Goal: Task Accomplishment & Management: Manage account settings

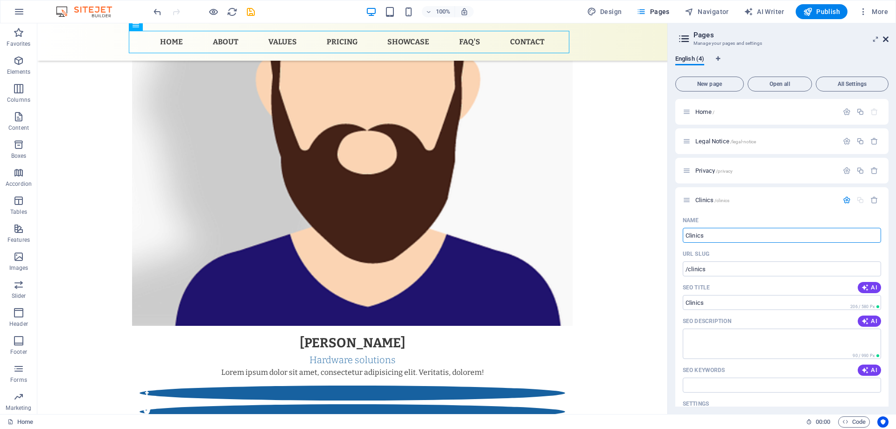
click at [884, 39] on icon at bounding box center [886, 38] width 6 height 7
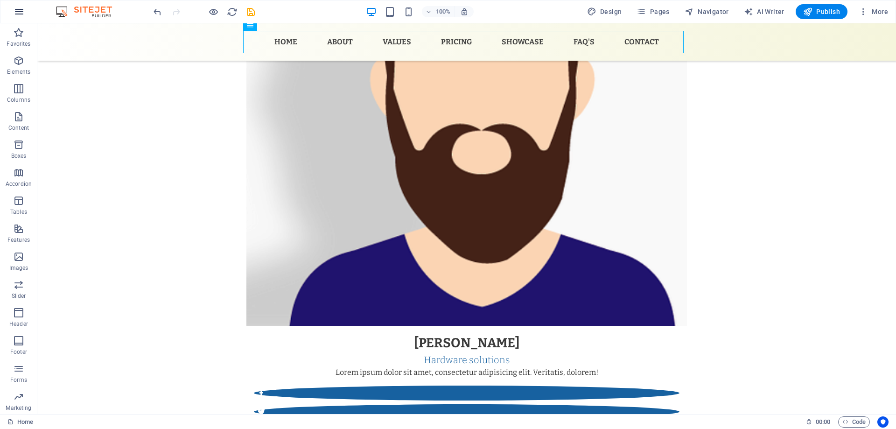
click at [19, 11] on icon "button" at bounding box center [19, 11] width 11 height 11
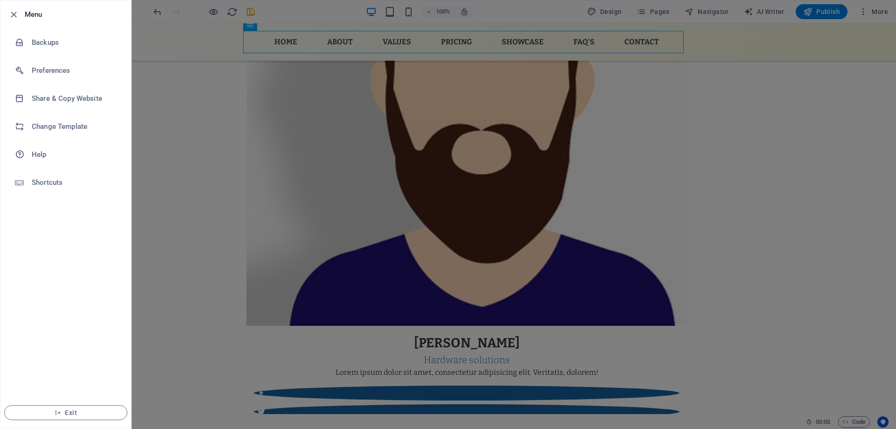
click at [182, 134] on div at bounding box center [448, 214] width 896 height 429
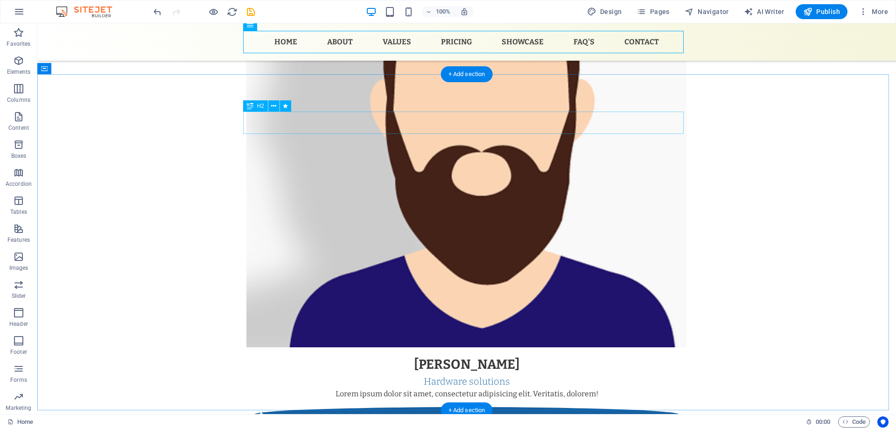
scroll to position [2053, 0]
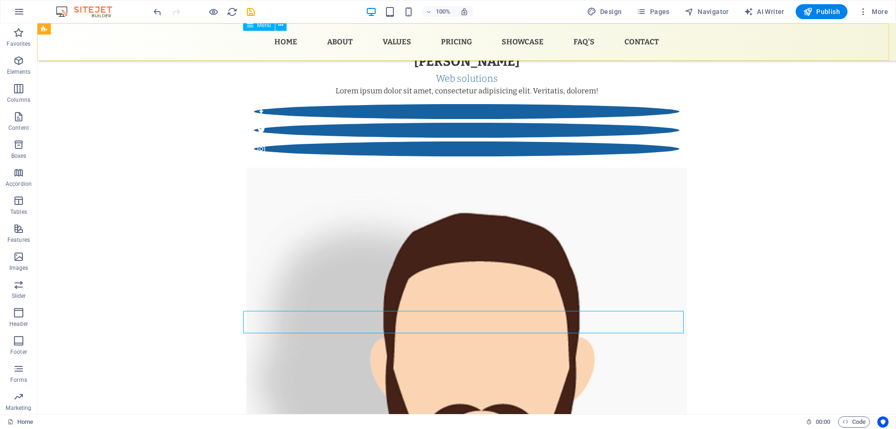
click at [454, 43] on nav "Home About Values Pricing Showcase FAQ's Contact" at bounding box center [466, 42] width 440 height 22
click at [533, 44] on nav "Home About Values Pricing Showcase FAQ's Contact" at bounding box center [466, 42] width 440 height 22
click at [525, 39] on nav "Home About Values Pricing Showcase FAQ's Contact" at bounding box center [466, 42] width 440 height 22
click at [532, 42] on nav "Home About Values Pricing Showcase FAQ's Contact" at bounding box center [466, 42] width 440 height 22
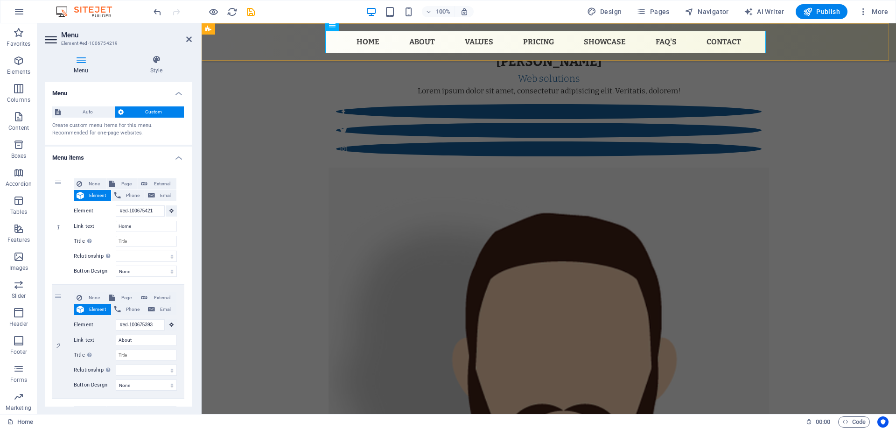
click at [859, 44] on div "Home About Values Pricing Showcase FAQ's Contact Menu" at bounding box center [549, 41] width 694 height 37
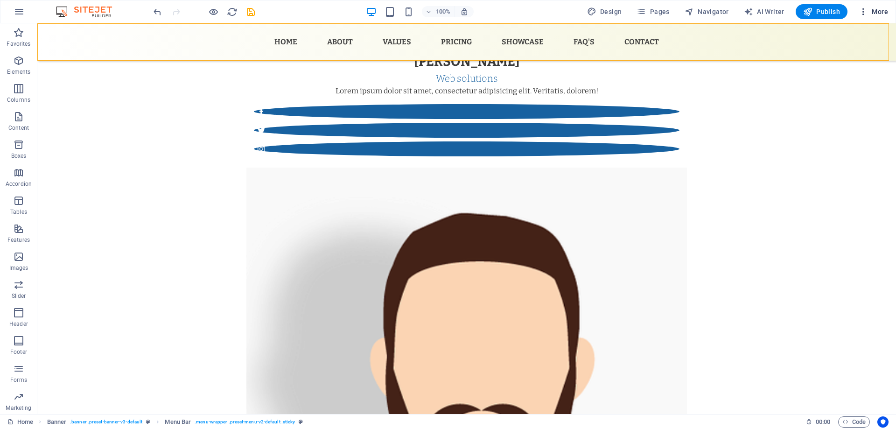
click at [880, 13] on span "More" at bounding box center [873, 11] width 29 height 9
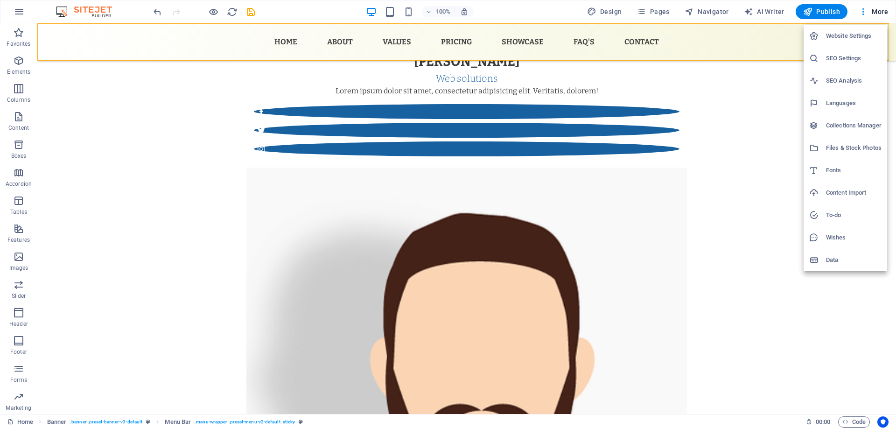
click at [656, 9] on div at bounding box center [448, 214] width 896 height 429
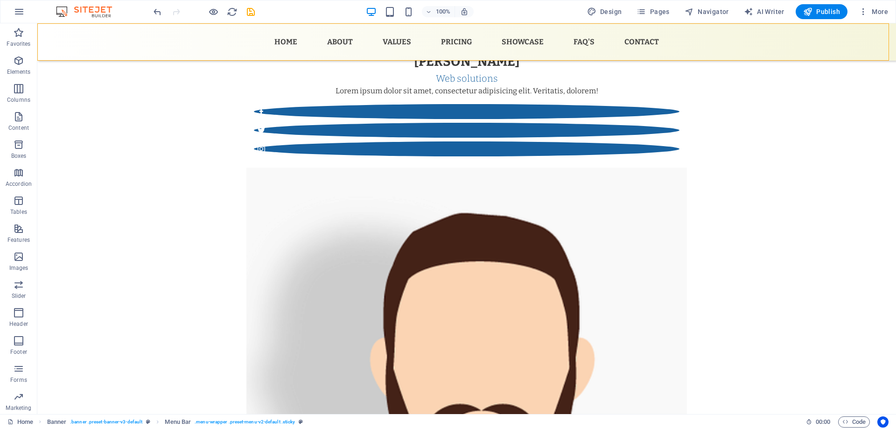
click at [646, 14] on icon "button" at bounding box center [640, 11] width 9 height 9
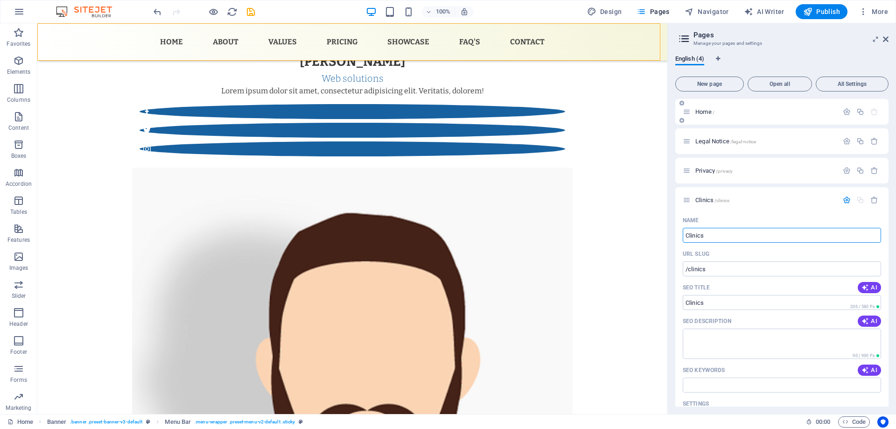
click at [769, 110] on p "Home /" at bounding box center [765, 112] width 140 height 6
click at [767, 112] on p "Home /" at bounding box center [765, 112] width 140 height 6
click at [845, 200] on icon "button" at bounding box center [847, 200] width 8 height 8
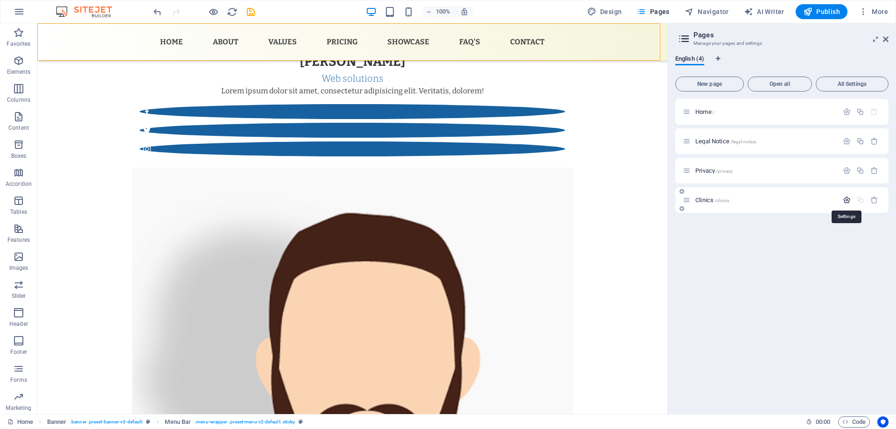
click at [845, 200] on icon "button" at bounding box center [847, 200] width 8 height 8
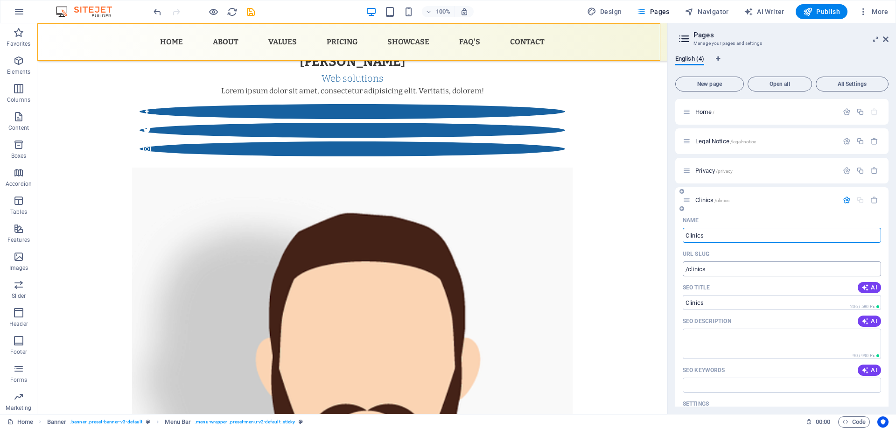
click at [704, 268] on input "/clinics" at bounding box center [782, 268] width 198 height 15
click at [695, 270] on input "/clinics" at bounding box center [782, 268] width 198 height 15
click at [743, 234] on input "Clinics" at bounding box center [782, 235] width 198 height 15
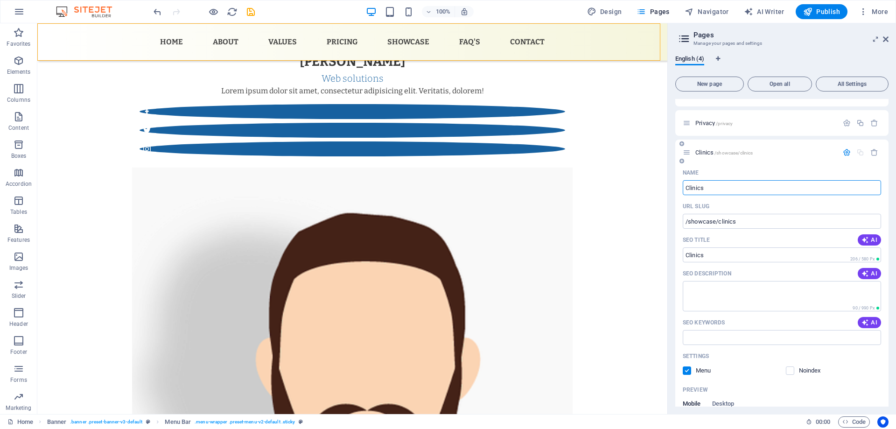
scroll to position [47, 0]
click at [749, 227] on input "/showcase/clinics" at bounding box center [782, 222] width 198 height 15
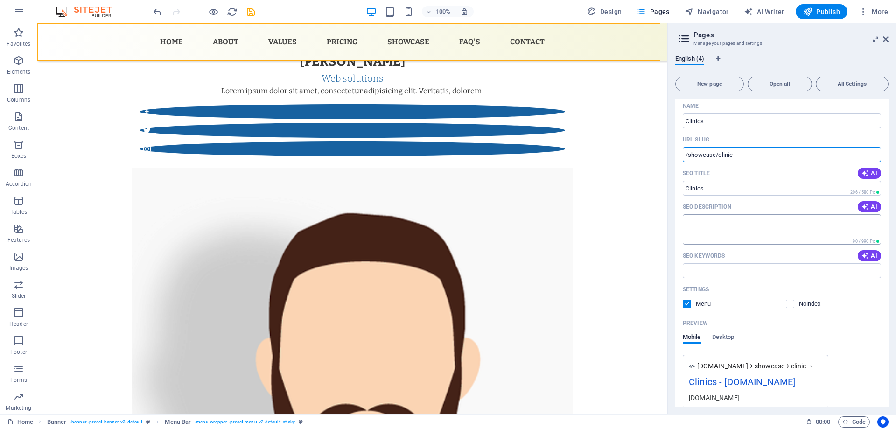
scroll to position [64, 0]
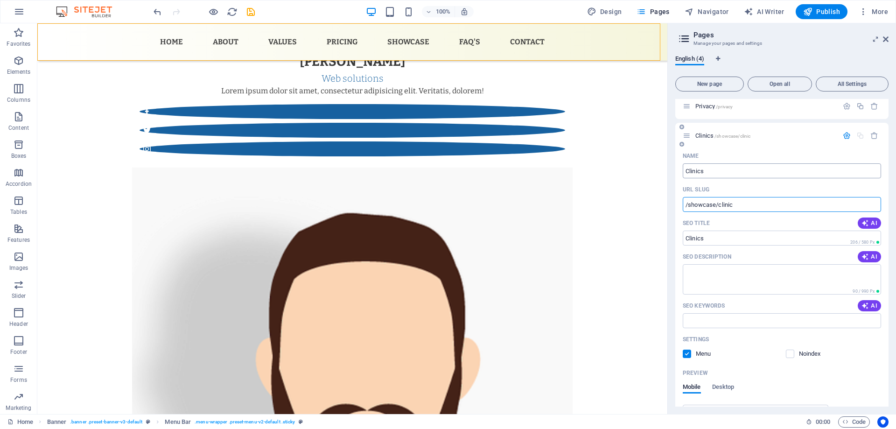
type input "/showcase/clinic"
click at [738, 167] on input "Clinics" at bounding box center [782, 170] width 198 height 15
type input "Xlini"
type input "Xlinix"
type input "X"
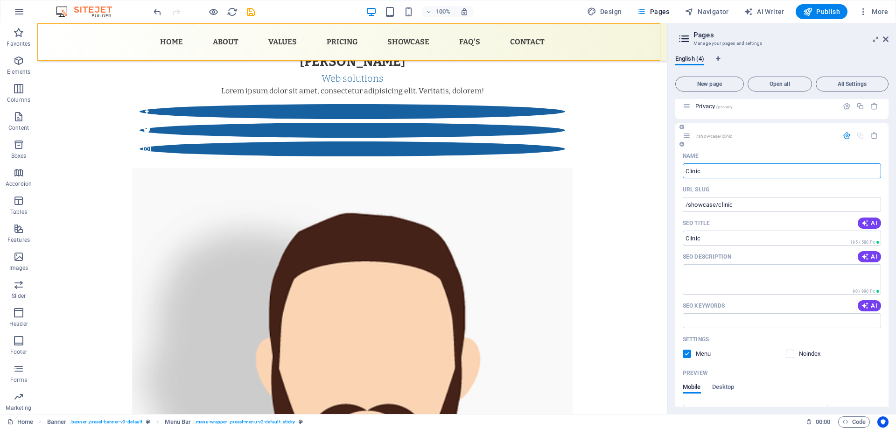
type input "Clinic"
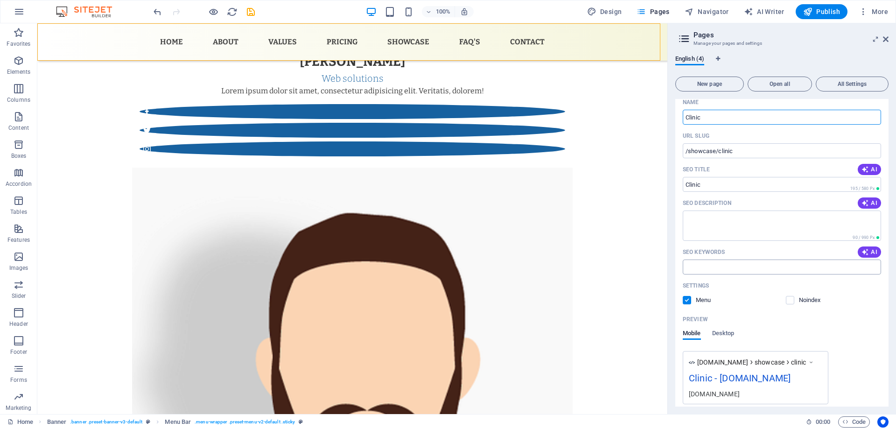
scroll to position [158, 0]
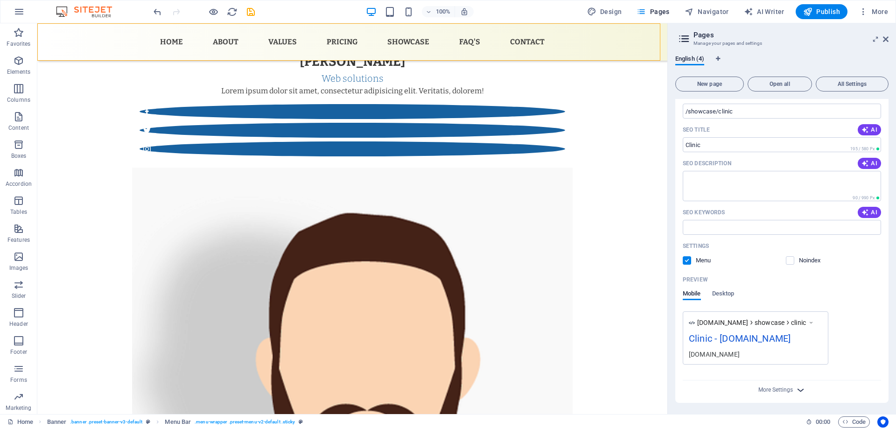
type input "Clinic"
click at [799, 389] on icon "button" at bounding box center [800, 389] width 11 height 11
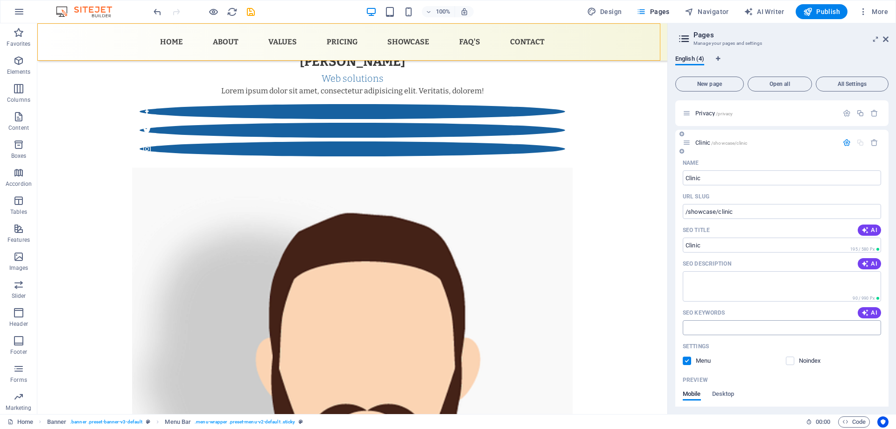
scroll to position [0, 0]
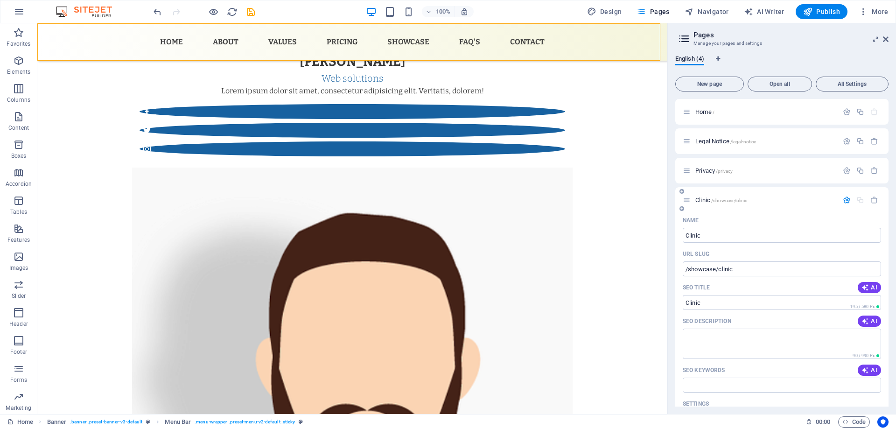
click at [846, 201] on icon "button" at bounding box center [847, 200] width 8 height 8
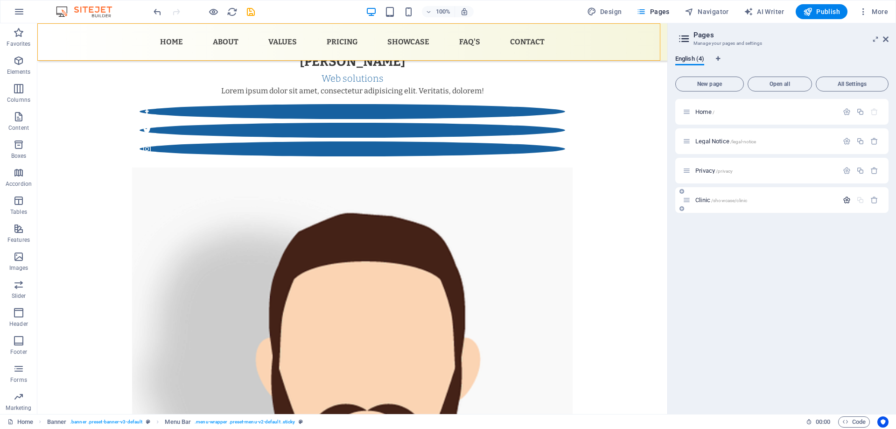
click at [846, 201] on icon "button" at bounding box center [847, 200] width 8 height 8
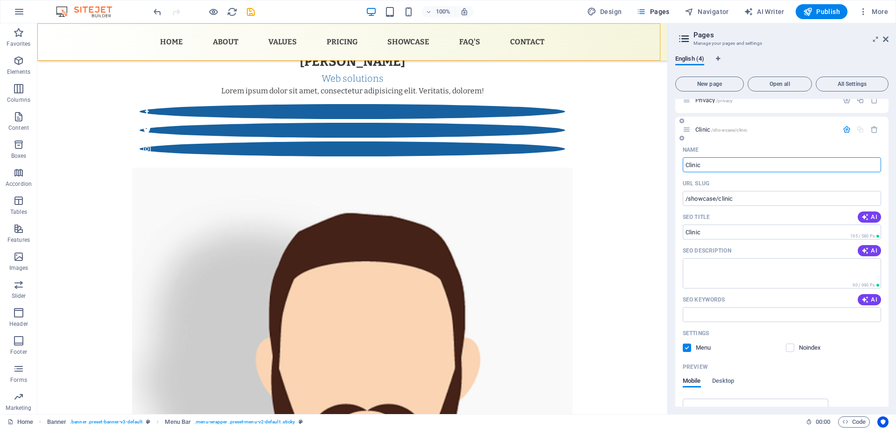
scroll to position [158, 0]
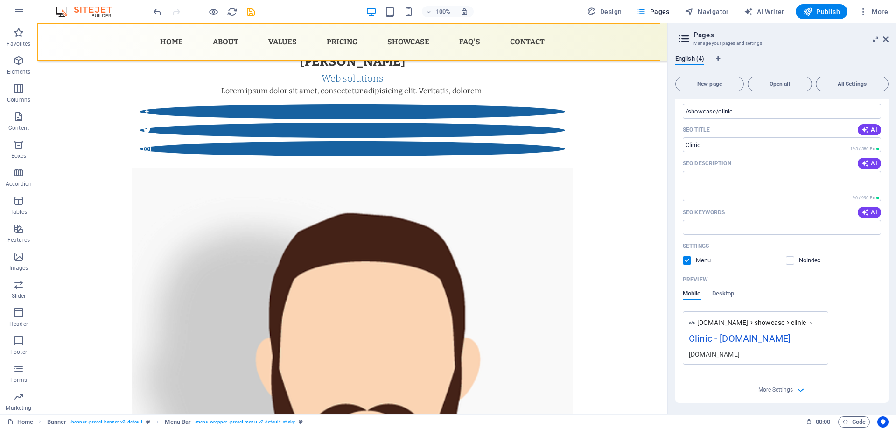
click at [846, 286] on div "Preview" at bounding box center [782, 279] width 198 height 15
click at [194, 38] on nav "Home About Values Pricing Showcase FAQ's Contact" at bounding box center [352, 42] width 440 height 22
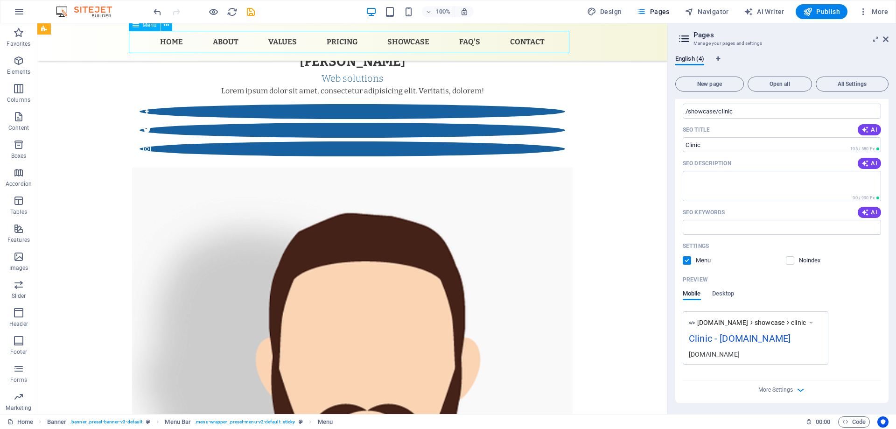
click at [194, 38] on nav "Home About Values Pricing Showcase FAQ's Contact" at bounding box center [352, 42] width 440 height 22
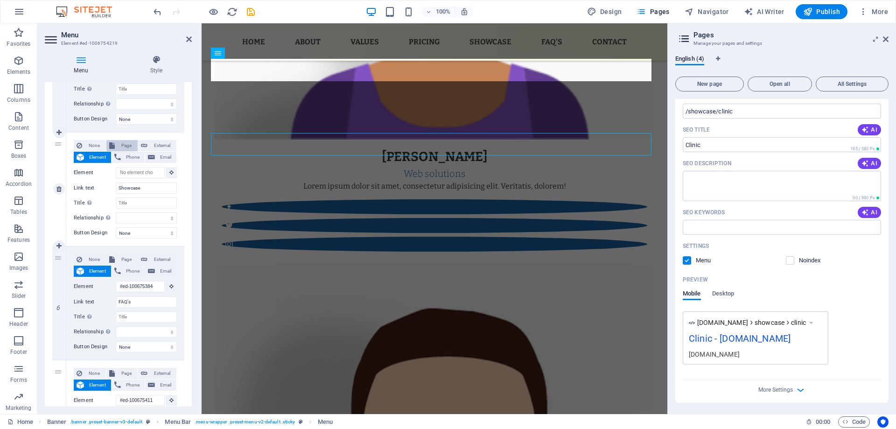
scroll to position [1942, 0]
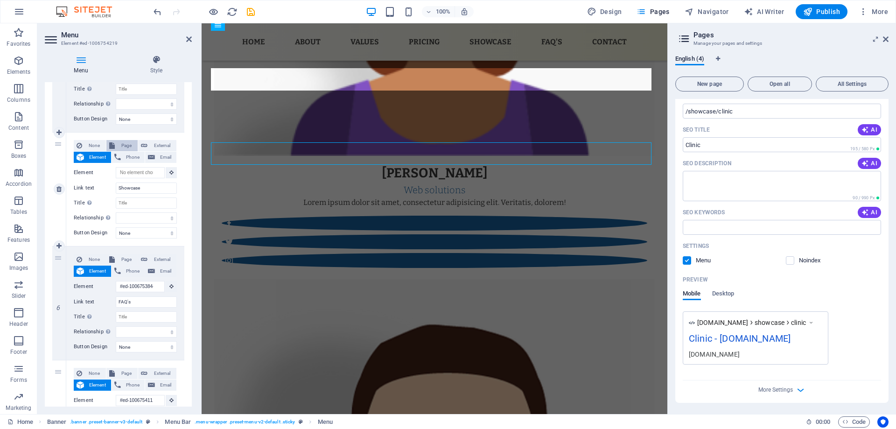
click at [124, 146] on span "Page" at bounding box center [126, 145] width 17 height 11
select select
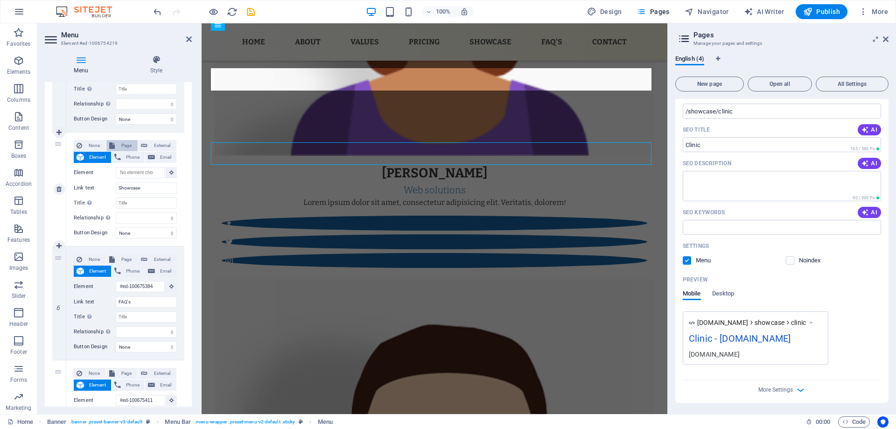
select select
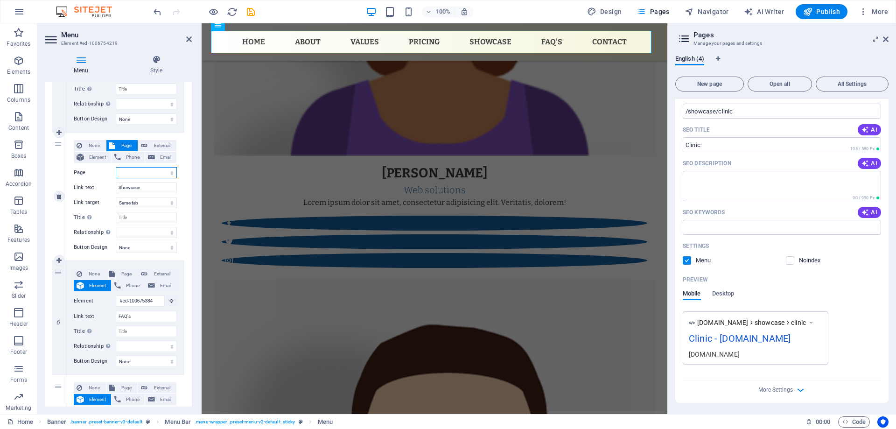
click at [152, 173] on select "Home Legal Notice Privacy Clinic" at bounding box center [146, 172] width 61 height 11
select select "3"
click at [116, 167] on select "Home Legal Notice Privacy Clinic" at bounding box center [146, 172] width 61 height 11
select select
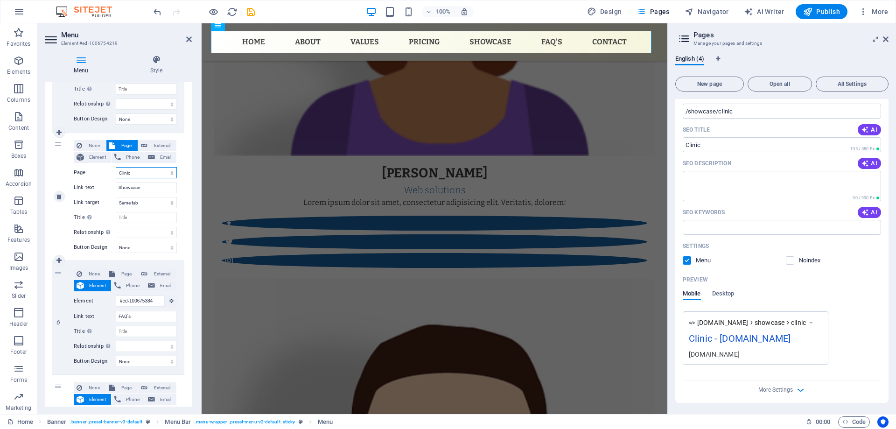
select select
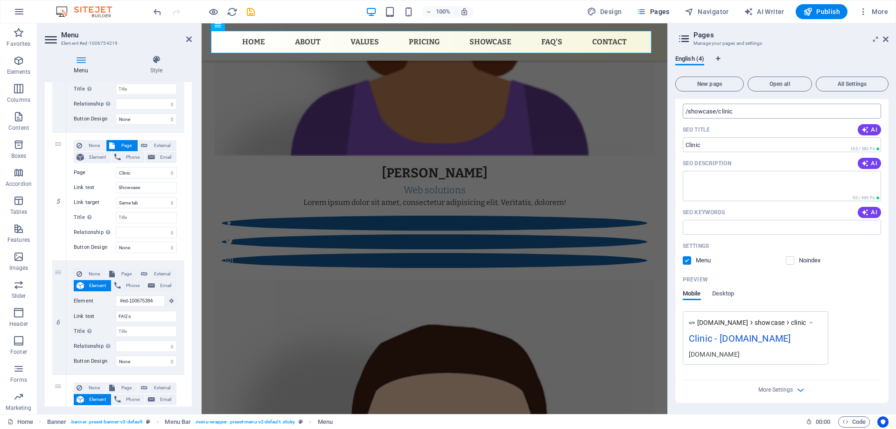
select select
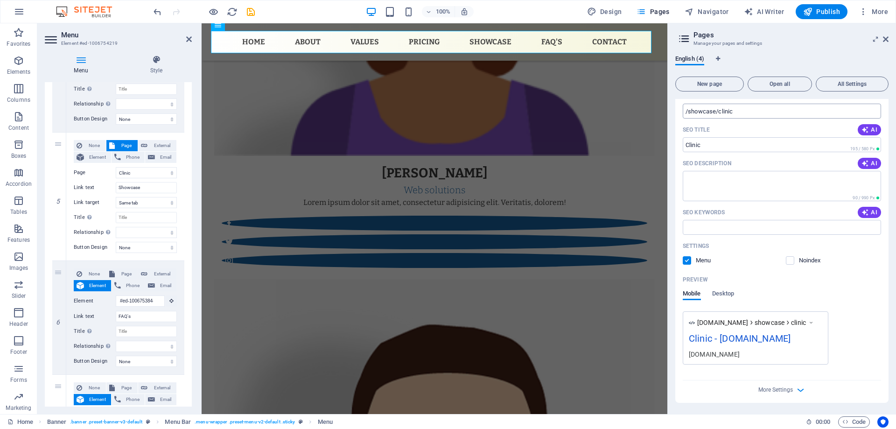
select select
click at [723, 108] on input "/showcase/clinic" at bounding box center [782, 111] width 198 height 15
drag, startPoint x: 719, startPoint y: 111, endPoint x: 761, endPoint y: 111, distance: 42.0
click at [761, 111] on input "/showcase/clinic" at bounding box center [782, 111] width 198 height 15
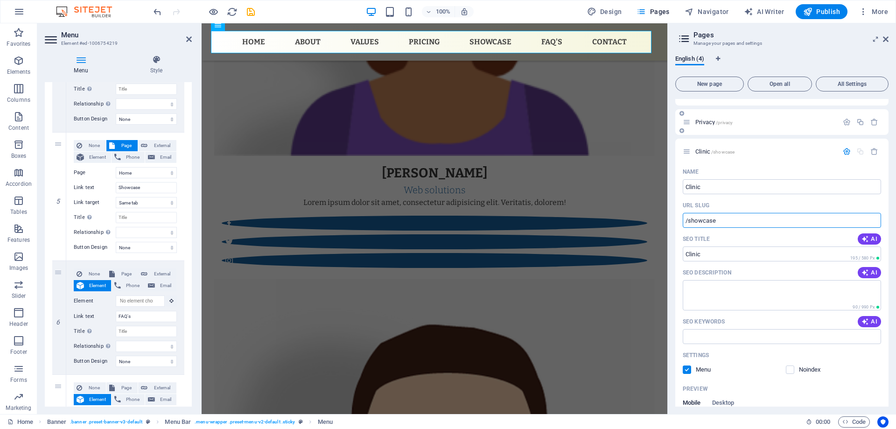
scroll to position [64, 0]
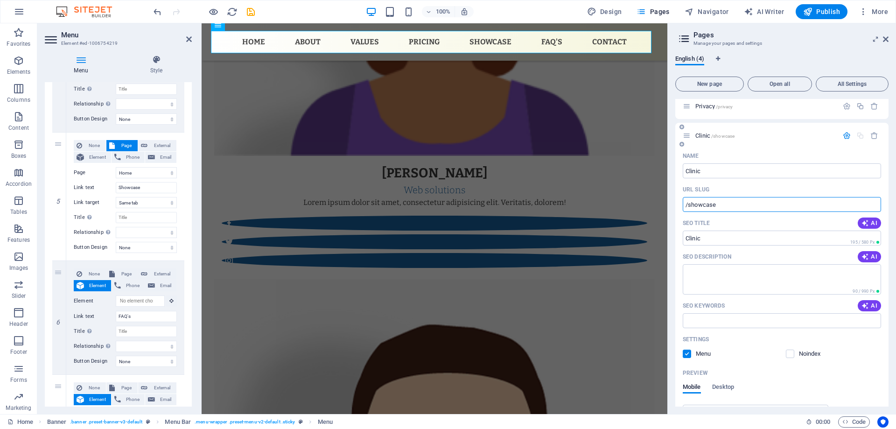
click at [733, 204] on input "/showcase" at bounding box center [782, 204] width 198 height 15
type input "/showcase/Clinic"
click at [720, 83] on span "New page" at bounding box center [709, 84] width 60 height 6
select select "3"
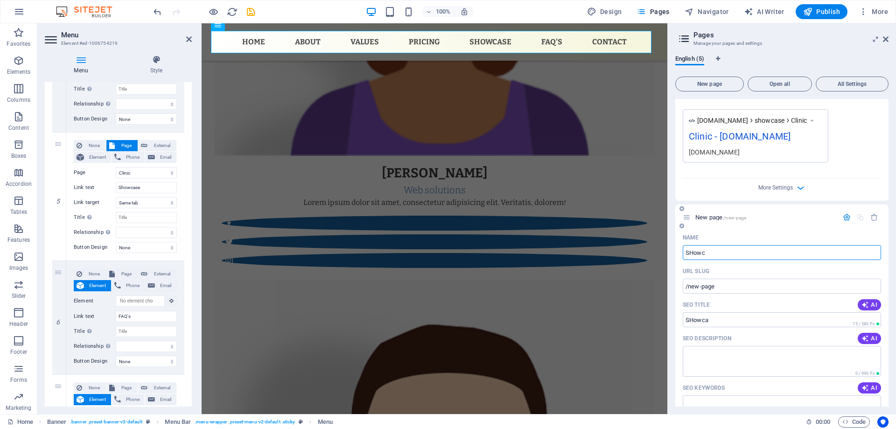
type input "SHow"
type input "/showca"
select select "3"
type input "Showcase"
type input "/showcase"
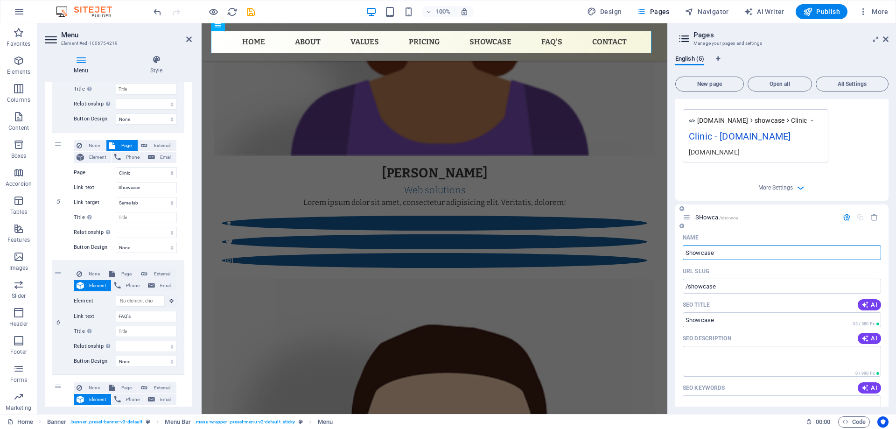
select select "3"
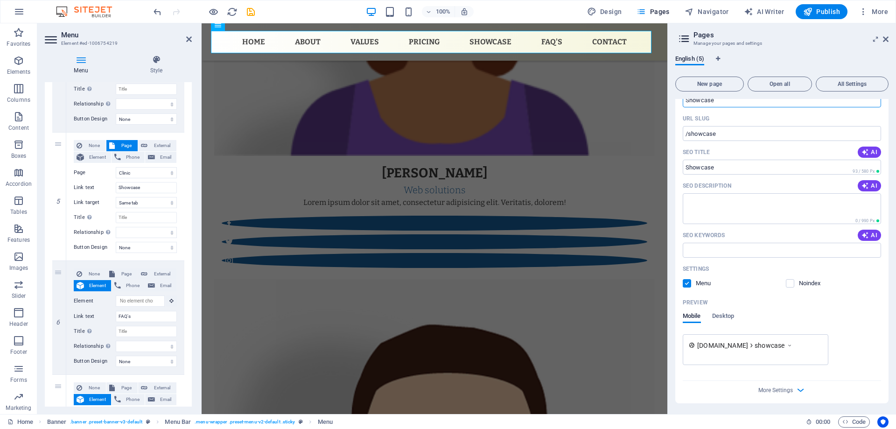
scroll to position [513, 0]
type input "Showcase"
click at [802, 389] on icon "button" at bounding box center [800, 389] width 11 height 11
click at [830, 9] on span "Publish" at bounding box center [821, 11] width 37 height 9
checkbox input "false"
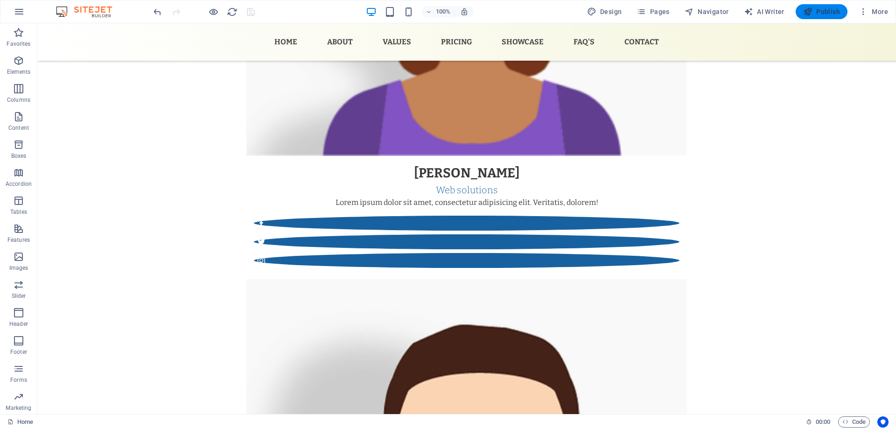
click at [833, 10] on span "Publish" at bounding box center [821, 11] width 37 height 9
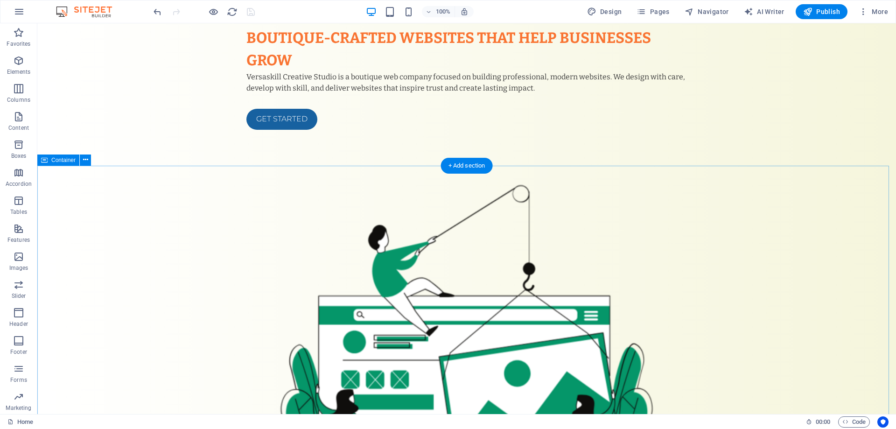
scroll to position [0, 0]
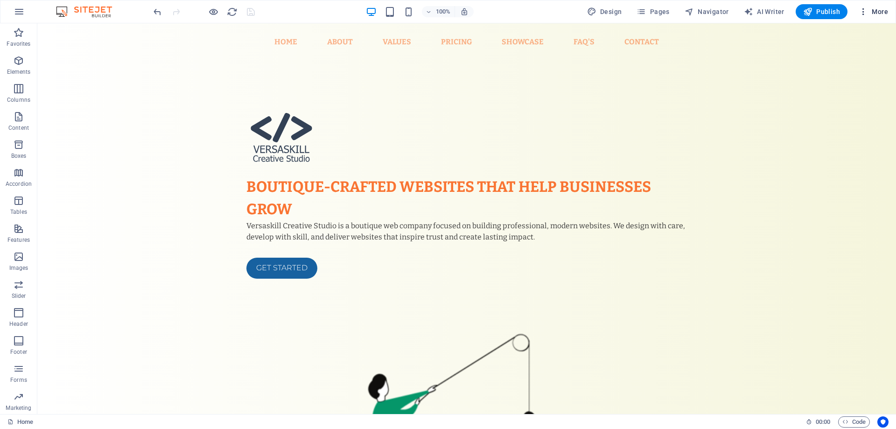
click at [881, 12] on span "More" at bounding box center [873, 11] width 29 height 9
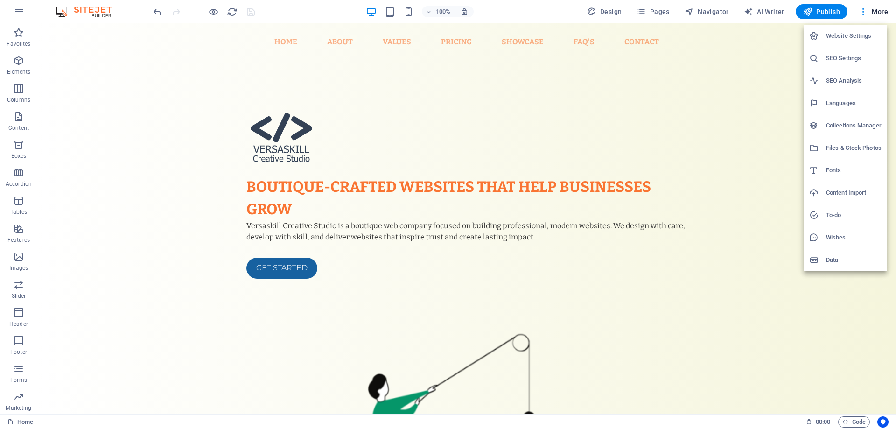
click at [853, 34] on h6 "Website Settings" at bounding box center [854, 35] width 56 height 11
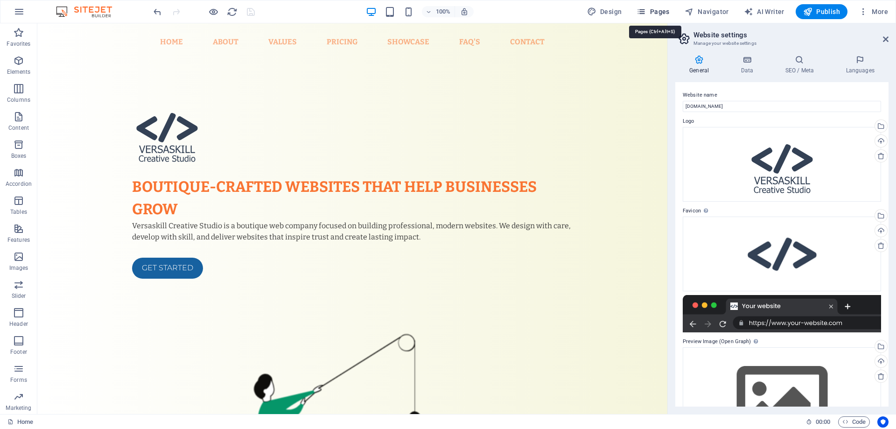
click at [643, 10] on icon "button" at bounding box center [640, 11] width 9 height 9
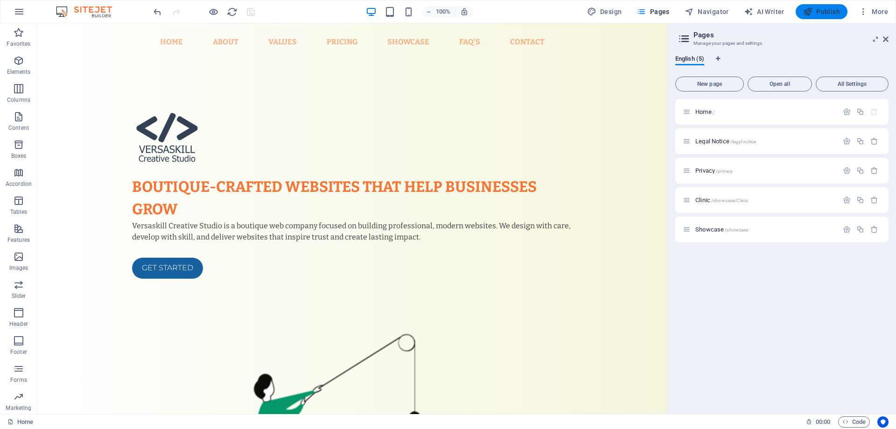
click at [825, 15] on span "Publish" at bounding box center [821, 11] width 37 height 9
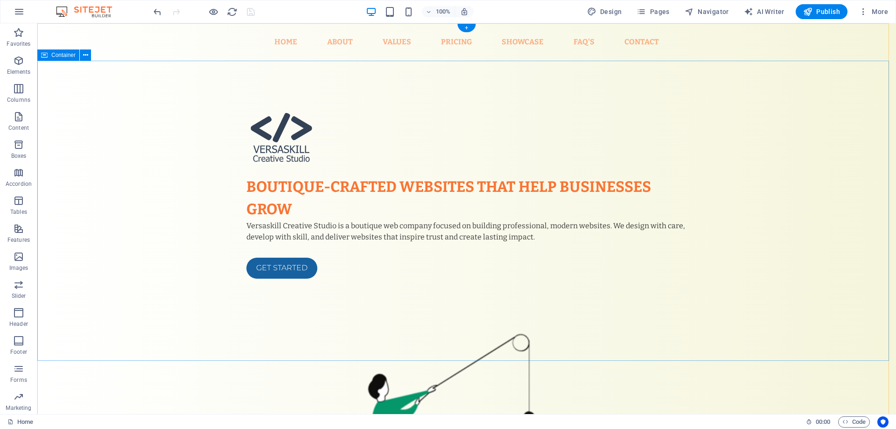
click at [160, 132] on div "Boutique-crafted websites that help businesses grow Versaskill Creative Studio …" at bounding box center [466, 410] width 859 height 699
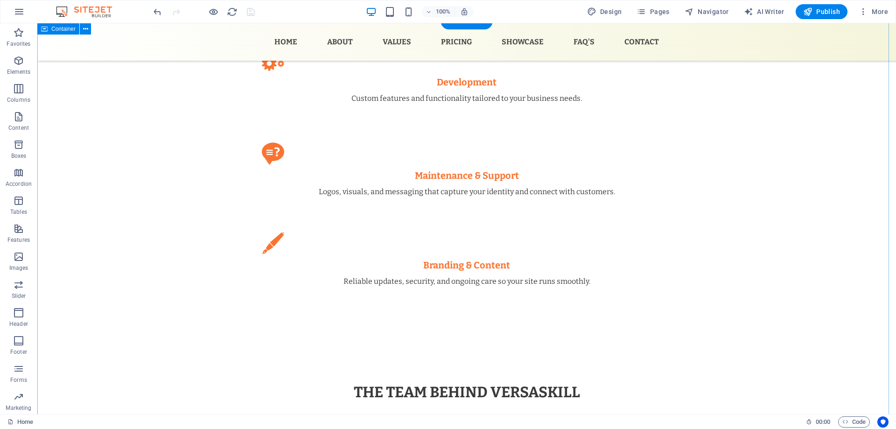
scroll to position [1167, 0]
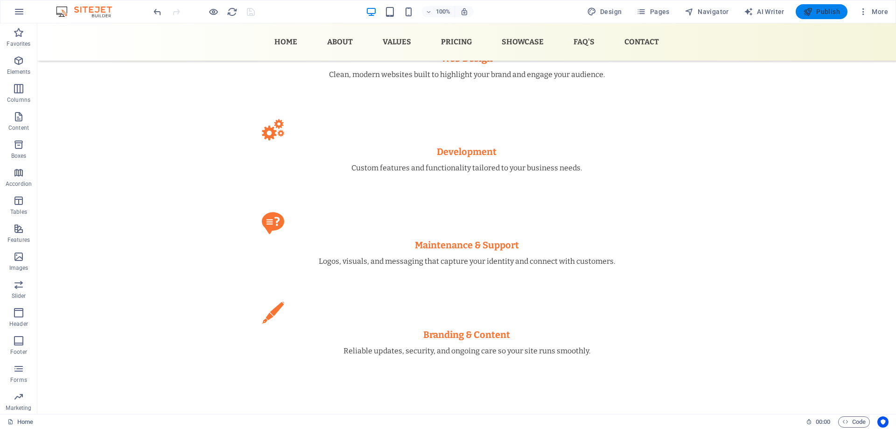
click at [827, 14] on span "Publish" at bounding box center [821, 11] width 37 height 9
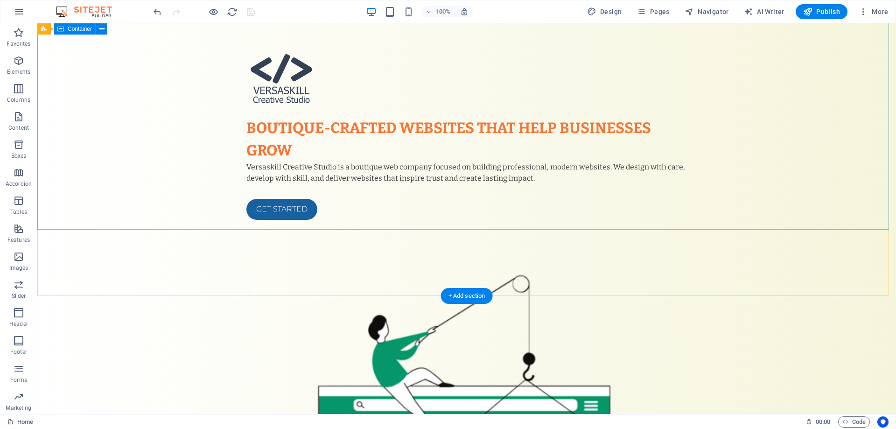
scroll to position [0, 0]
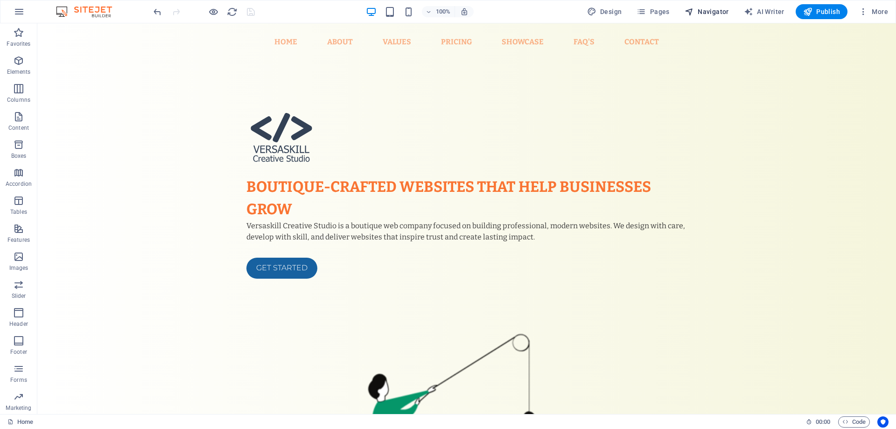
click at [725, 13] on span "Navigator" at bounding box center [707, 11] width 44 height 9
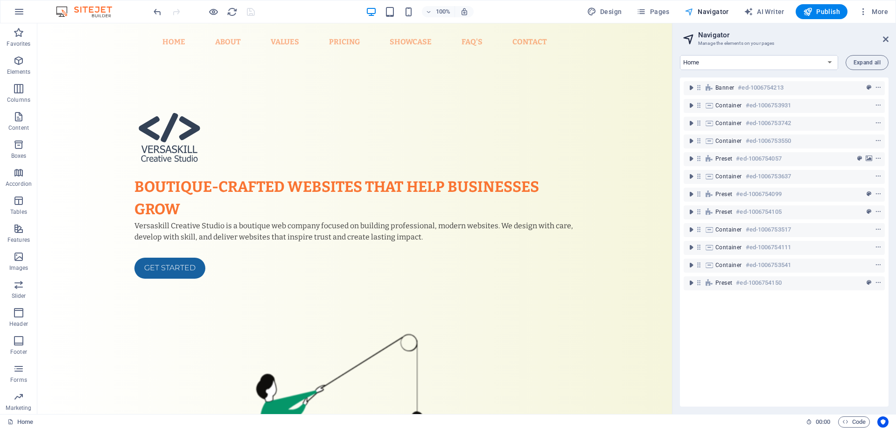
click at [699, 12] on span "Navigator" at bounding box center [707, 11] width 44 height 9
click at [655, 6] on button "Pages" at bounding box center [653, 11] width 40 height 15
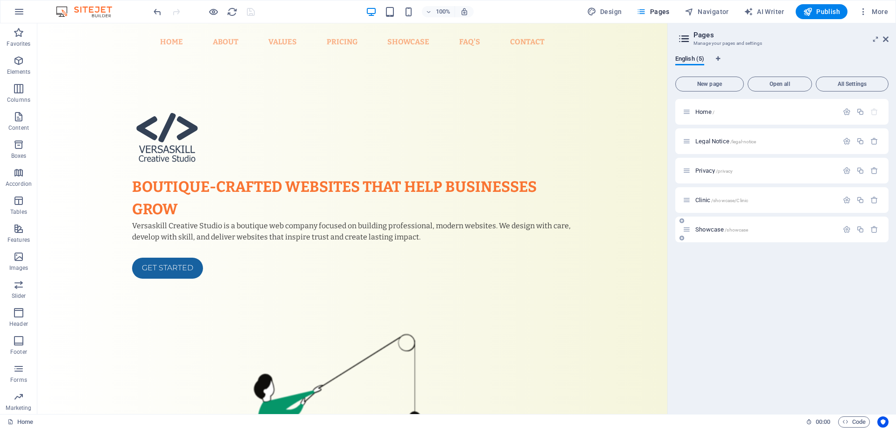
drag, startPoint x: 713, startPoint y: 234, endPoint x: 698, endPoint y: 222, distance: 20.3
click at [713, 209] on div "Home / Legal Notice /legal-notice Privacy /privacy Clinic /showcase/Clinic Show…" at bounding box center [781, 170] width 213 height 143
drag, startPoint x: 686, startPoint y: 228, endPoint x: 690, endPoint y: 188, distance: 40.3
click at [690, 188] on div "Home / Legal Notice /legal-notice Privacy /privacy Clinic /showcase/Clinic Show…" at bounding box center [781, 170] width 213 height 143
drag, startPoint x: 685, startPoint y: 200, endPoint x: 690, endPoint y: 134, distance: 66.0
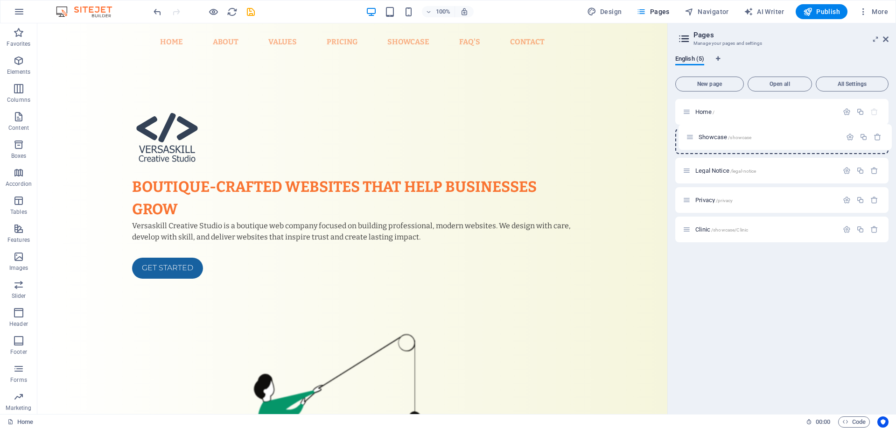
click at [690, 134] on div "Home / Legal Notice /legal-notice Privacy /privacy Showcase /showcase Clinic /s…" at bounding box center [781, 170] width 213 height 143
click at [723, 141] on span "Showcase /showcase" at bounding box center [721, 141] width 53 height 7
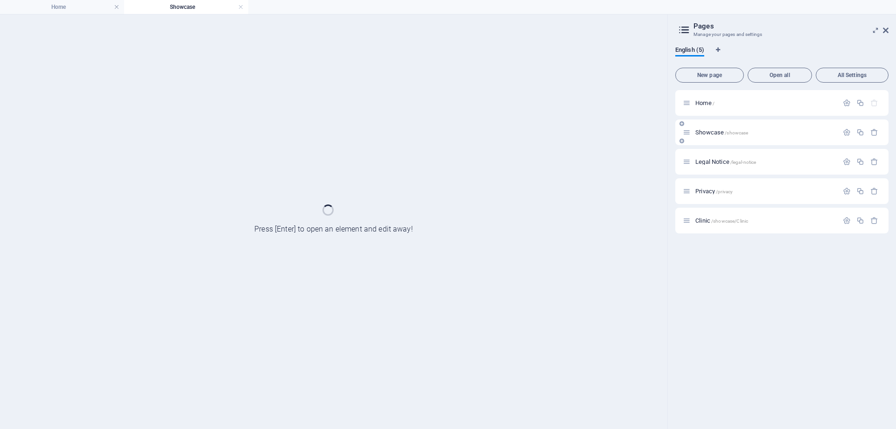
click at [723, 141] on div "Showcase /showcase" at bounding box center [781, 132] width 213 height 26
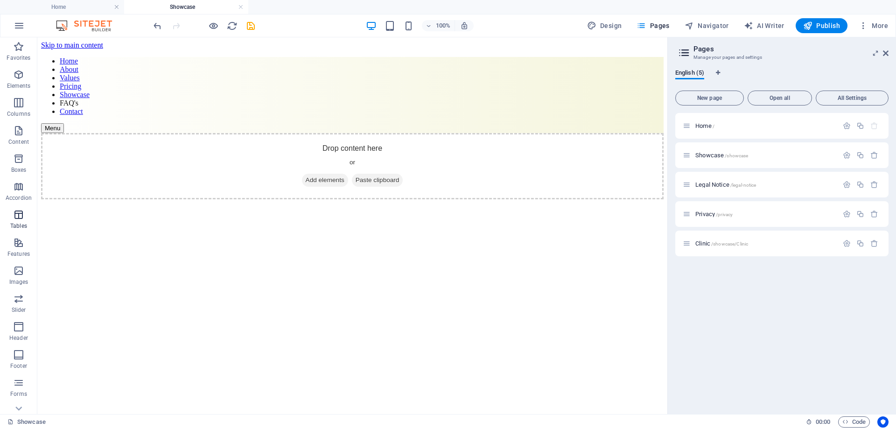
click at [20, 220] on span "Tables" at bounding box center [18, 220] width 37 height 22
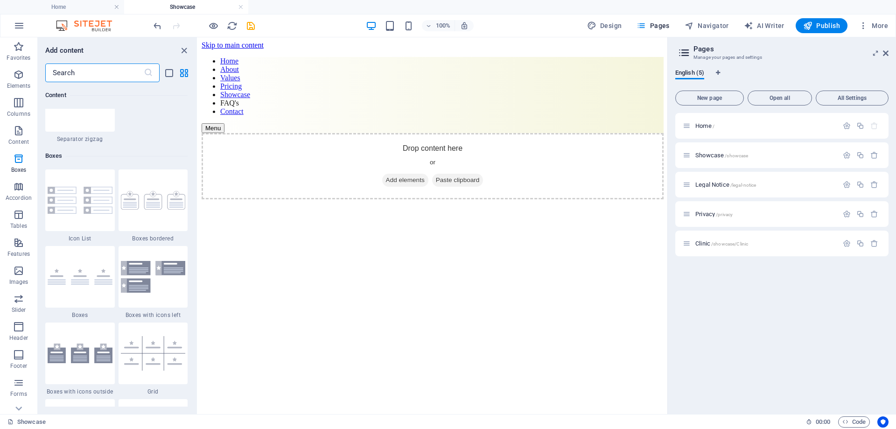
scroll to position [2578, 0]
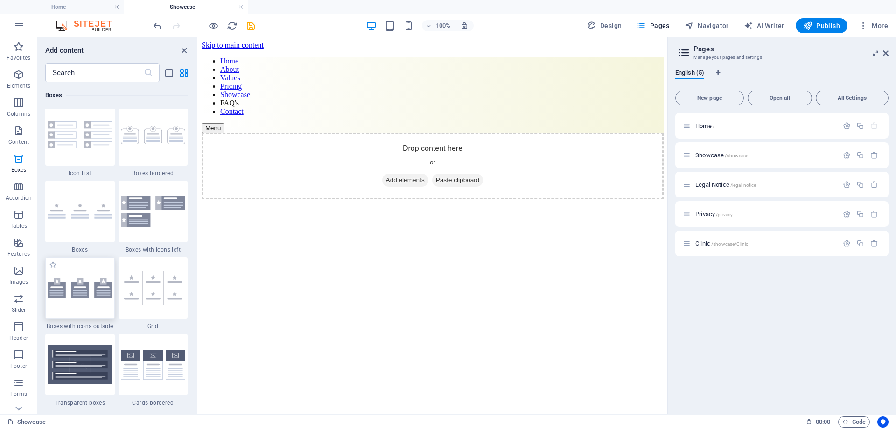
click at [71, 288] on img at bounding box center [80, 288] width 65 height 20
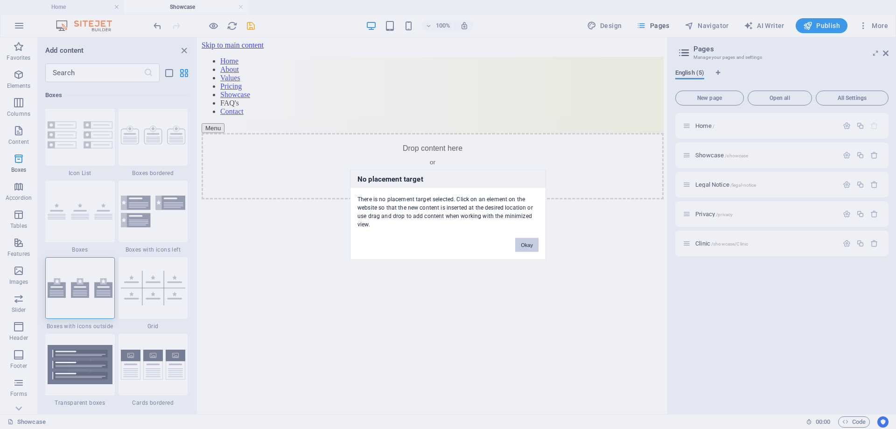
click at [529, 243] on button "Okay" at bounding box center [526, 245] width 23 height 14
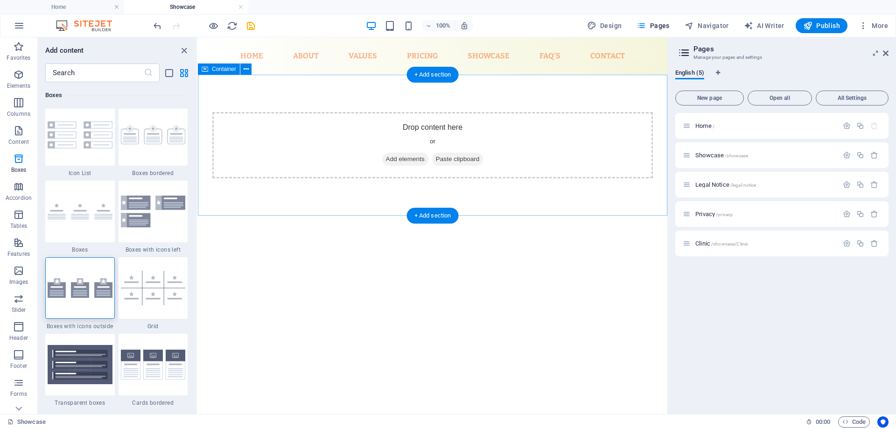
click at [529, 149] on div "Drop content here or Add elements Paste clipboard" at bounding box center [432, 145] width 440 height 66
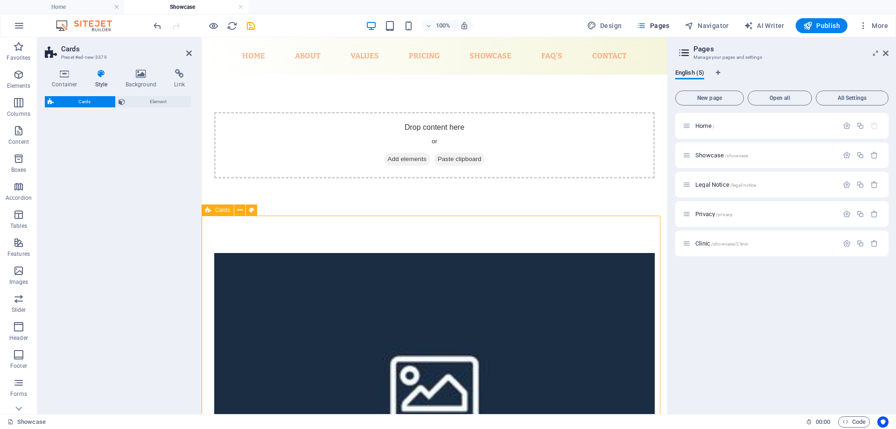
select select "rem"
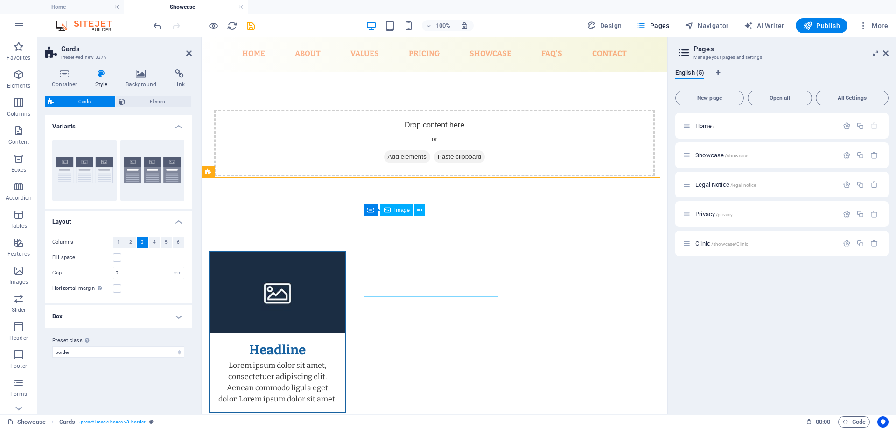
scroll to position [0, 0]
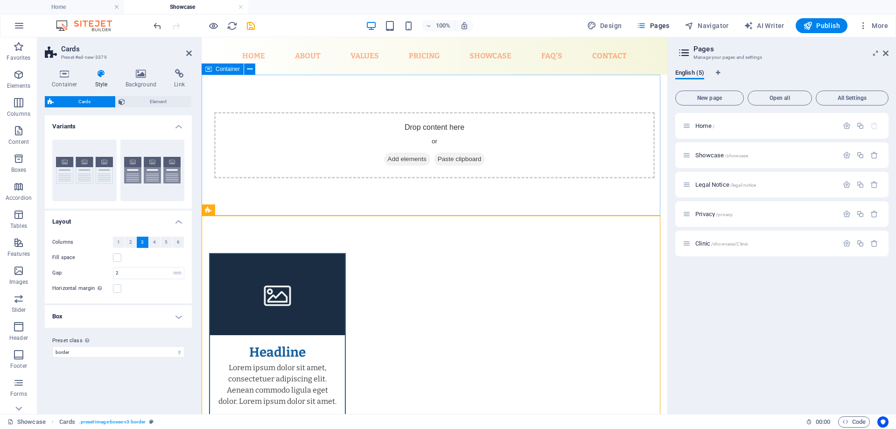
click at [386, 138] on div "Drop content here or Add elements Paste clipboard" at bounding box center [434, 145] width 440 height 66
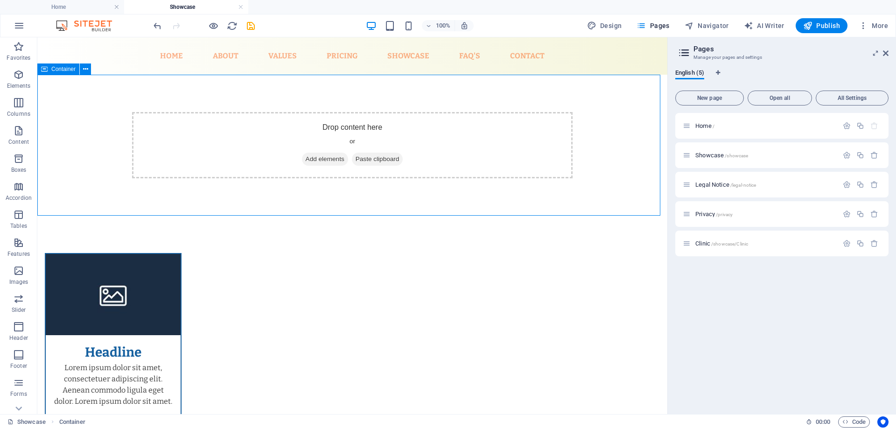
click at [387, 157] on span "Paste clipboard" at bounding box center [377, 159] width 51 height 13
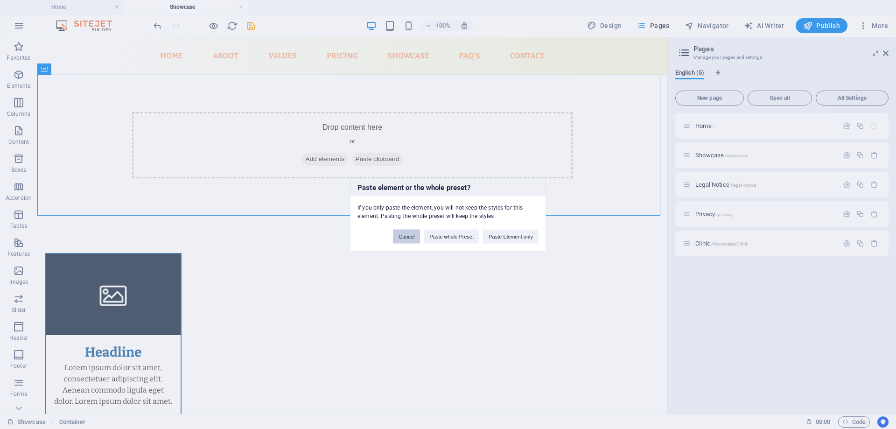
click at [408, 237] on button "Cancel" at bounding box center [406, 236] width 27 height 14
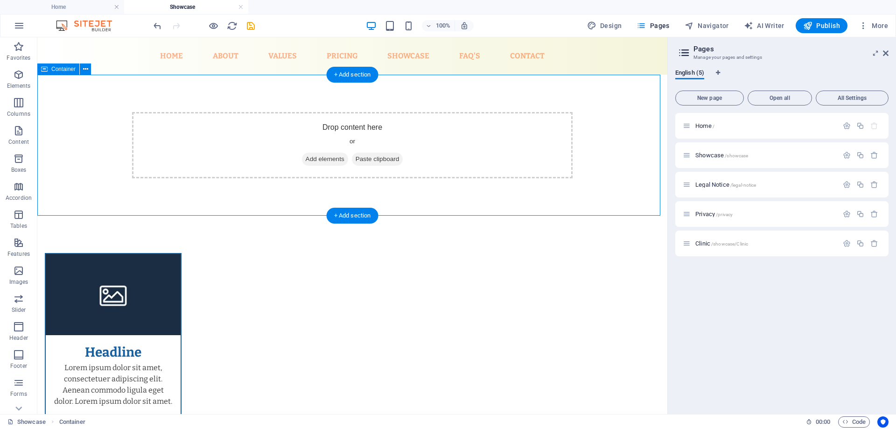
click at [321, 154] on span "Add elements" at bounding box center [325, 159] width 46 height 13
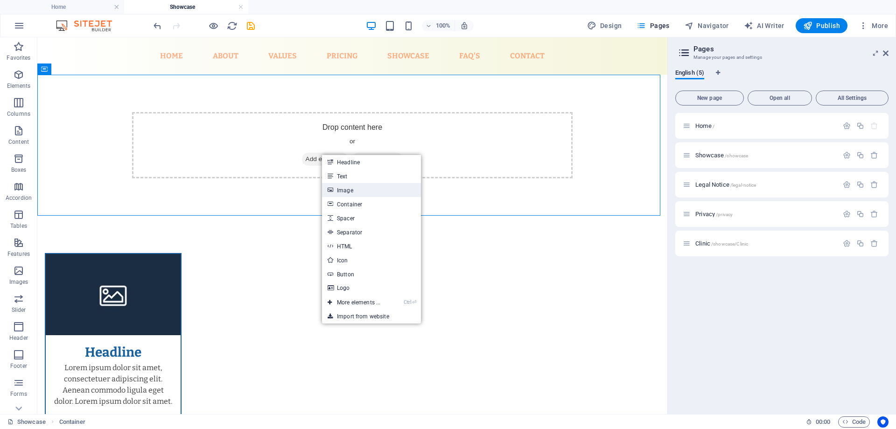
drag, startPoint x: 344, startPoint y: 189, endPoint x: 143, endPoint y: 152, distance: 204.5
click at [345, 189] on link "Image" at bounding box center [371, 190] width 99 height 14
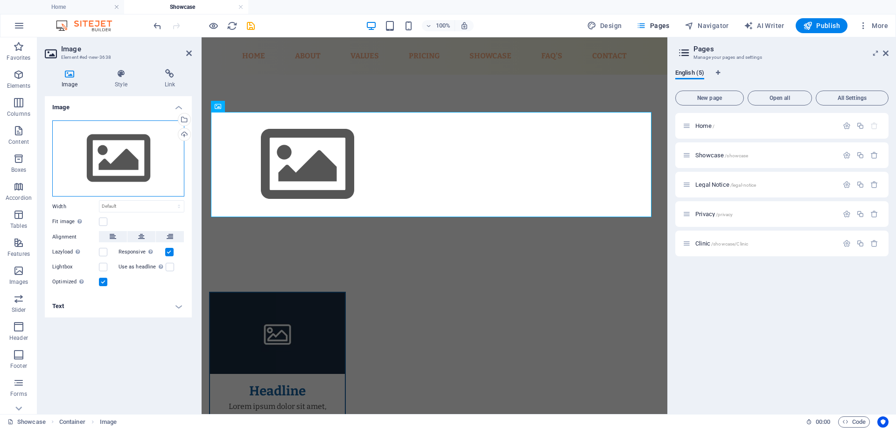
click at [112, 160] on div "Drag files here, click to choose files or select files from Files or our free s…" at bounding box center [118, 158] width 132 height 77
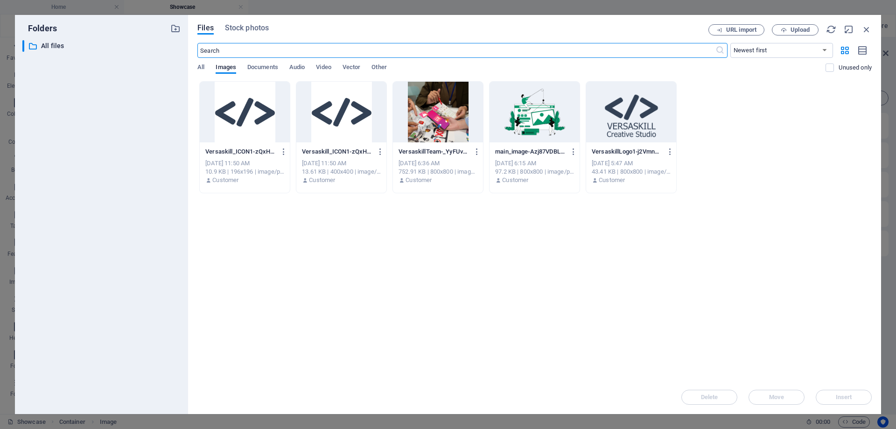
click at [636, 125] on div at bounding box center [631, 112] width 90 height 61
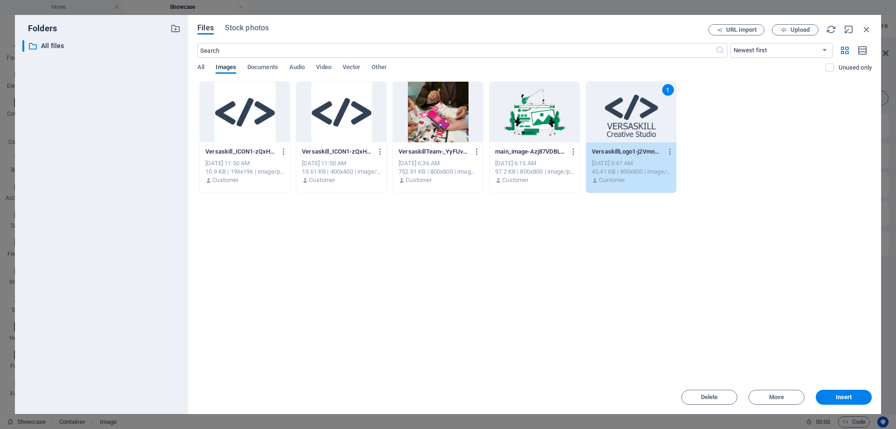
click at [636, 125] on div "1" at bounding box center [631, 112] width 90 height 61
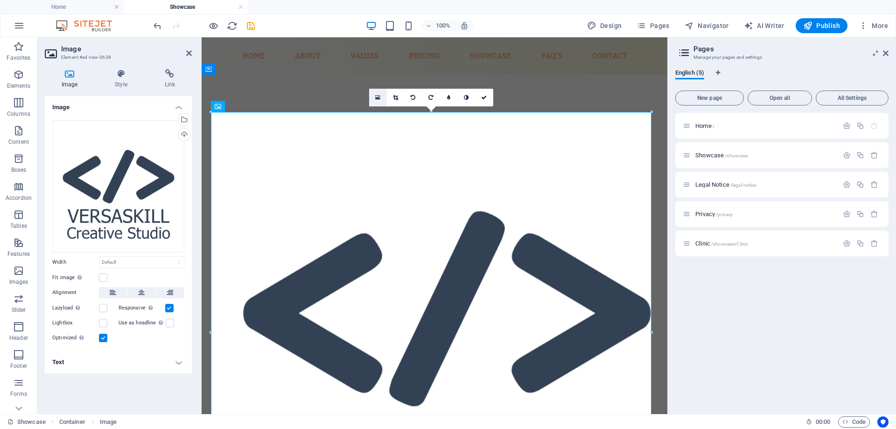
click at [377, 98] on icon at bounding box center [377, 97] width 5 height 7
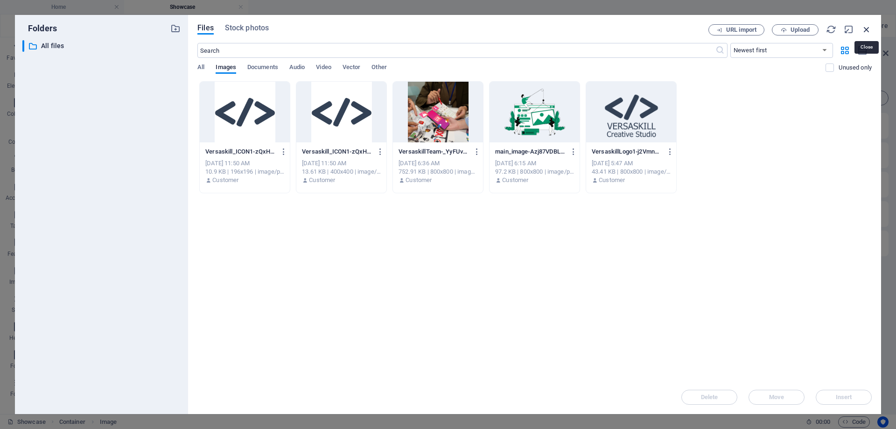
click at [866, 27] on icon "button" at bounding box center [866, 29] width 10 height 10
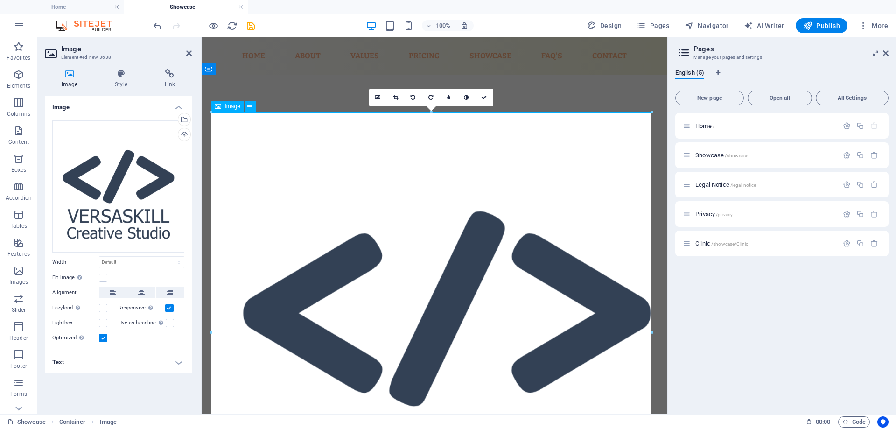
click at [513, 171] on figure at bounding box center [434, 345] width 440 height 466
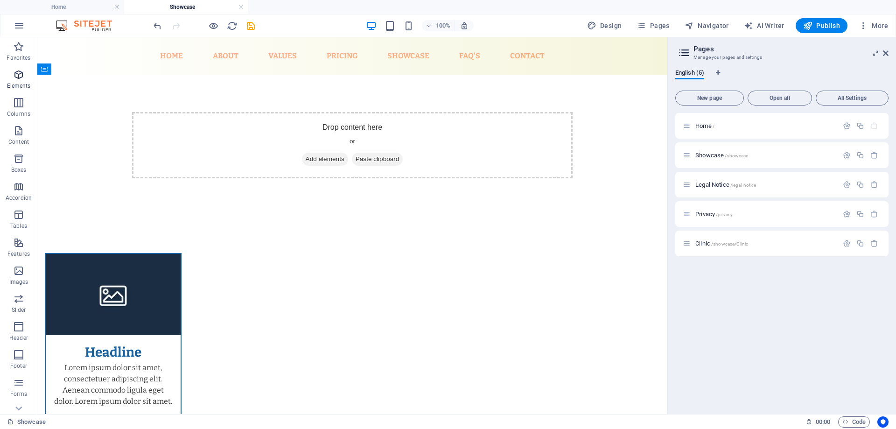
click at [18, 76] on icon "button" at bounding box center [18, 74] width 11 height 11
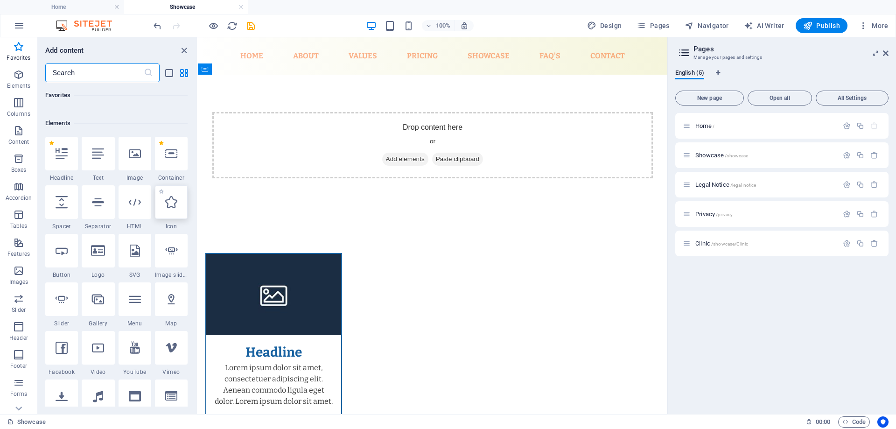
scroll to position [140, 0]
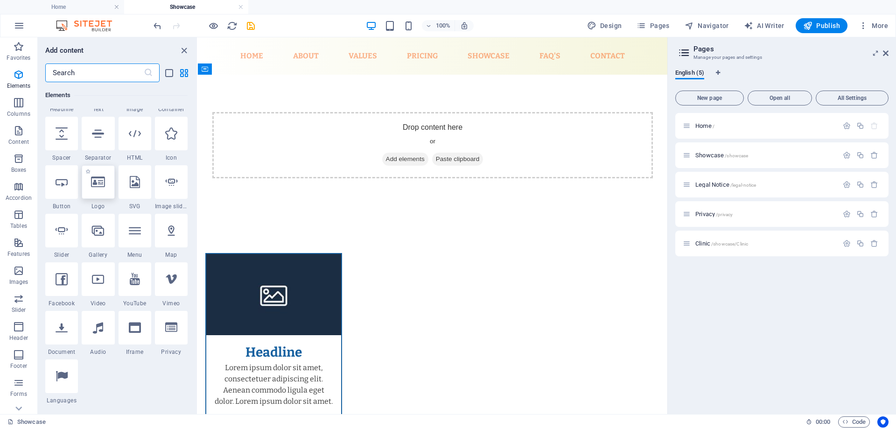
click at [99, 192] on div at bounding box center [98, 182] width 33 height 34
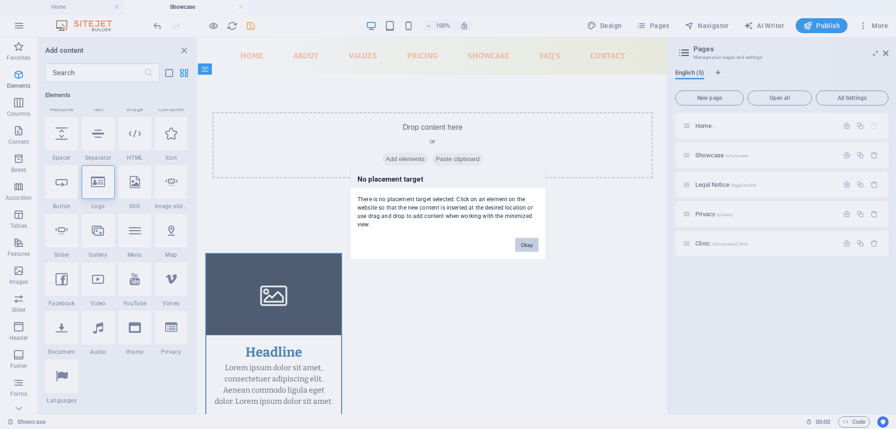
drag, startPoint x: 533, startPoint y: 245, endPoint x: 335, endPoint y: 208, distance: 201.2
click at [533, 245] on button "Okay" at bounding box center [526, 245] width 23 height 14
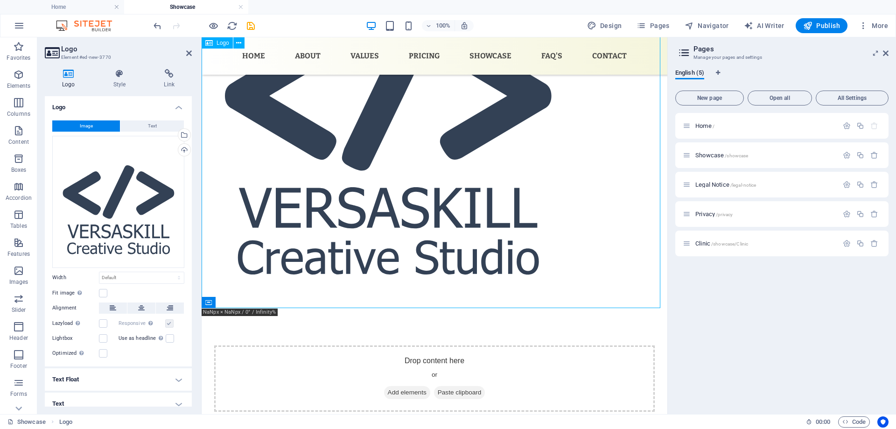
click at [361, 159] on div at bounding box center [435, 102] width 466 height 411
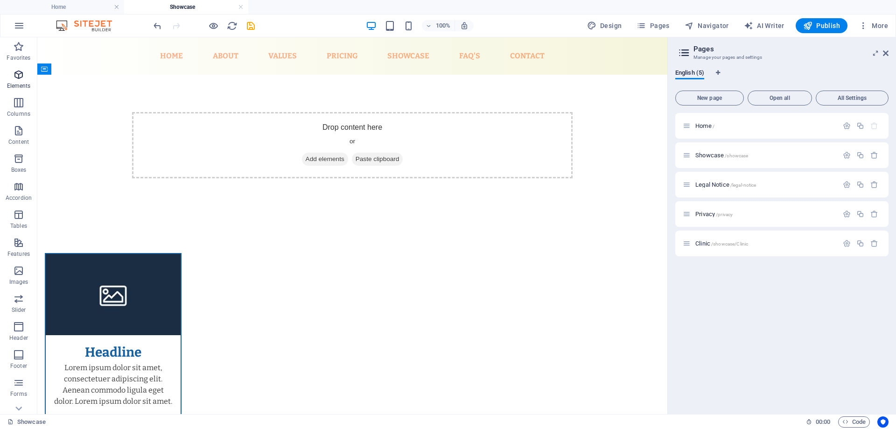
click at [22, 70] on icon "button" at bounding box center [18, 74] width 11 height 11
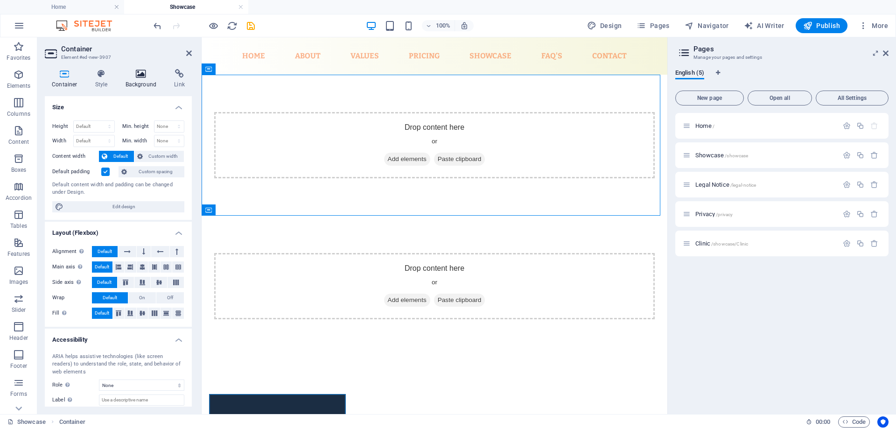
click at [130, 78] on h4 "Background" at bounding box center [143, 79] width 49 height 20
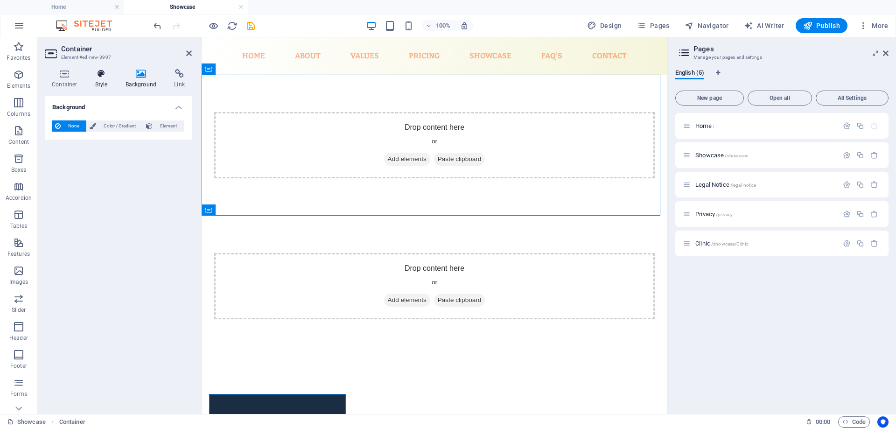
click at [103, 79] on h4 "Style" at bounding box center [103, 79] width 30 height 20
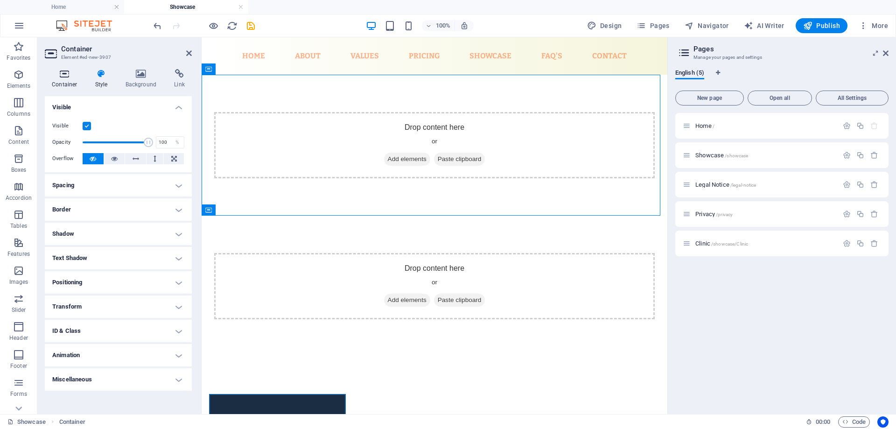
click at [72, 77] on icon at bounding box center [65, 73] width 40 height 9
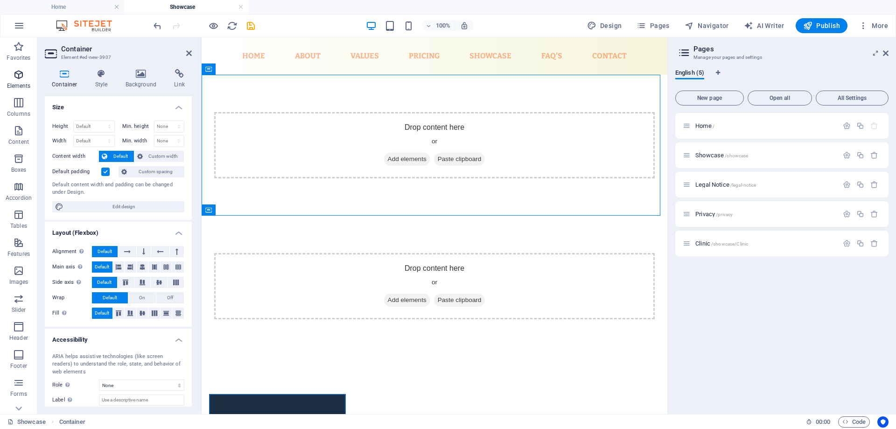
click at [21, 71] on icon "button" at bounding box center [18, 74] width 11 height 11
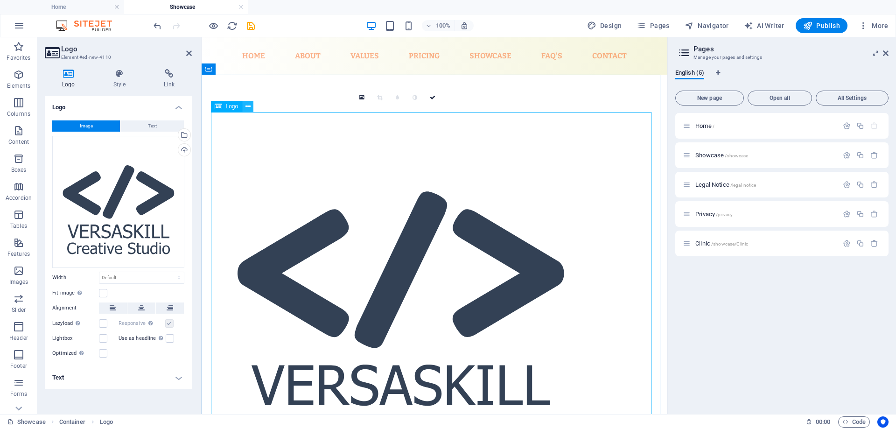
click at [250, 106] on icon at bounding box center [247, 107] width 5 height 10
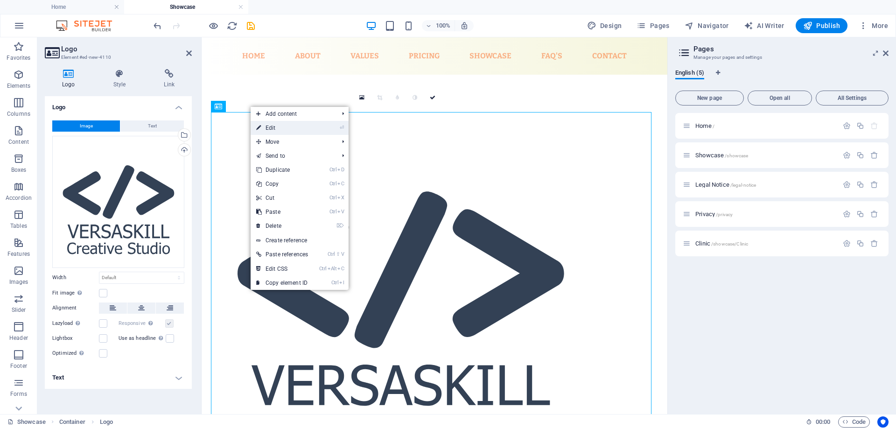
click at [265, 125] on link "⏎ Edit" at bounding box center [282, 128] width 63 height 14
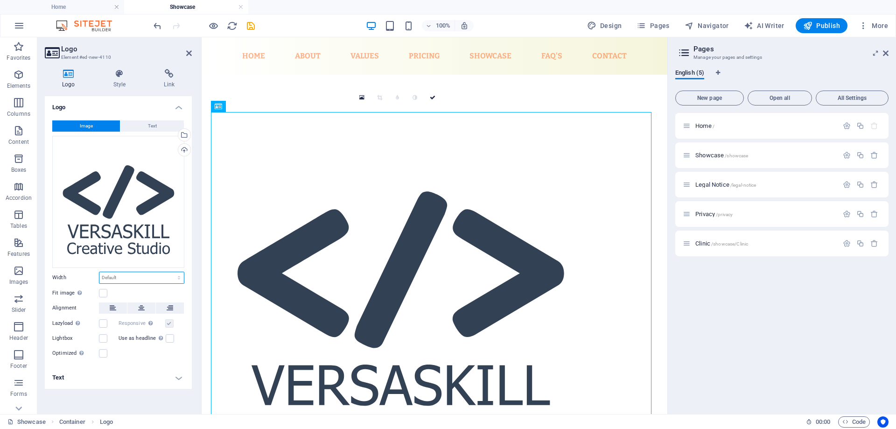
click at [137, 278] on select "Default auto px rem % em vh vw" at bounding box center [141, 277] width 84 height 11
click at [141, 278] on select "Default auto px rem % em vh vw" at bounding box center [141, 277] width 84 height 11
click at [114, 309] on icon at bounding box center [113, 307] width 7 height 11
click at [431, 296] on div at bounding box center [434, 298] width 440 height 373
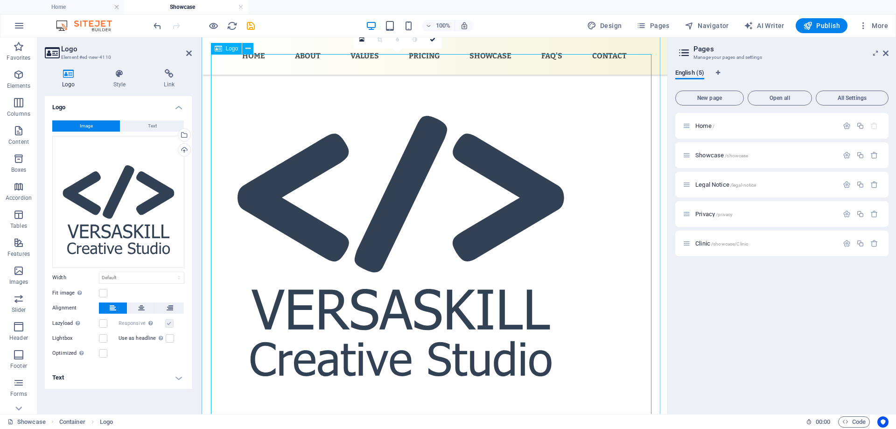
scroll to position [140, 0]
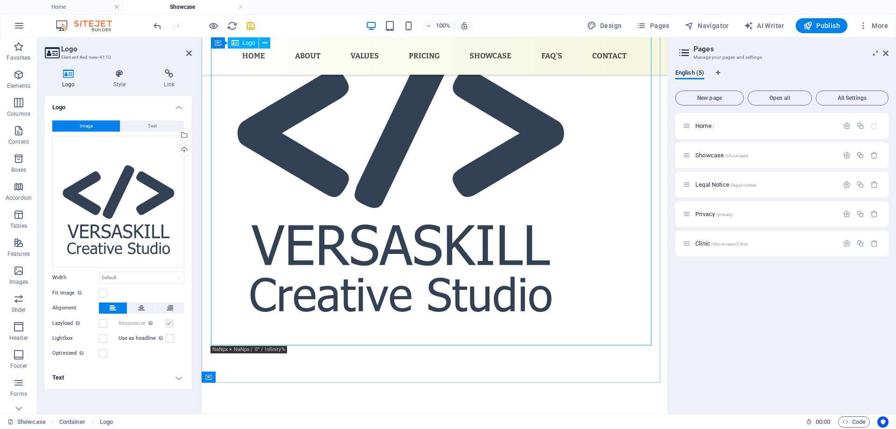
click at [646, 340] on div at bounding box center [434, 158] width 440 height 373
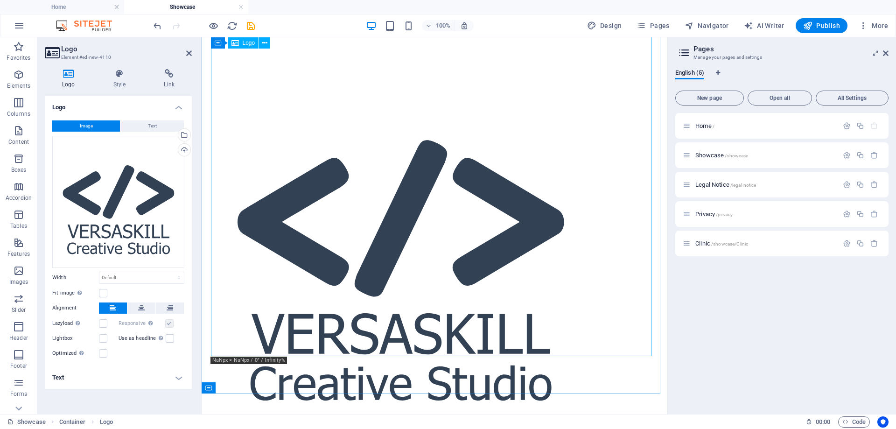
scroll to position [0, 0]
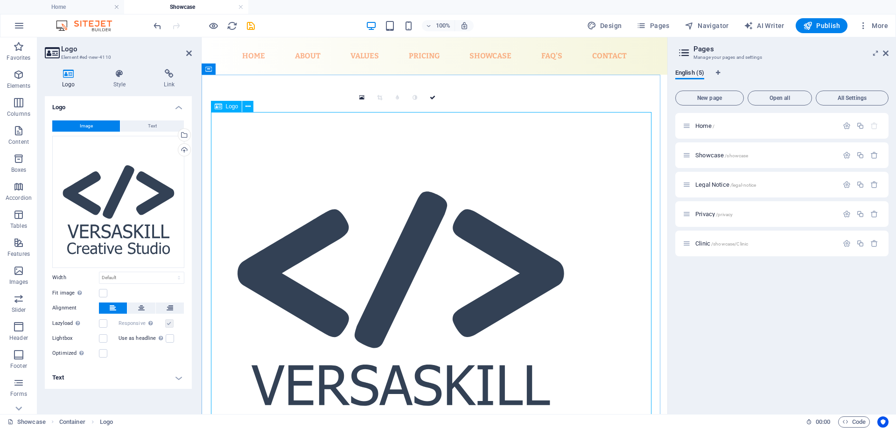
click at [392, 199] on div at bounding box center [434, 298] width 440 height 373
click at [115, 83] on h4 "Style" at bounding box center [121, 79] width 51 height 20
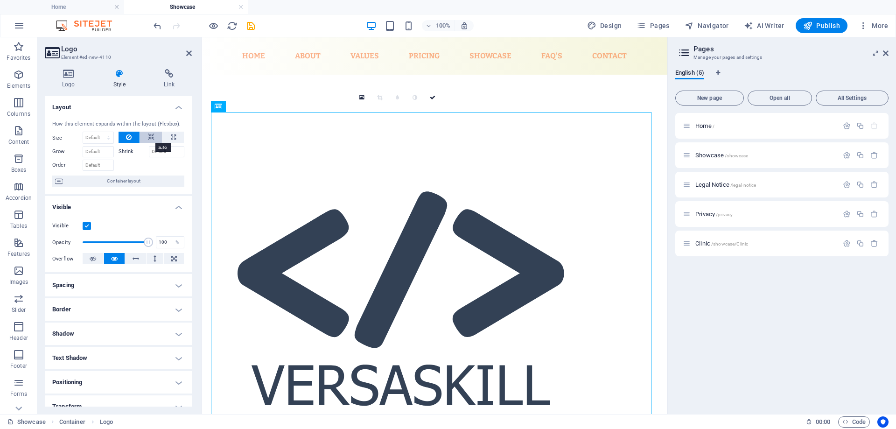
click at [152, 138] on icon at bounding box center [151, 137] width 7 height 11
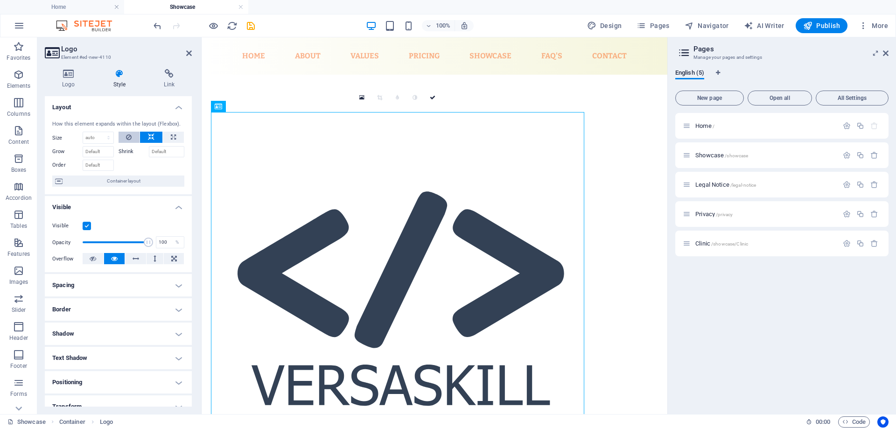
click at [127, 135] on icon at bounding box center [129, 137] width 6 height 11
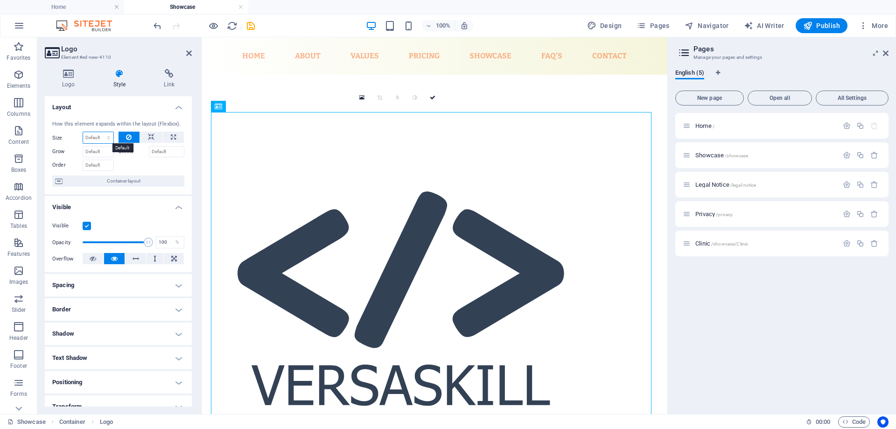
click at [108, 138] on select "Default auto px % 1/1 1/2 1/3 1/4 1/5 1/6 1/7 1/8 1/9 1/10" at bounding box center [98, 137] width 30 height 11
select select "1/6"
click at [99, 132] on select "Default auto px % 1/1 1/2 1/3 1/4 1/5 1/6 1/7 1/8 1/9 1/10" at bounding box center [98, 137] width 30 height 11
type input "16.66"
select select "%"
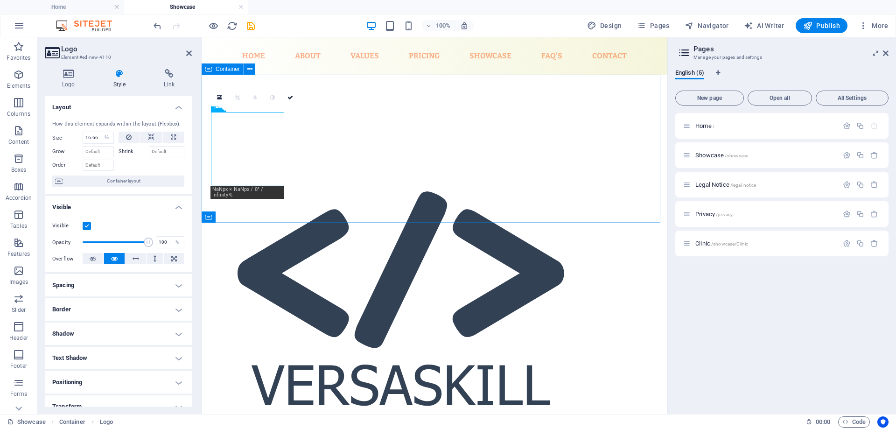
click at [323, 204] on div at bounding box center [435, 299] width 466 height 448
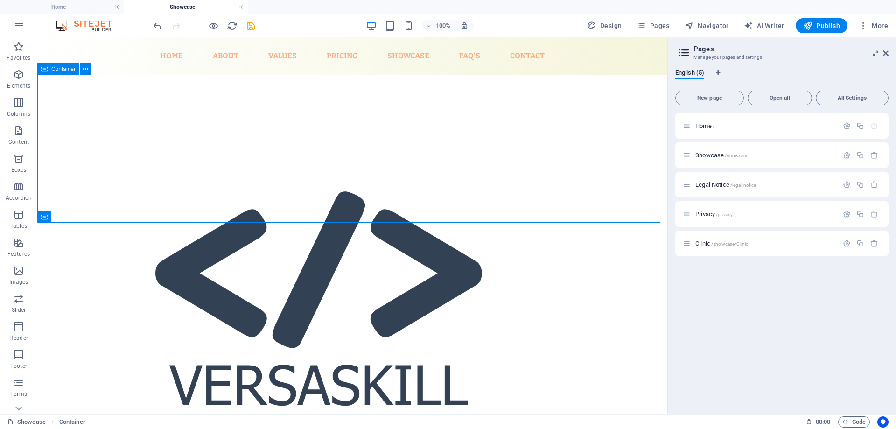
click at [328, 199] on div at bounding box center [352, 299] width 630 height 448
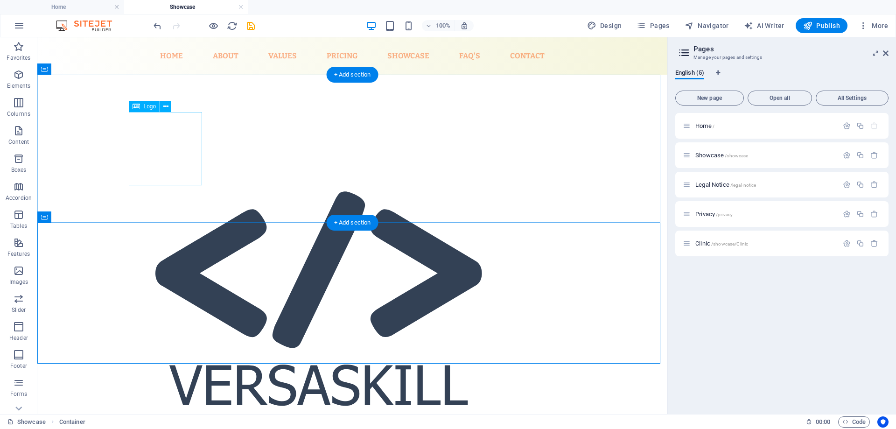
click at [172, 159] on div at bounding box center [352, 298] width 440 height 373
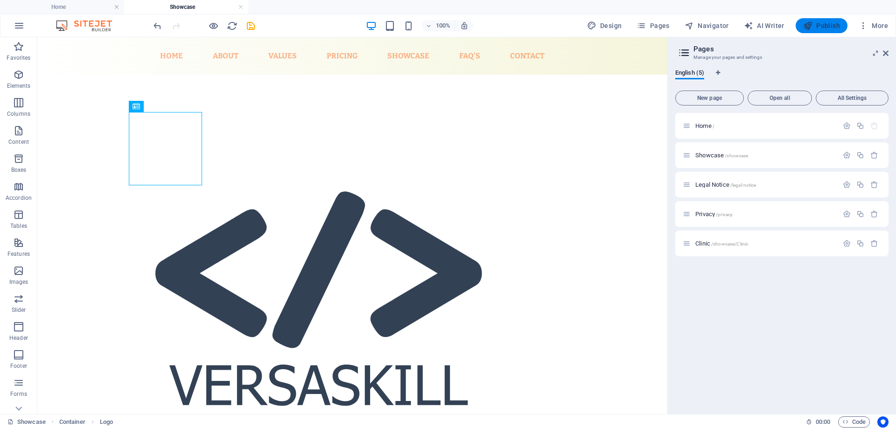
click at [819, 30] on button "Publish" at bounding box center [822, 25] width 52 height 15
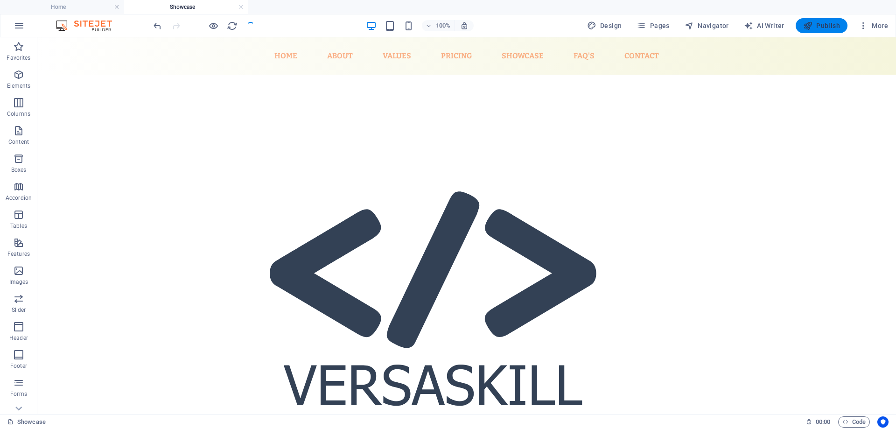
click at [833, 27] on span "Publish" at bounding box center [821, 25] width 37 height 9
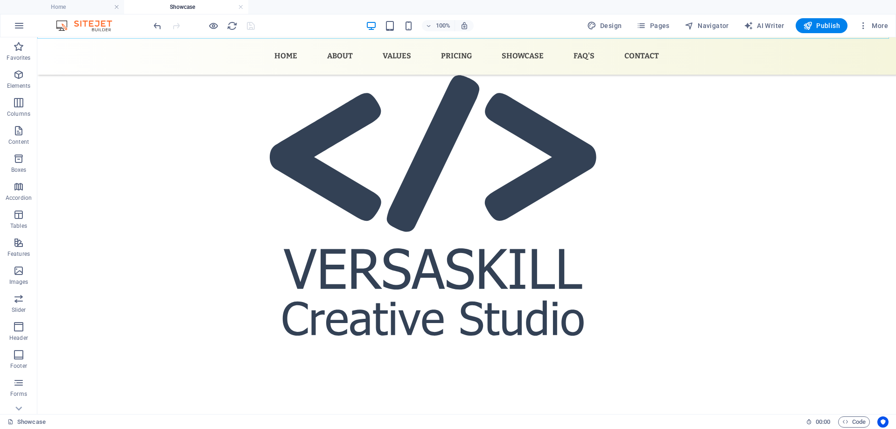
scroll to position [187, 0]
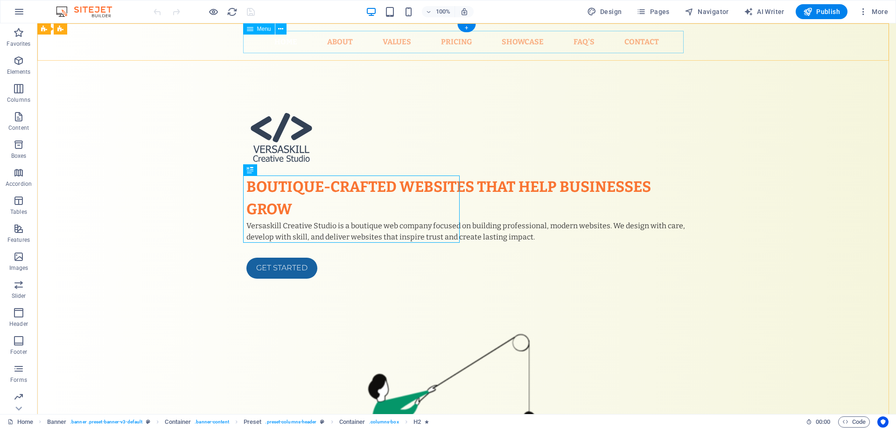
click at [448, 43] on nav "Home About Values Pricing Showcase FAQ's Contact" at bounding box center [466, 42] width 440 height 22
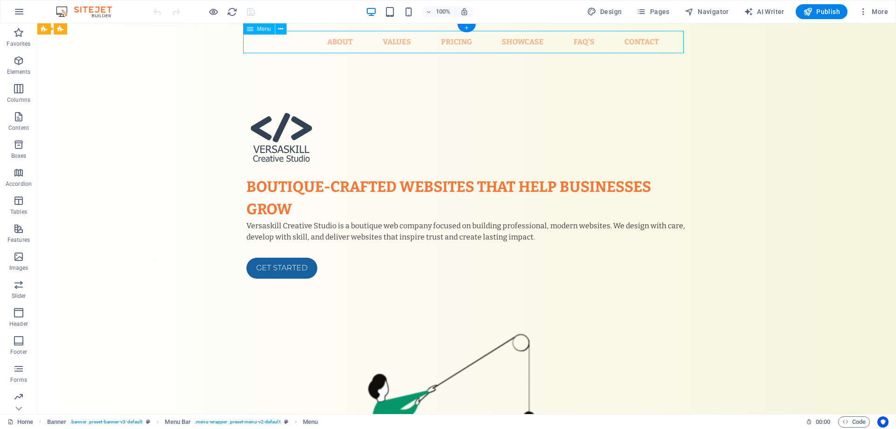
click at [448, 43] on nav "Home About Values Pricing Showcase FAQ's Contact" at bounding box center [466, 42] width 440 height 22
select select
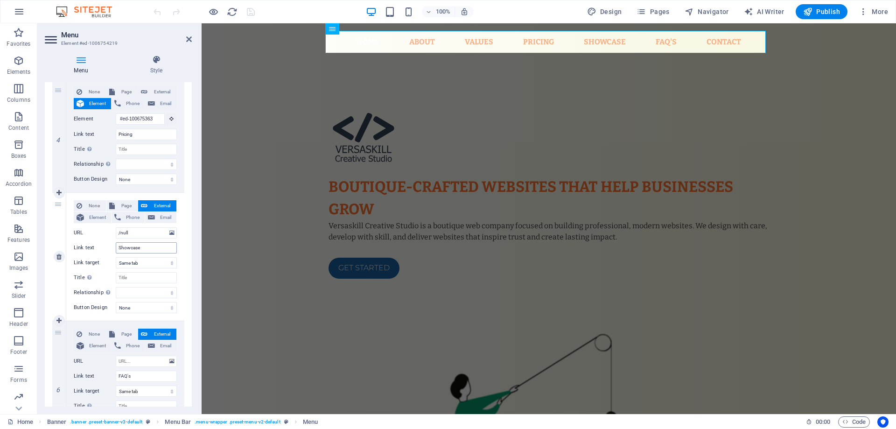
scroll to position [513, 0]
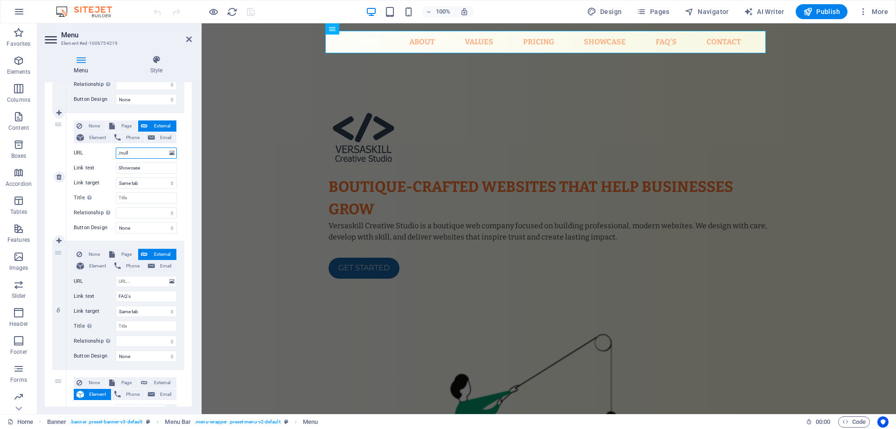
click at [144, 151] on input "/null" at bounding box center [146, 152] width 61 height 11
click at [147, 154] on input "/null" at bounding box center [146, 152] width 61 height 11
type input "/"
select select
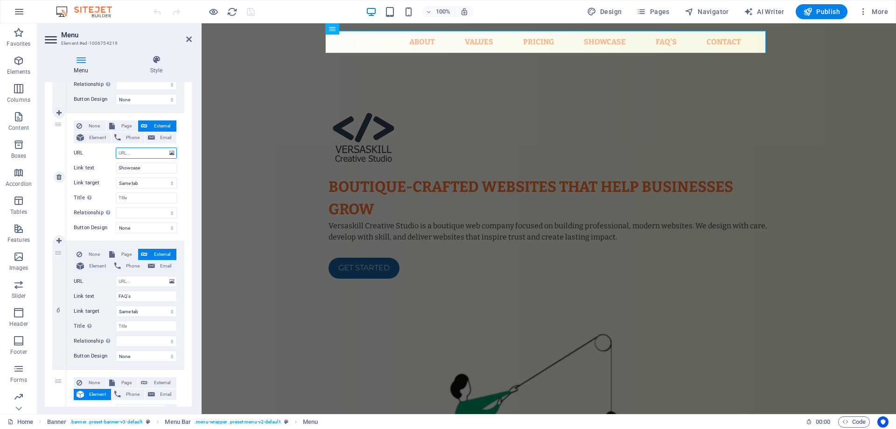
select select
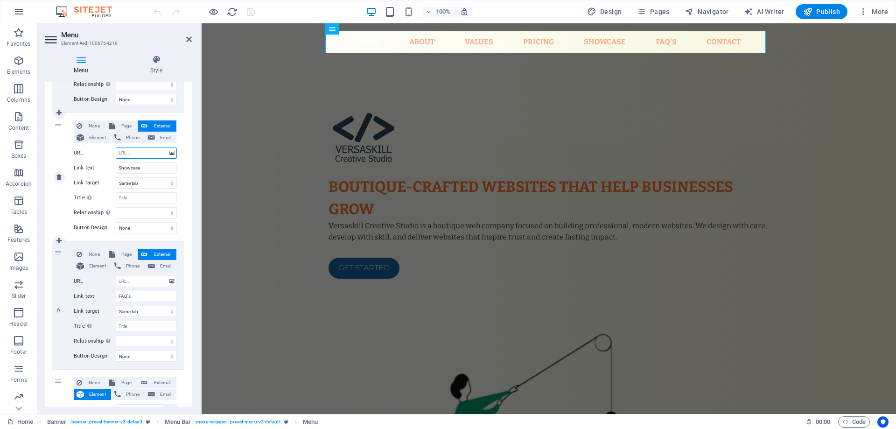
select select
click at [142, 154] on input "URL" at bounding box center [146, 152] width 61 height 11
click at [119, 126] on span "Page" at bounding box center [126, 125] width 17 height 11
select select
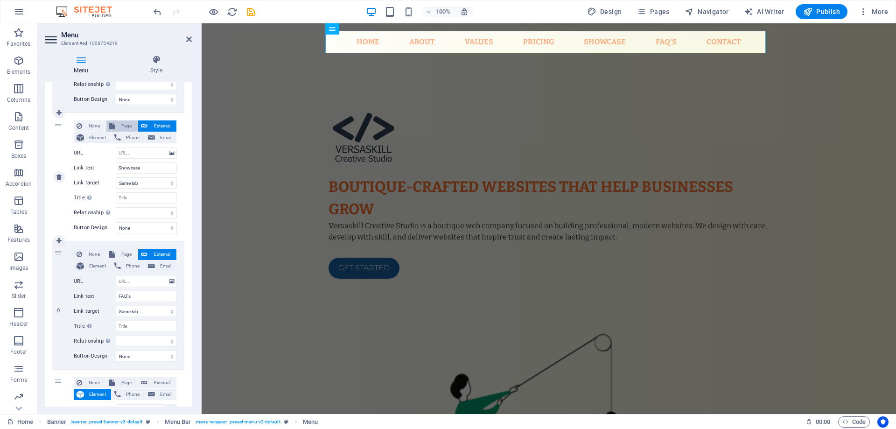
select select
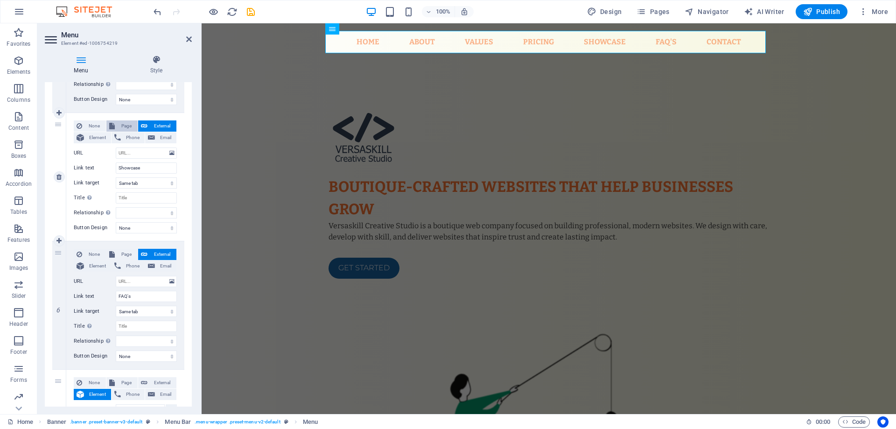
select select
click at [121, 150] on select "Home Showcase Legal Notice Privacy Clinic" at bounding box center [146, 152] width 61 height 11
select select "1"
click at [116, 147] on select "Home Showcase Legal Notice Privacy Clinic" at bounding box center [146, 152] width 61 height 11
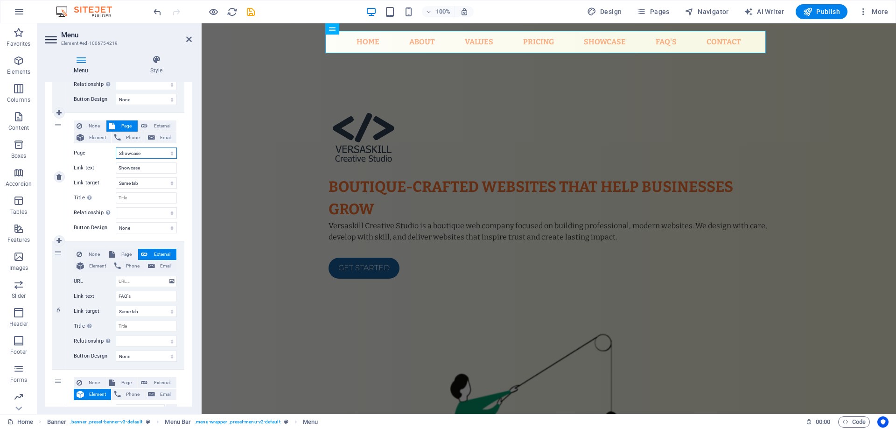
select select
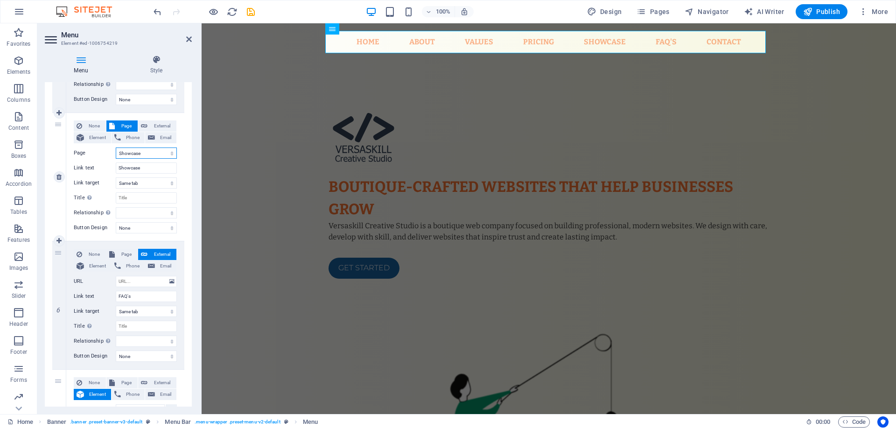
select select
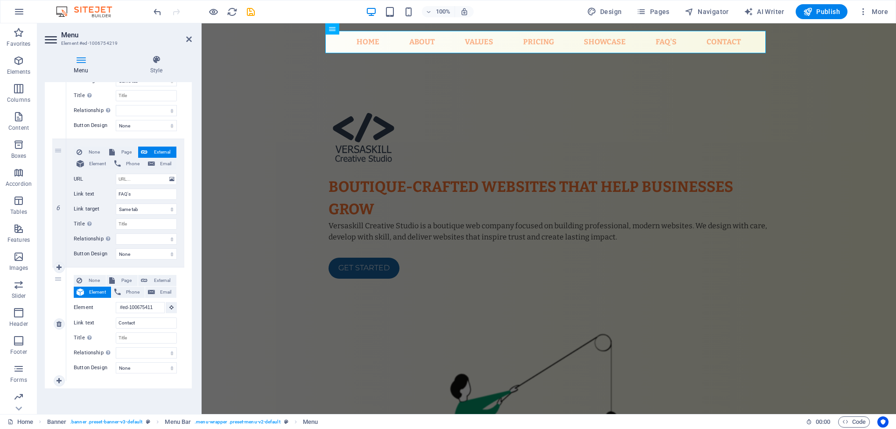
scroll to position [616, 0]
drag, startPoint x: 824, startPoint y: 13, endPoint x: 781, endPoint y: 5, distance: 43.2
click at [824, 13] on span "Publish" at bounding box center [821, 11] width 37 height 9
checkbox input "false"
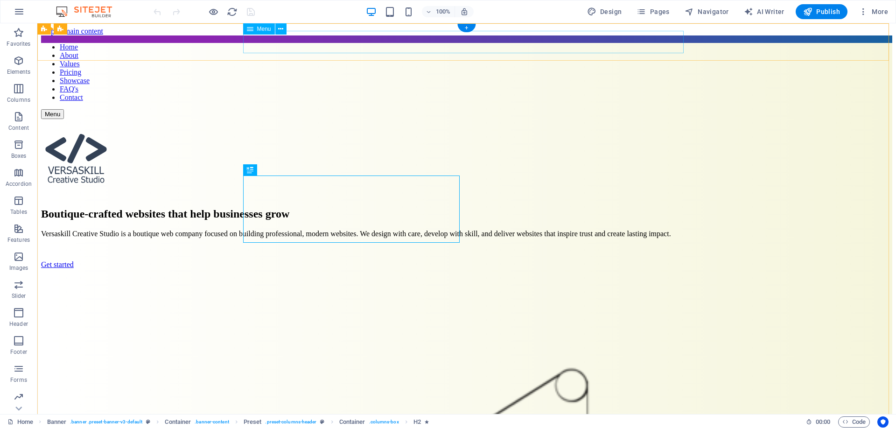
click at [346, 43] on nav "Home About Values Pricing Showcase FAQ's Contact" at bounding box center [466, 72] width 851 height 59
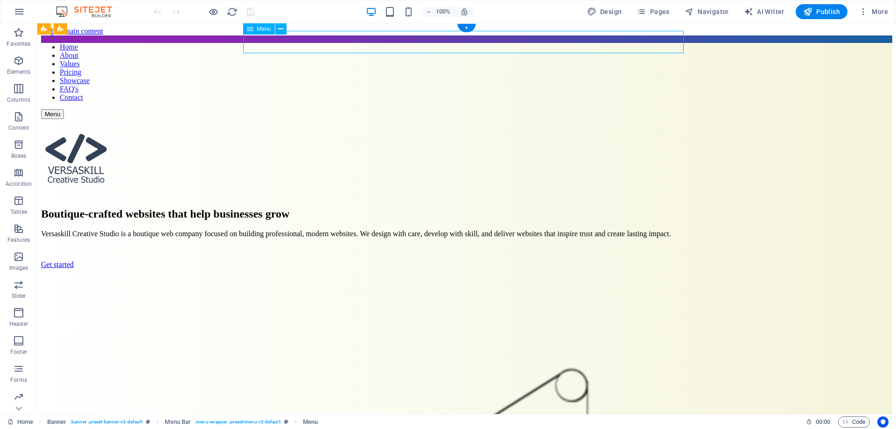
click at [346, 43] on nav "Home About Values Pricing Showcase FAQ's Contact" at bounding box center [466, 72] width 851 height 59
select select "1"
select select
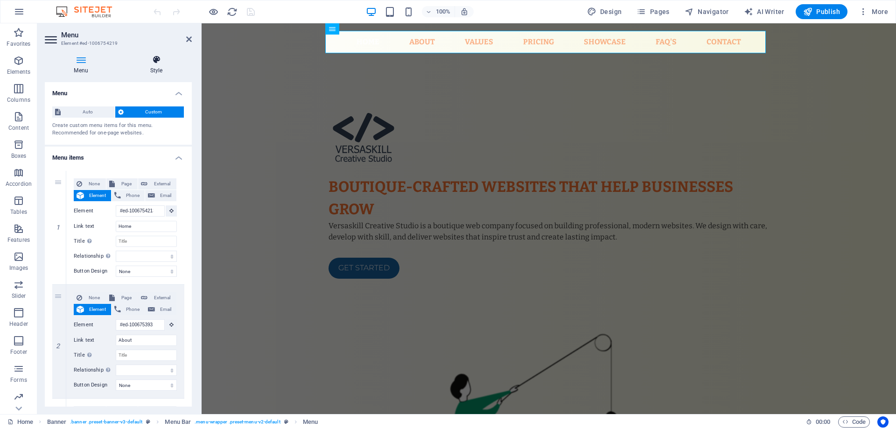
click at [143, 63] on icon at bounding box center [156, 59] width 71 height 9
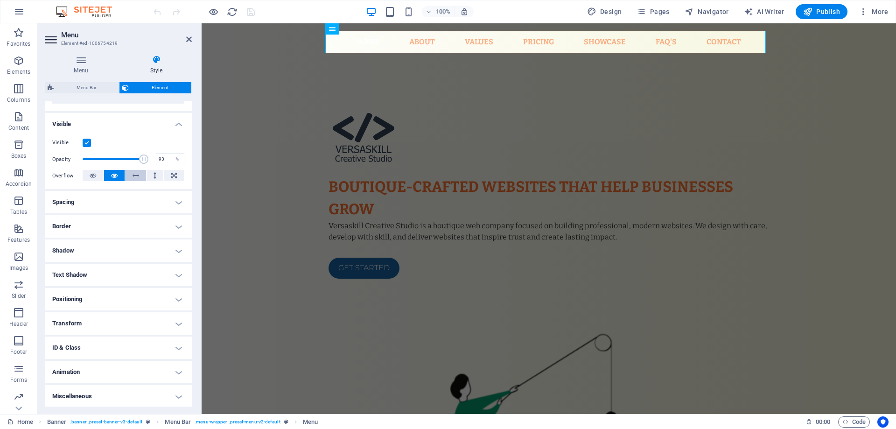
scroll to position [89, 0]
type input "100"
drag, startPoint x: 142, startPoint y: 156, endPoint x: 147, endPoint y: 157, distance: 5.2
click at [147, 157] on span at bounding box center [148, 158] width 9 height 9
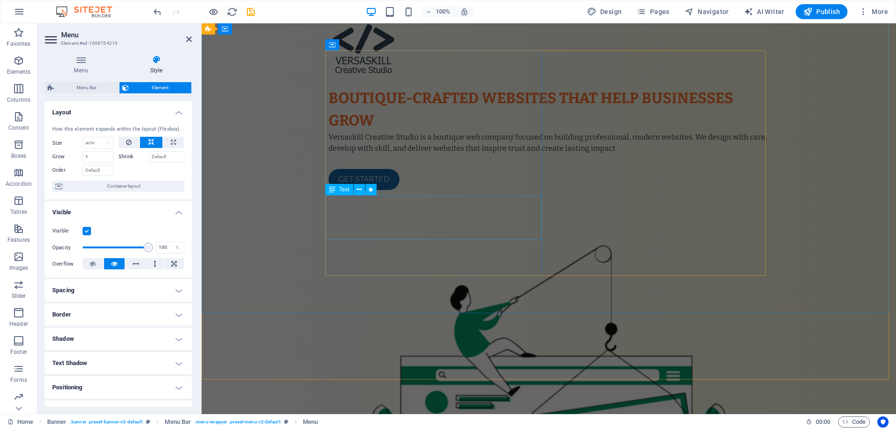
scroll to position [0, 0]
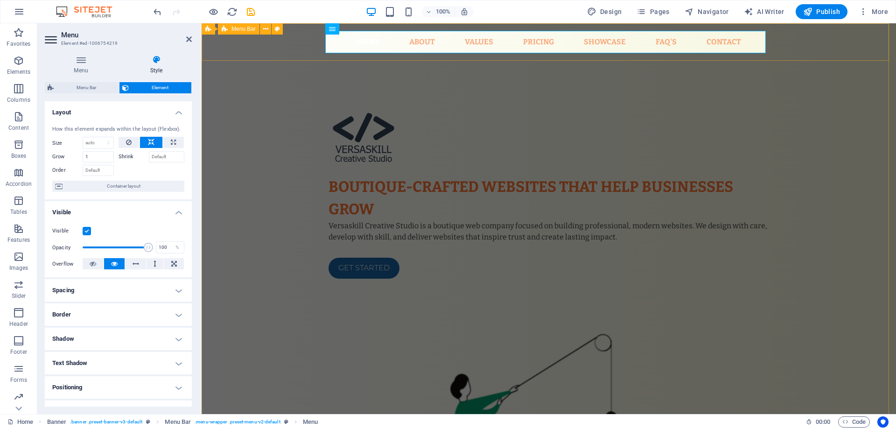
click at [798, 43] on div "Home About Values Pricing Showcase FAQ's Contact Menu" at bounding box center [549, 41] width 694 height 37
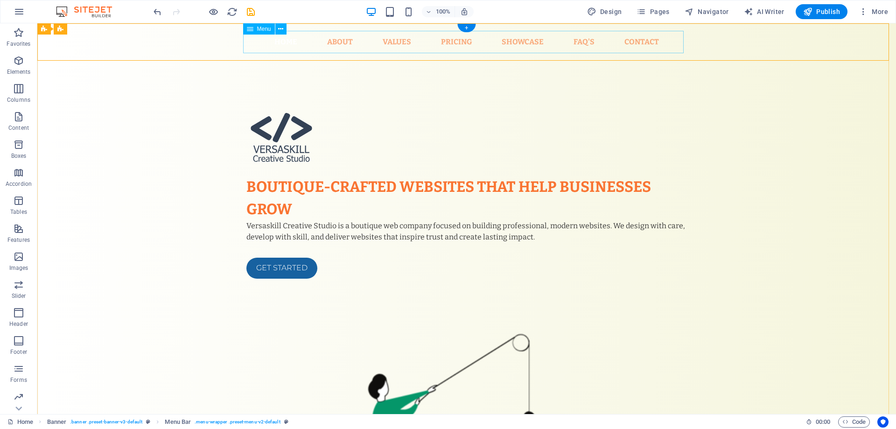
click at [530, 43] on nav "Home About Values Pricing Showcase FAQ's Contact" at bounding box center [466, 42] width 440 height 22
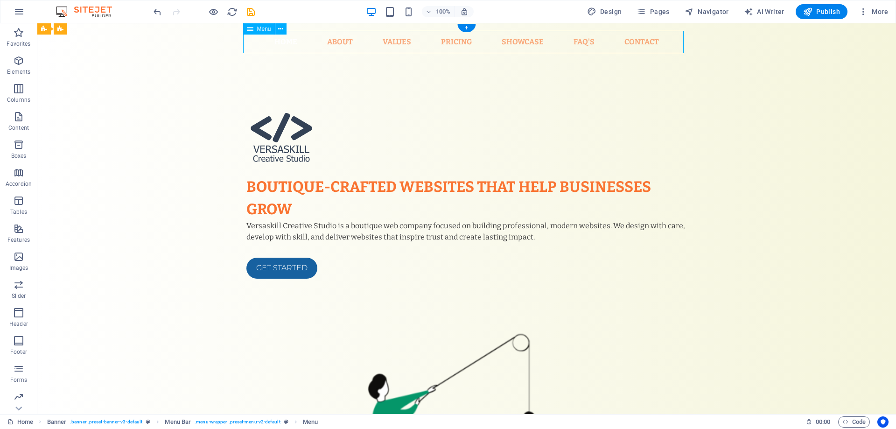
click at [530, 43] on nav "Home About Values Pricing Showcase FAQ's Contact" at bounding box center [466, 42] width 440 height 22
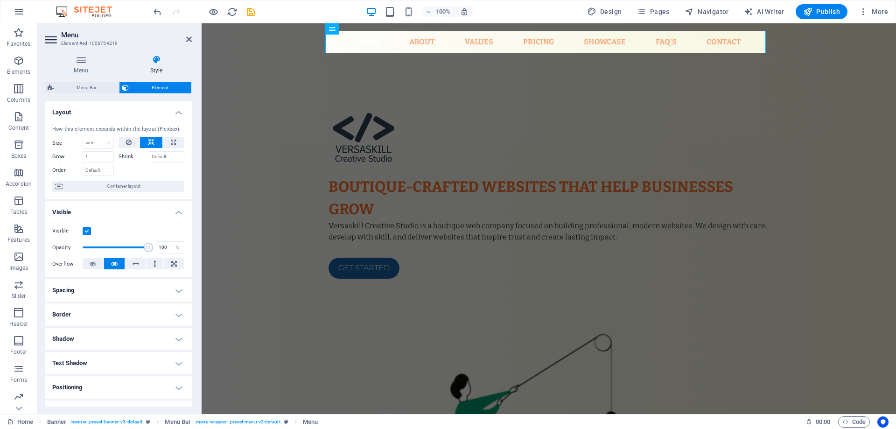
click at [159, 67] on h4 "Style" at bounding box center [156, 65] width 71 height 20
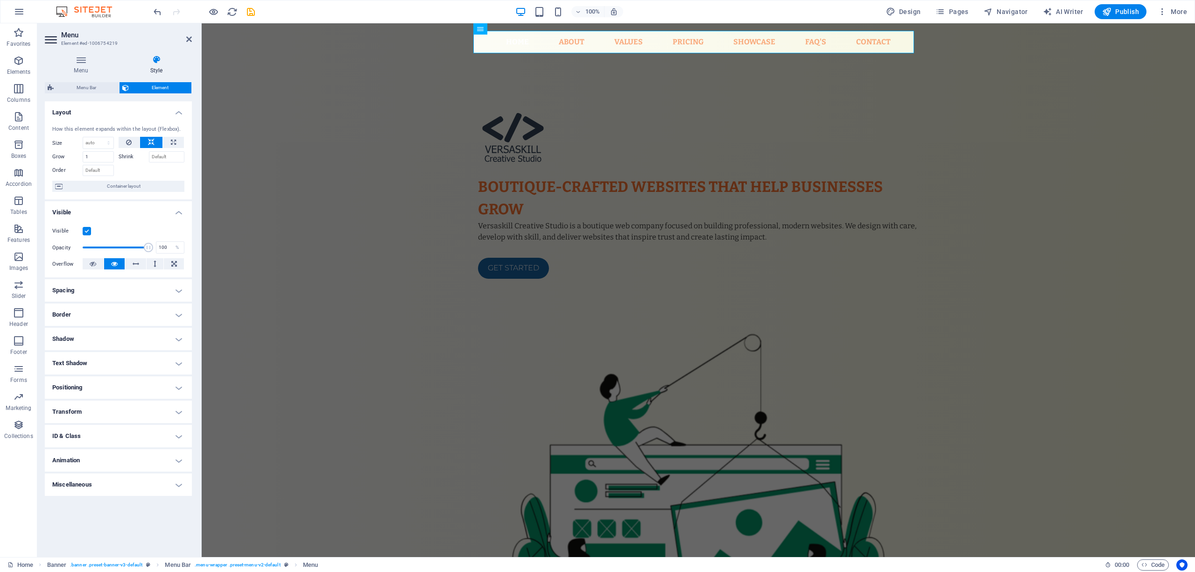
click at [140, 86] on span "Element" at bounding box center [160, 87] width 57 height 11
click at [139, 64] on icon at bounding box center [156, 59] width 71 height 9
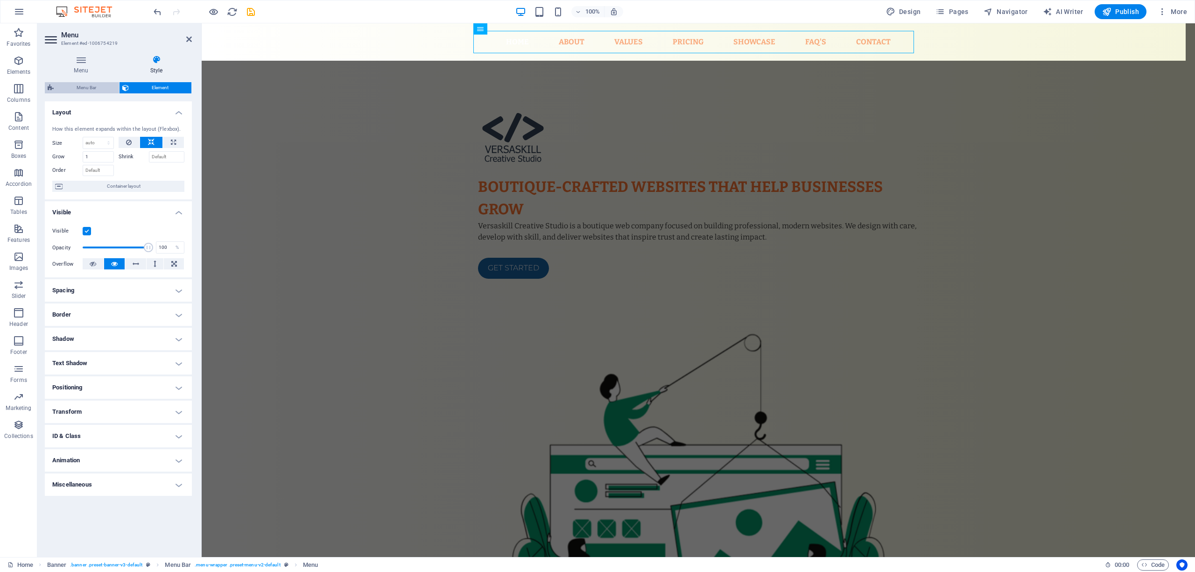
click at [105, 83] on span "Menu Bar" at bounding box center [86, 87] width 60 height 11
select select "rem"
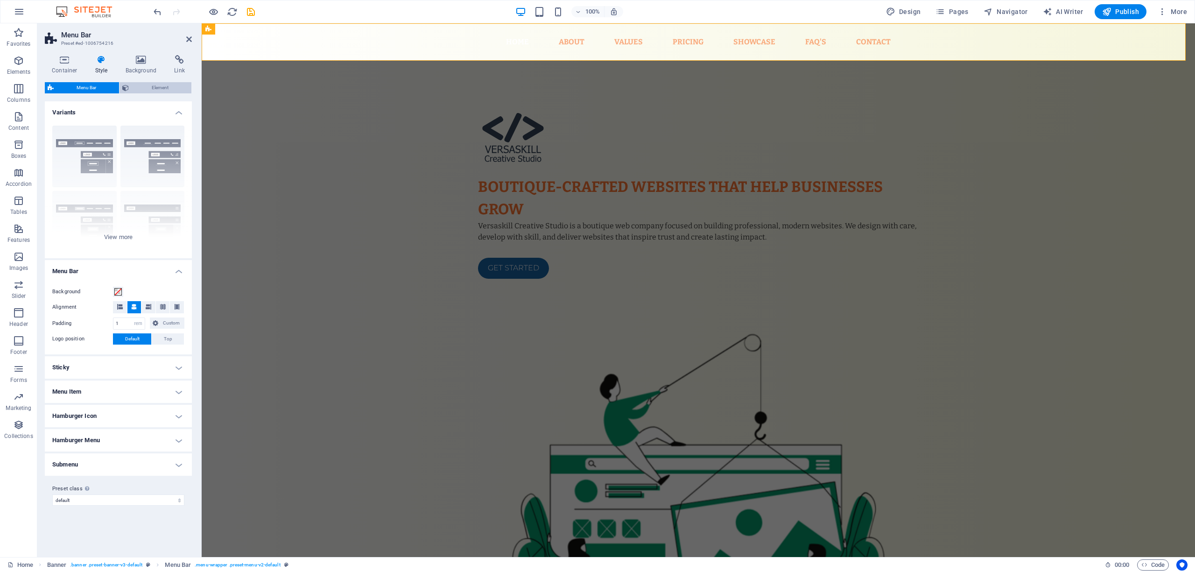
click at [148, 90] on span "Element" at bounding box center [160, 87] width 57 height 11
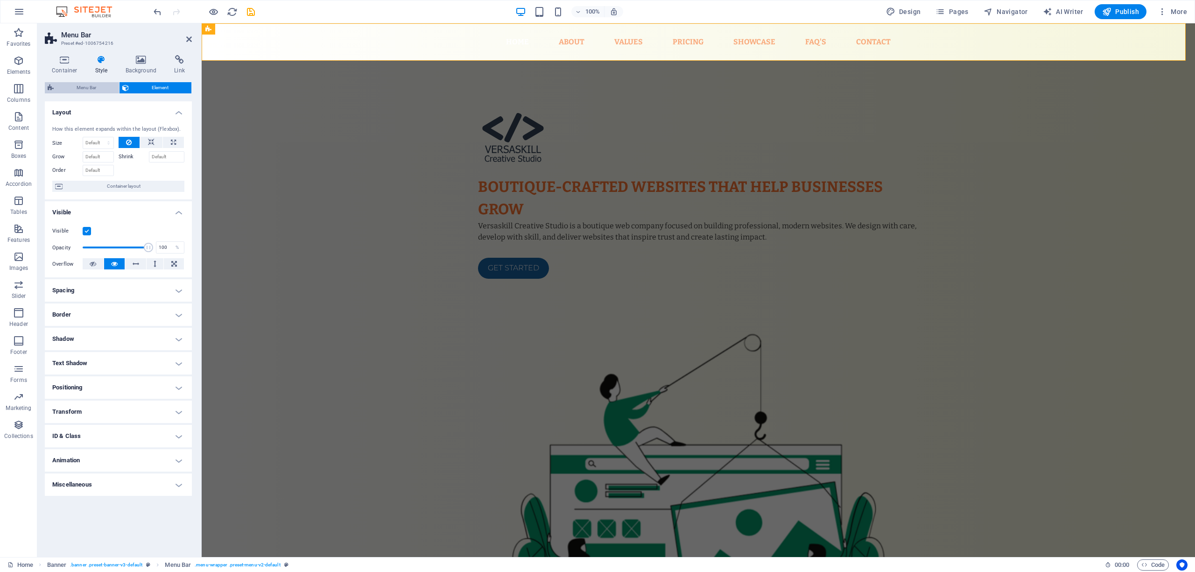
click at [88, 86] on span "Menu Bar" at bounding box center [86, 87] width 60 height 11
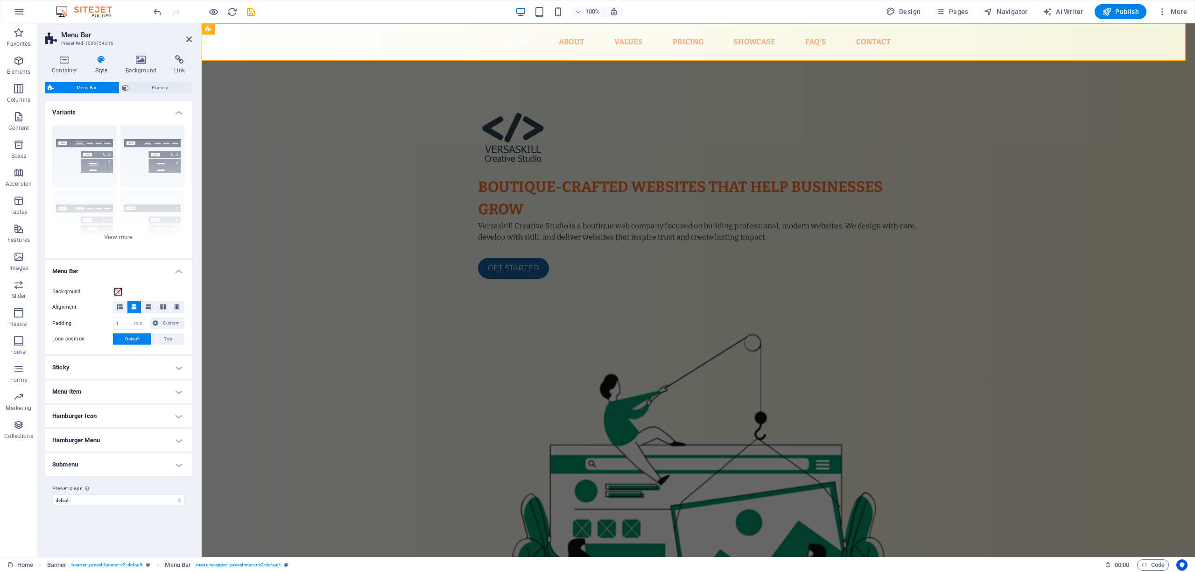
click at [102, 64] on h4 "Style" at bounding box center [103, 65] width 30 height 20
click at [134, 88] on span "Element" at bounding box center [160, 87] width 57 height 11
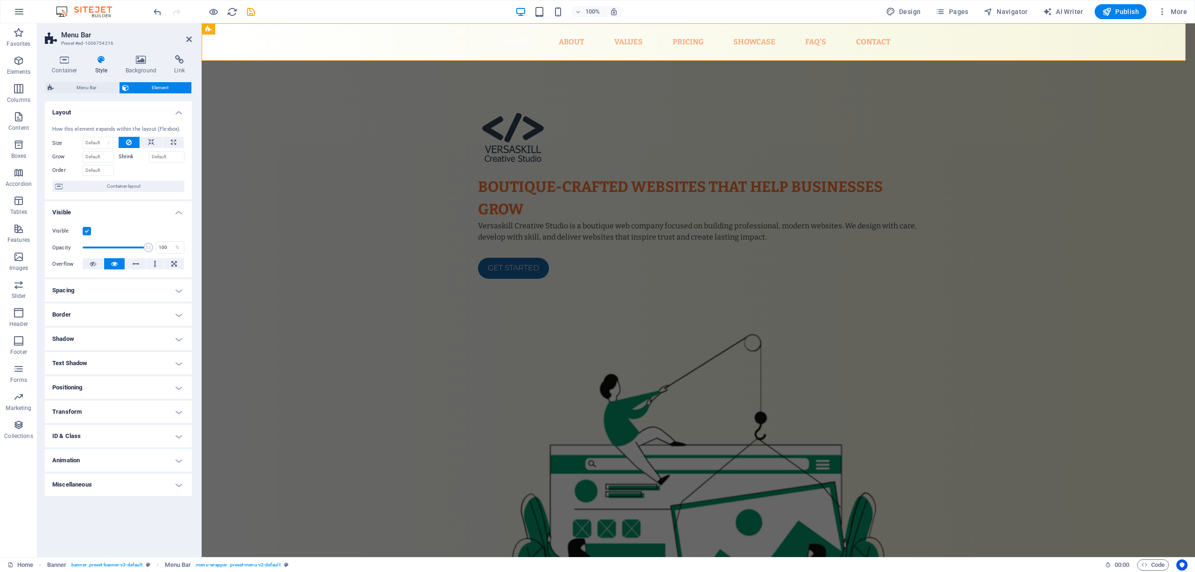
click at [103, 59] on icon at bounding box center [101, 59] width 27 height 9
click at [99, 60] on icon at bounding box center [101, 59] width 27 height 9
click at [63, 60] on icon at bounding box center [65, 59] width 40 height 9
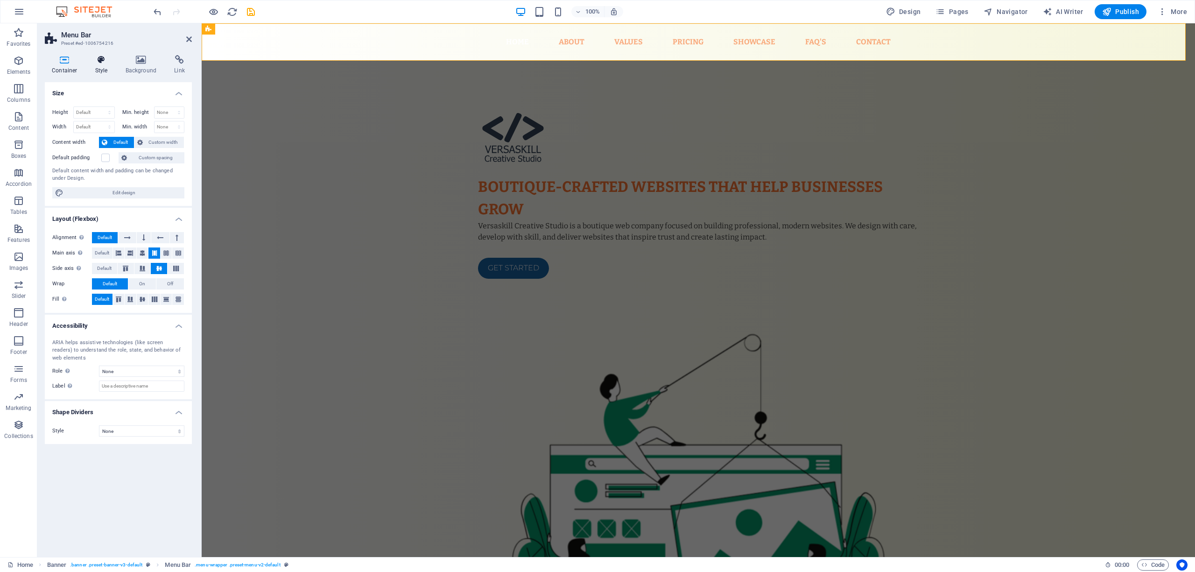
click at [96, 61] on icon at bounding box center [101, 59] width 27 height 9
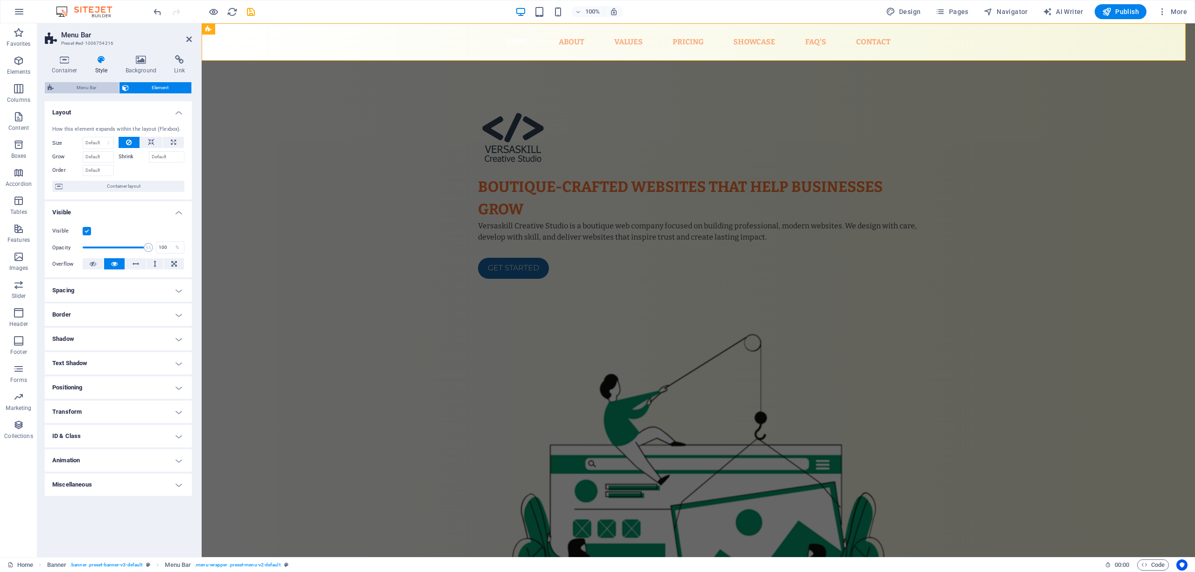
click at [94, 85] on span "Menu Bar" at bounding box center [86, 87] width 60 height 11
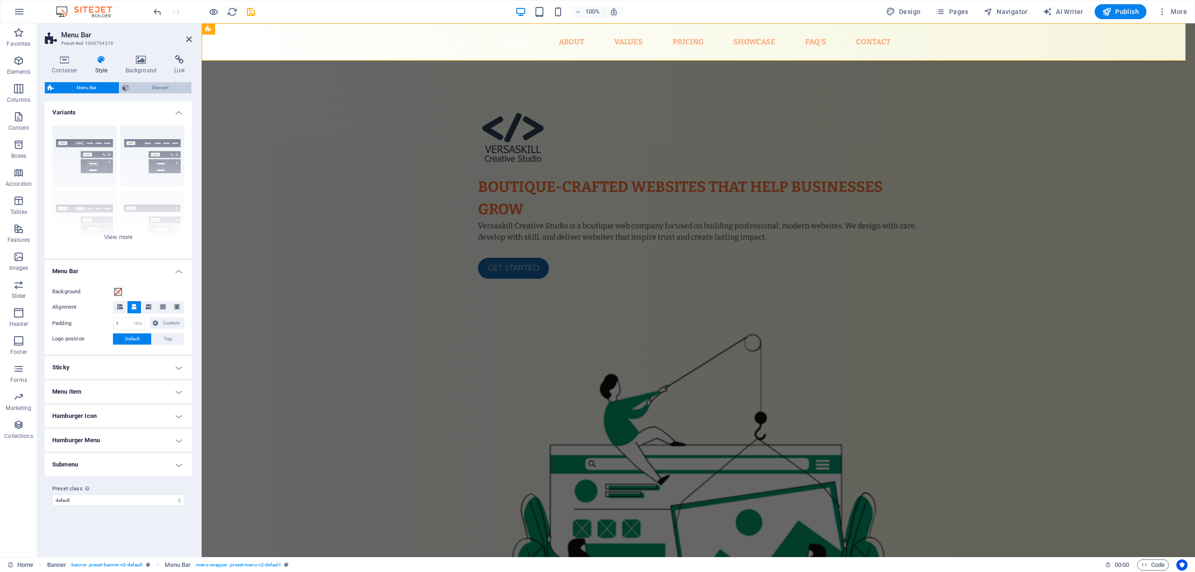
click at [142, 86] on span "Element" at bounding box center [160, 87] width 57 height 11
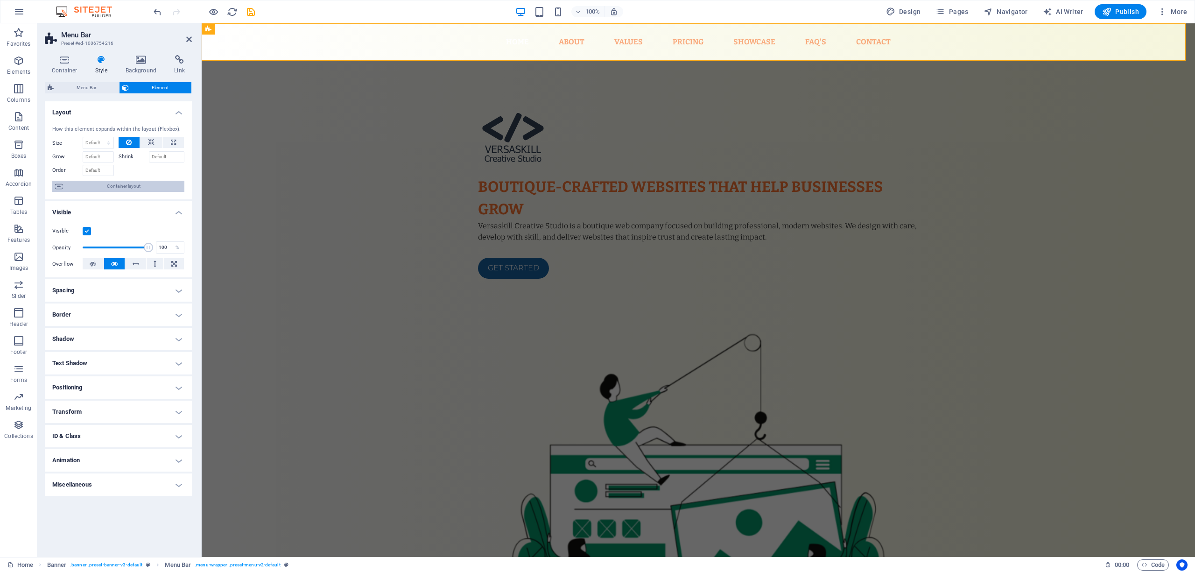
click at [84, 189] on span "Container layout" at bounding box center [123, 186] width 116 height 11
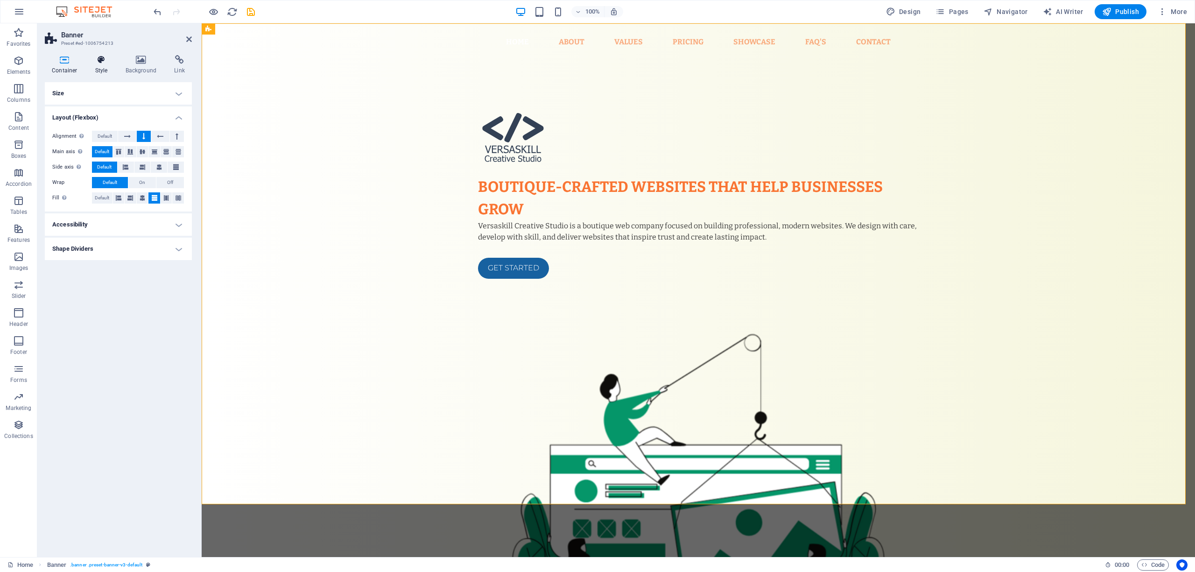
click at [99, 64] on h4 "Style" at bounding box center [103, 65] width 30 height 20
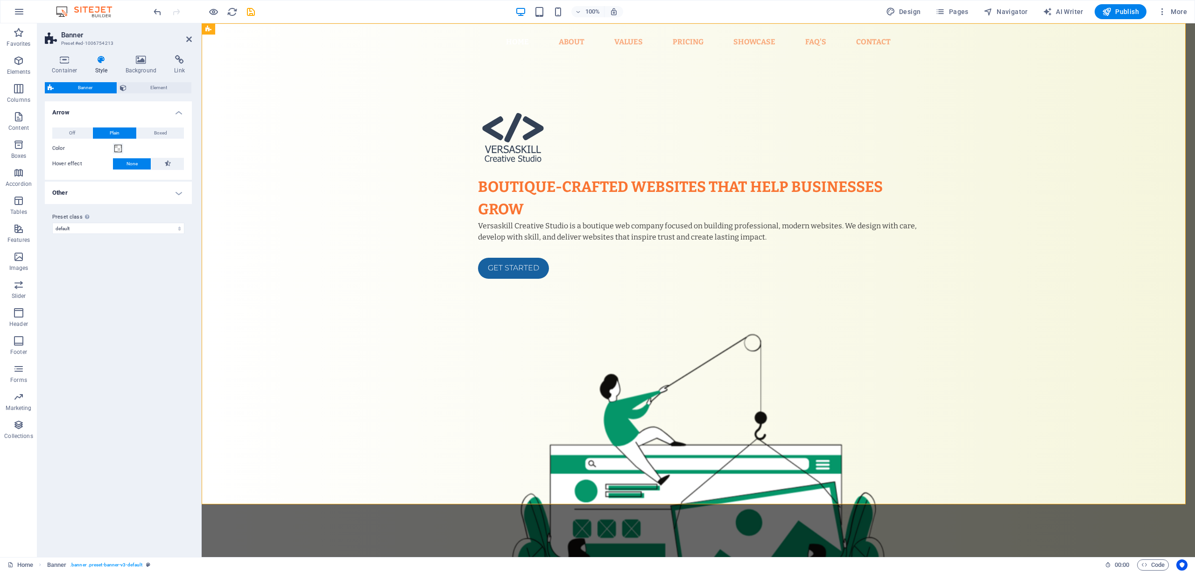
click at [161, 193] on h4 "Other" at bounding box center [118, 193] width 147 height 22
click at [152, 90] on span "Element" at bounding box center [159, 87] width 60 height 11
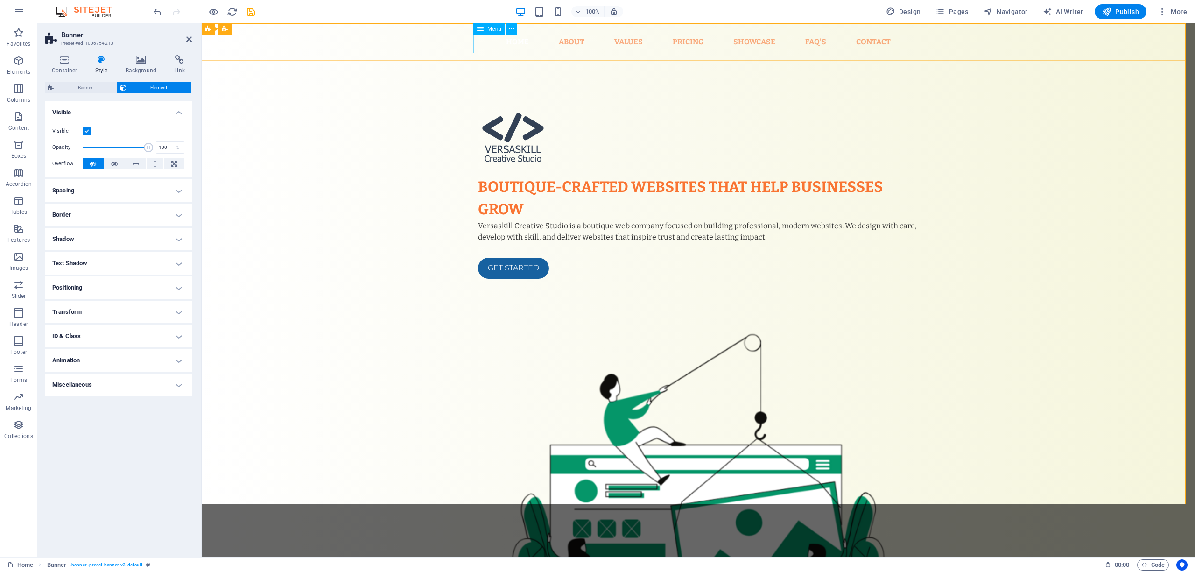
click at [570, 40] on nav "Home About Values Pricing Showcase FAQ's Contact" at bounding box center [698, 42] width 440 height 22
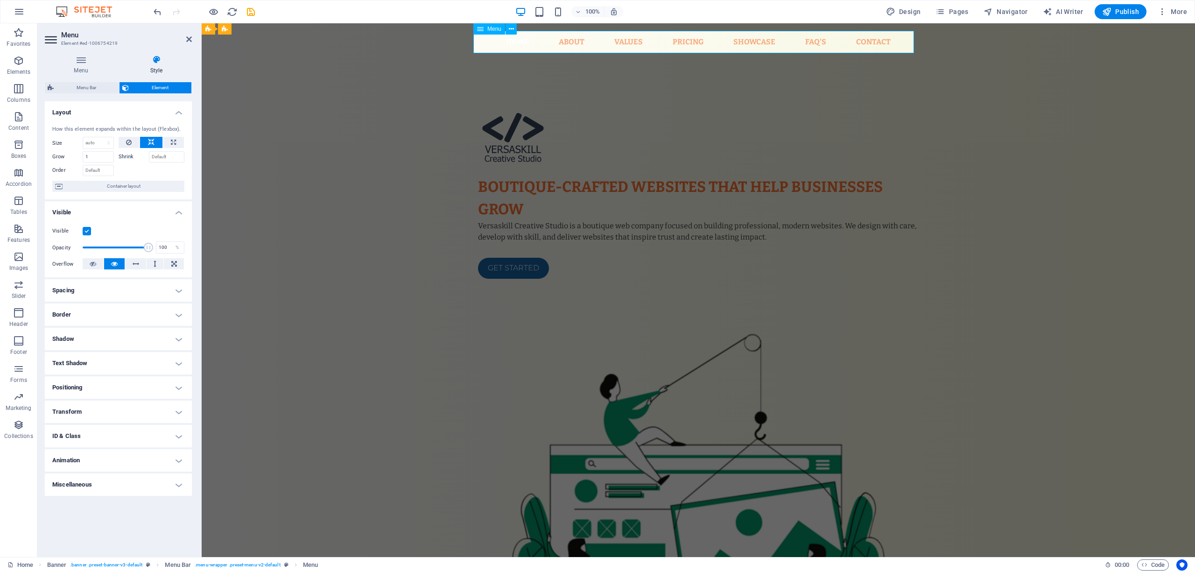
click at [570, 40] on nav "Home About Values Pricing Showcase FAQ's Contact" at bounding box center [698, 42] width 440 height 22
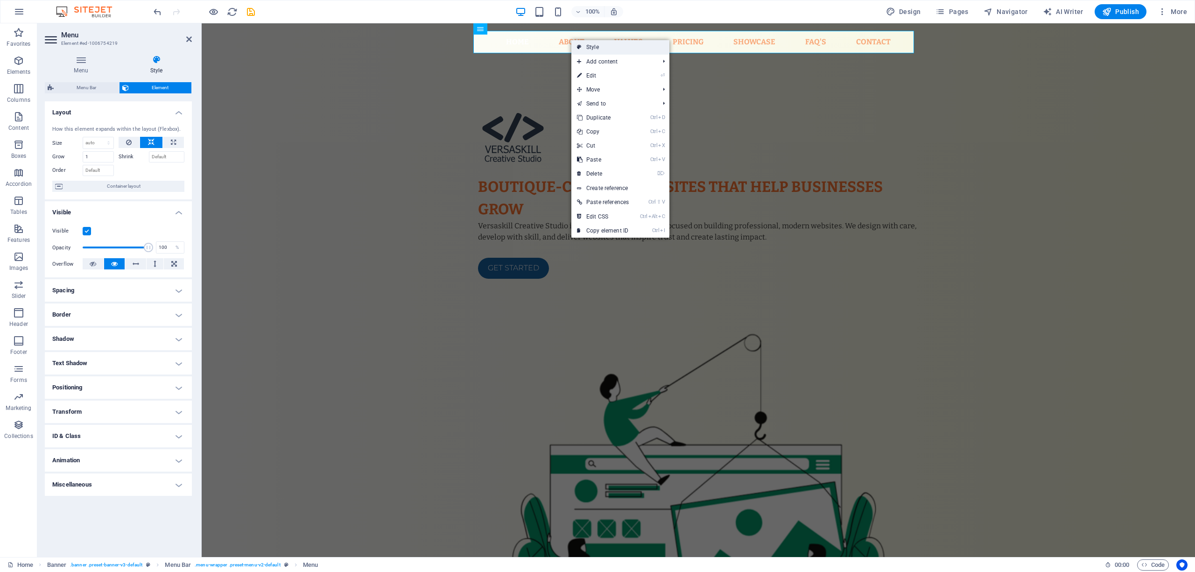
click at [590, 47] on link "Style" at bounding box center [620, 47] width 98 height 14
select select "rem"
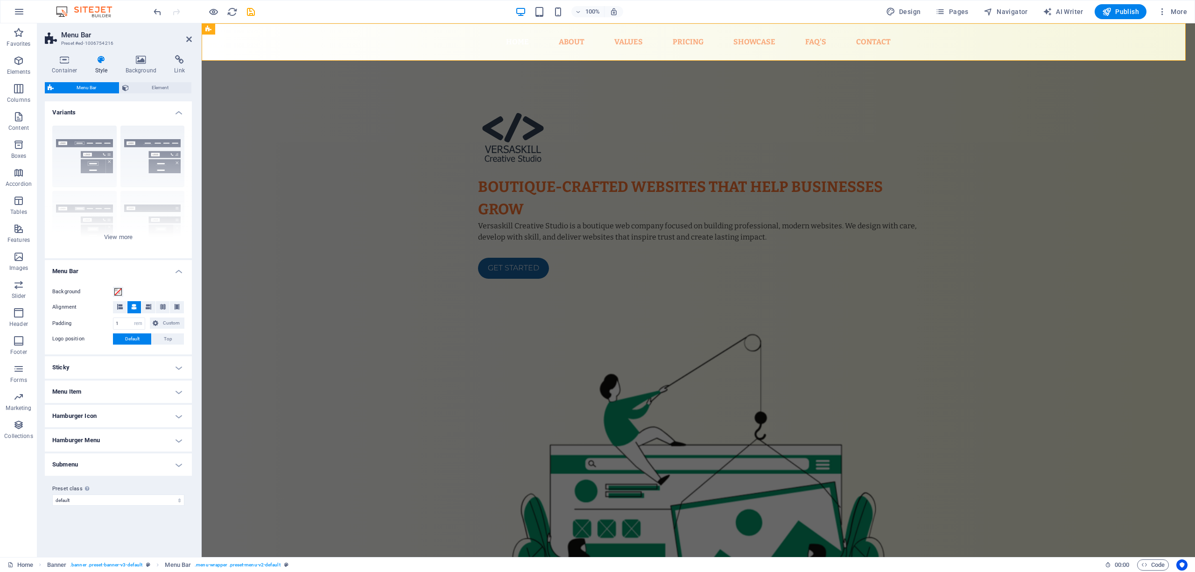
click at [148, 428] on h4 "Hamburger Menu" at bounding box center [118, 440] width 147 height 22
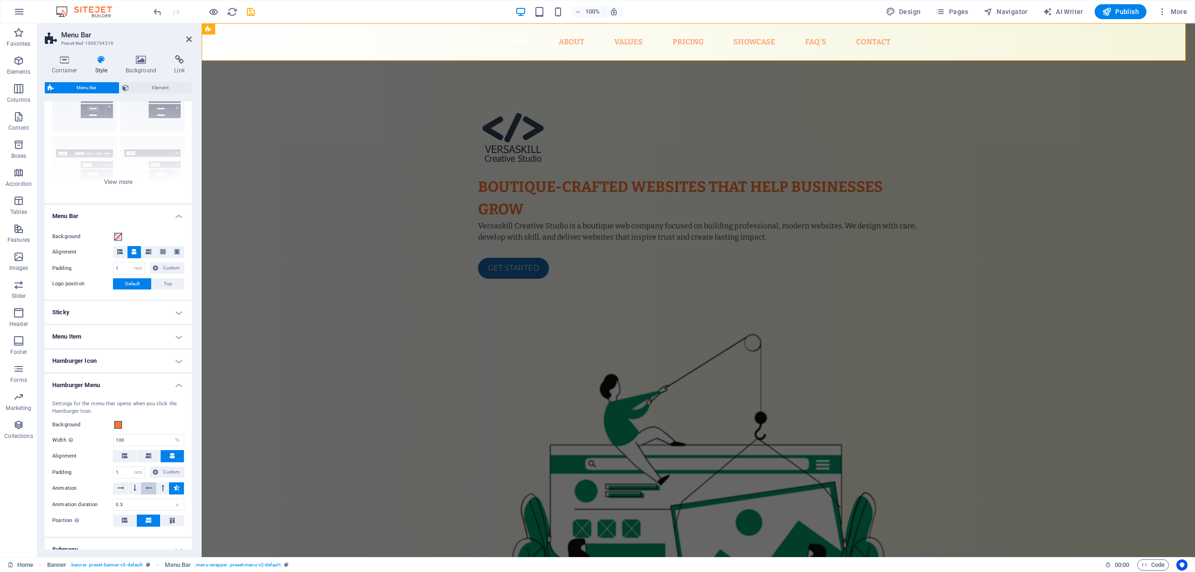
scroll to position [103, 0]
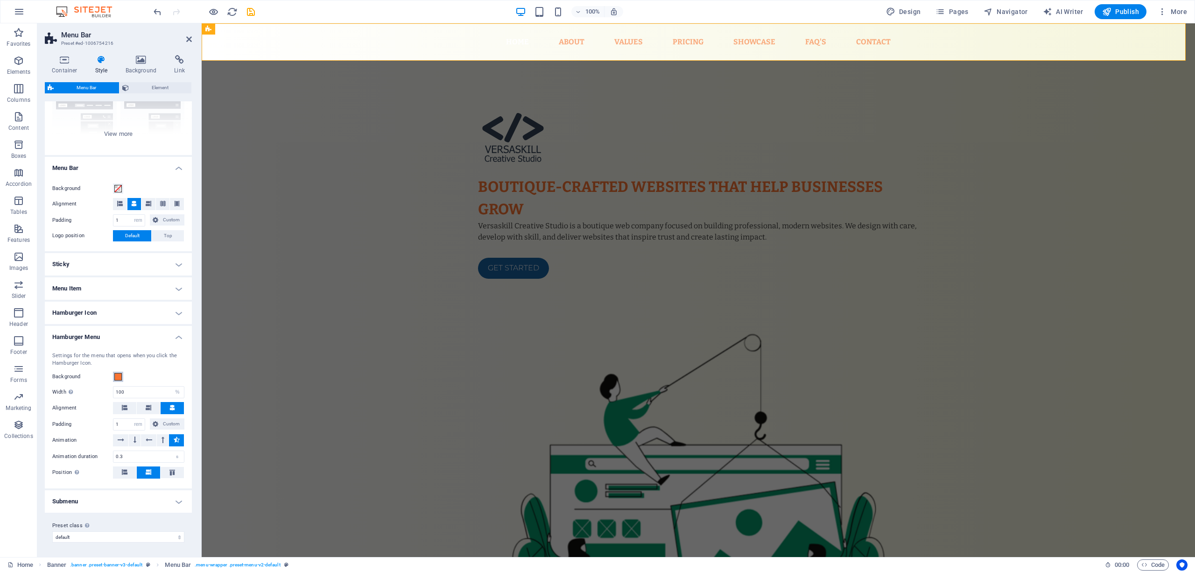
click at [118, 374] on span at bounding box center [117, 376] width 7 height 7
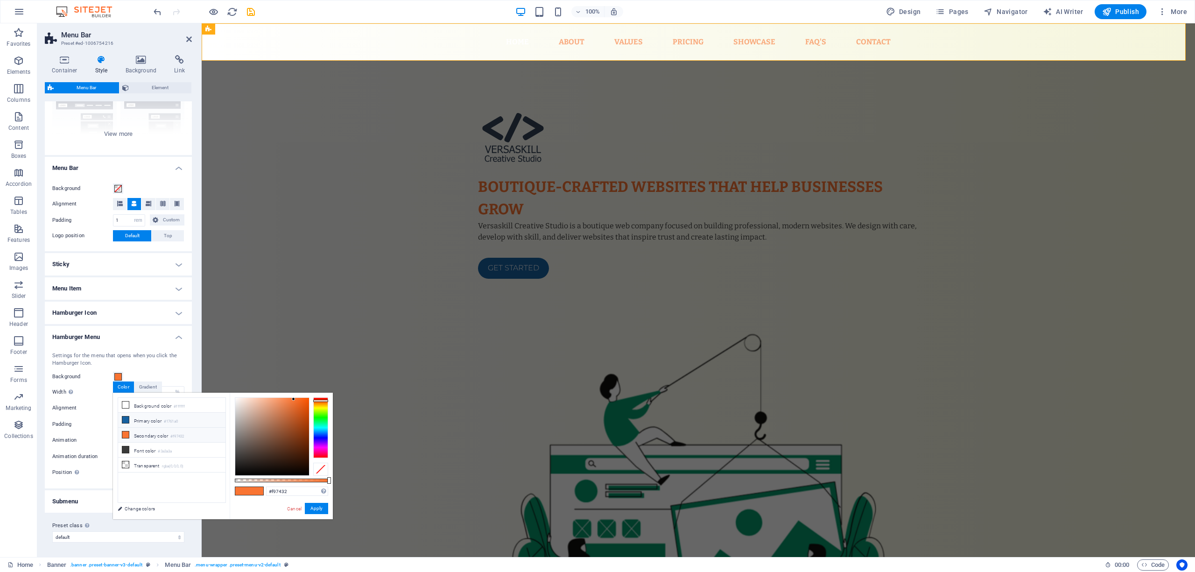
click at [142, 420] on li "Primary color #1761a0" at bounding box center [171, 419] width 107 height 15
type input "#1761a0"
click at [318, 428] on button "Apply" at bounding box center [316, 508] width 23 height 11
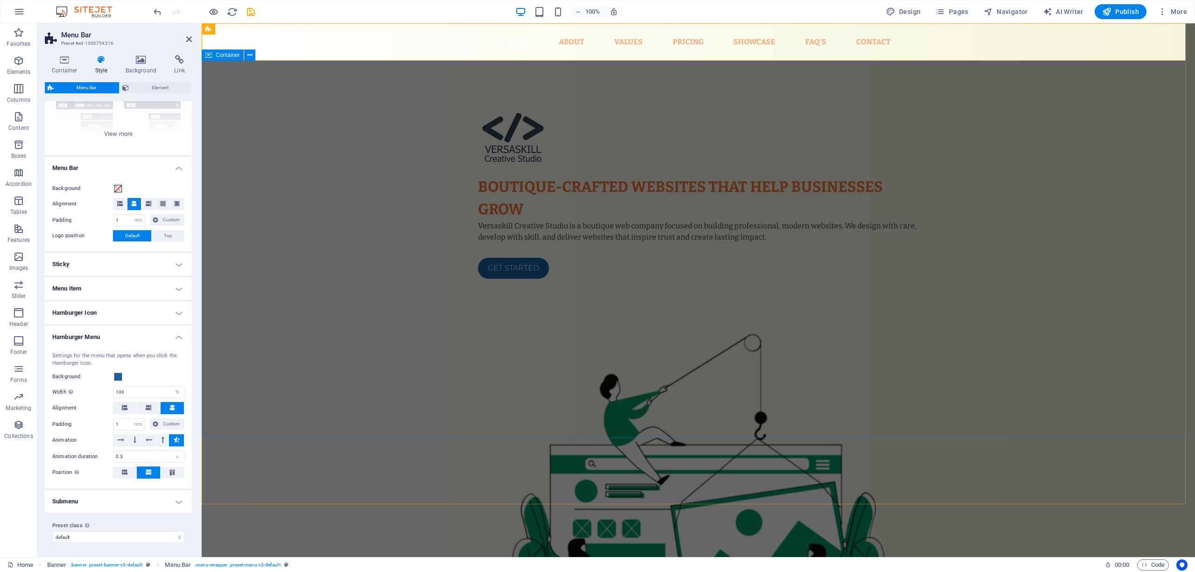
click at [309, 362] on div "Boutique-crafted websites that help businesses grow Versaskill Creative Studio …" at bounding box center [698, 410] width 993 height 699
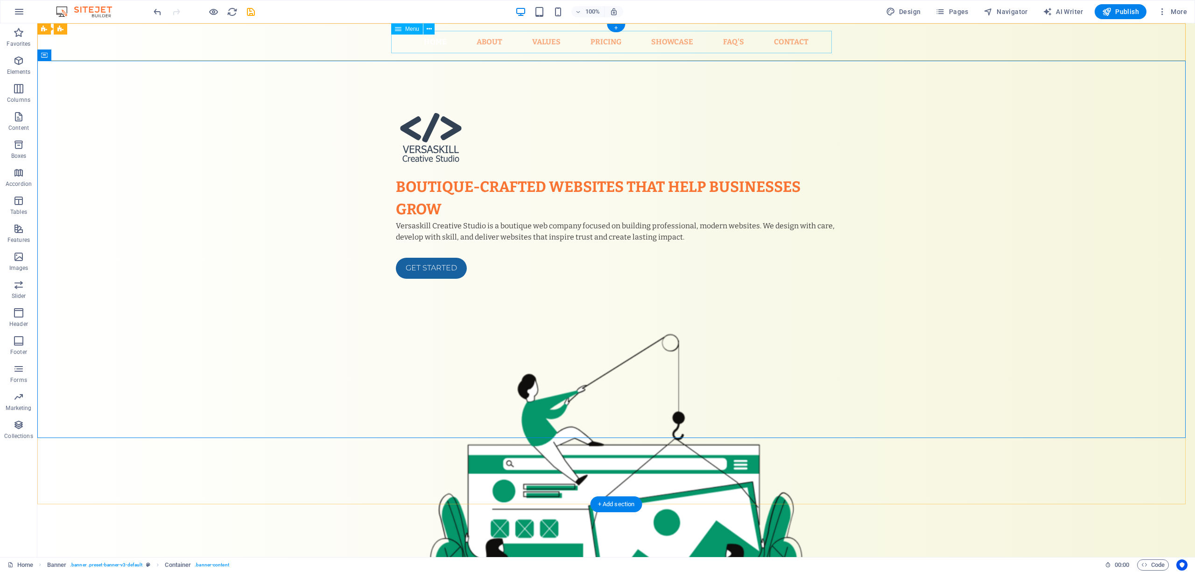
click at [415, 41] on nav "Home About Values Pricing Showcase FAQ's Contact" at bounding box center [616, 42] width 440 height 22
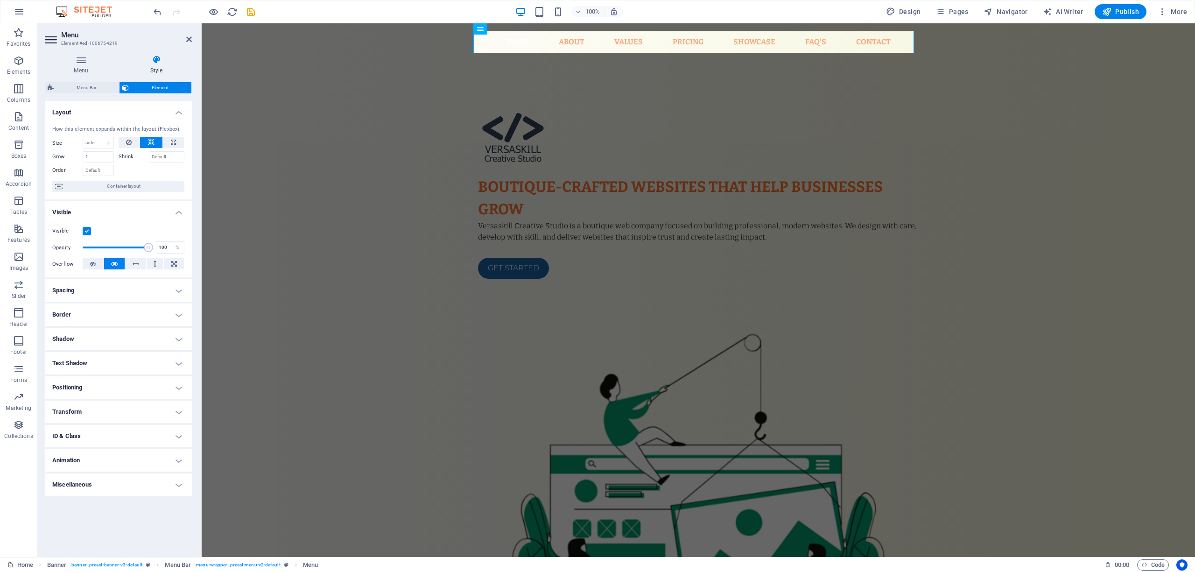
click at [135, 85] on span "Element" at bounding box center [160, 87] width 57 height 11
click at [105, 338] on h4 "Shadow" at bounding box center [118, 339] width 147 height 22
click at [96, 385] on h4 "Text Shadow" at bounding box center [118, 384] width 147 height 22
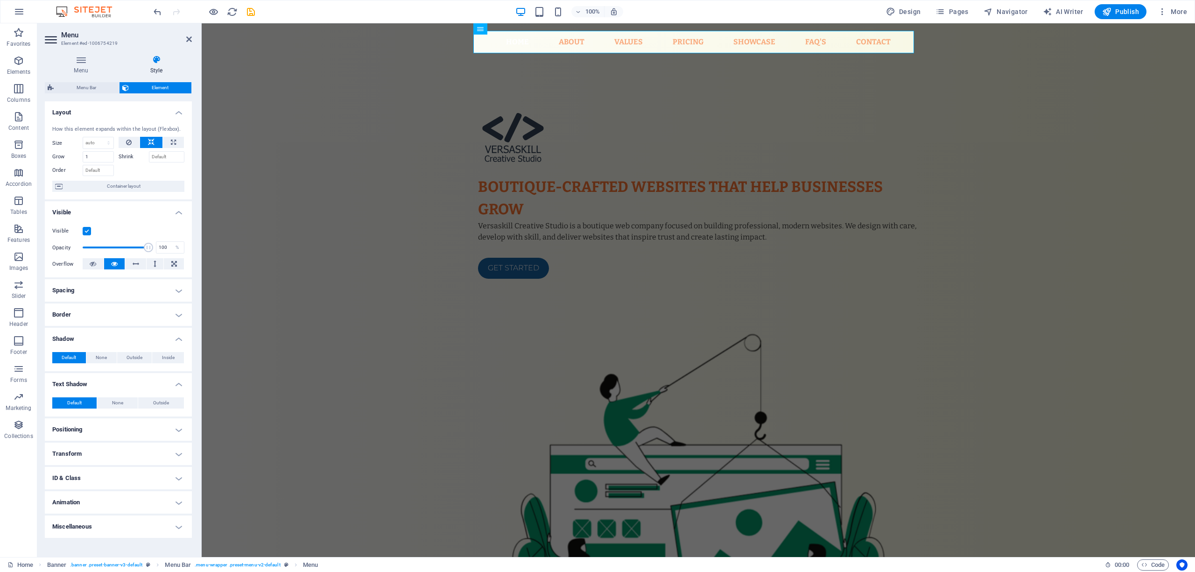
click at [97, 428] on h4 "Transform" at bounding box center [118, 453] width 147 height 22
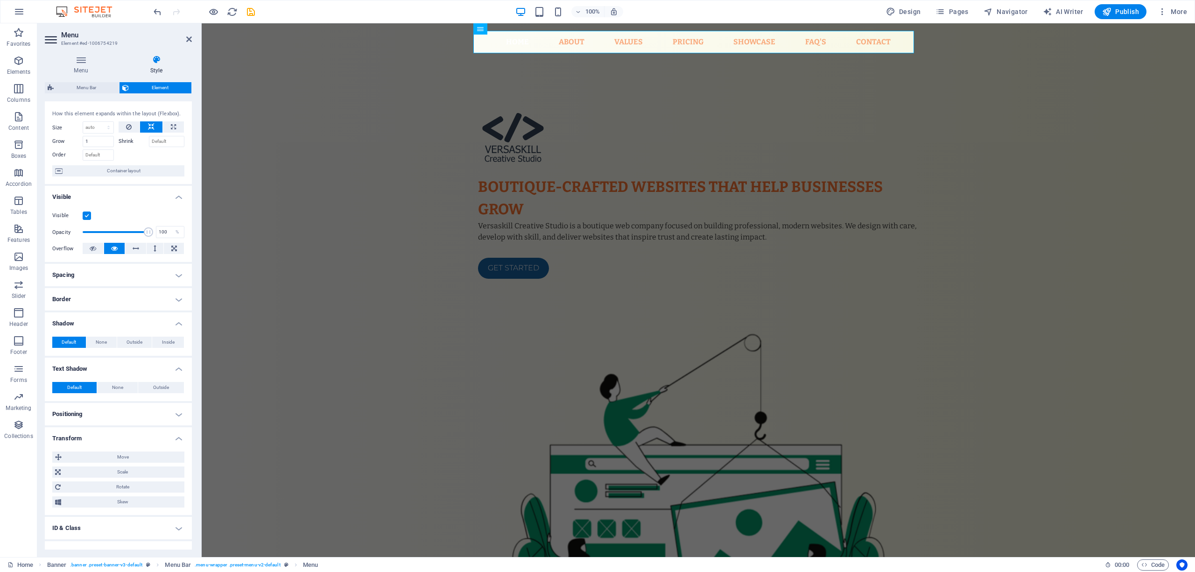
scroll to position [0, 0]
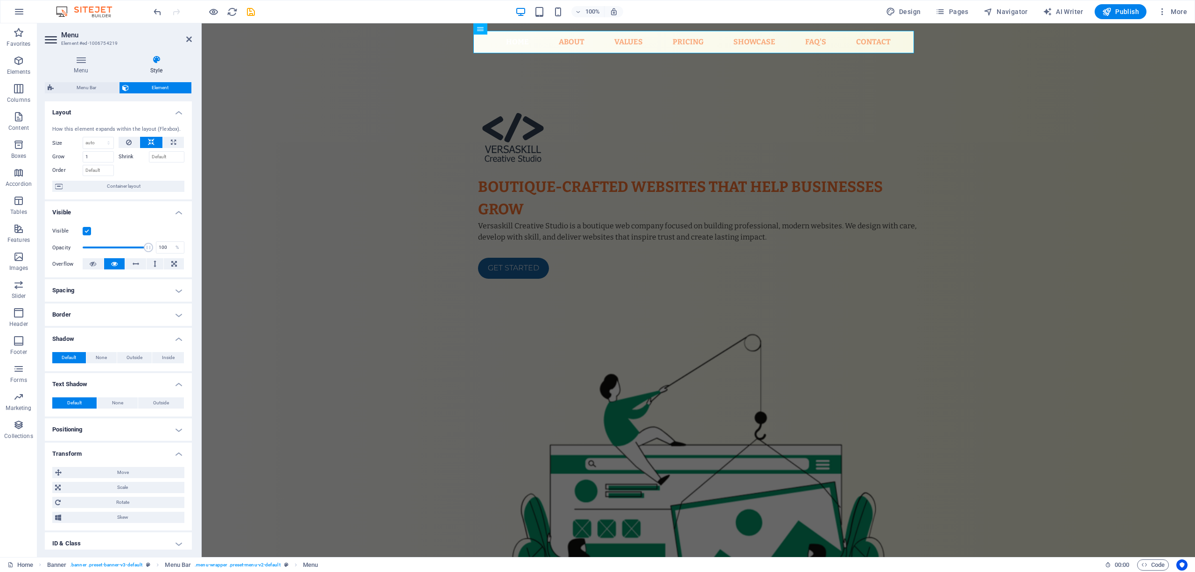
click at [144, 86] on span "Element" at bounding box center [160, 87] width 57 height 11
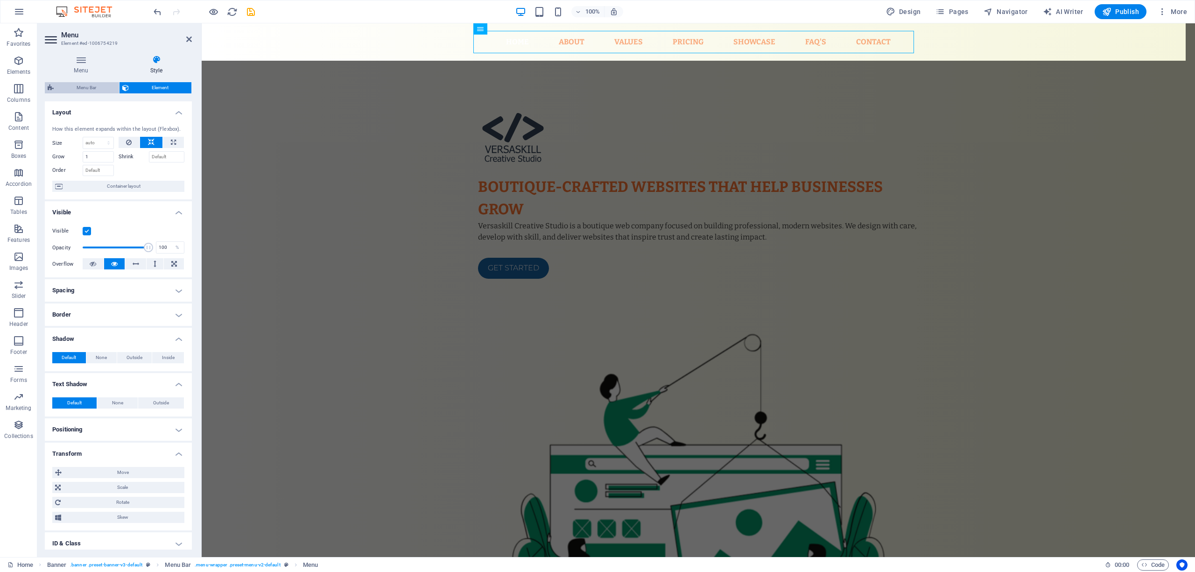
click at [90, 86] on span "Menu Bar" at bounding box center [86, 87] width 60 height 11
select select "rem"
select select "%"
select select "rem"
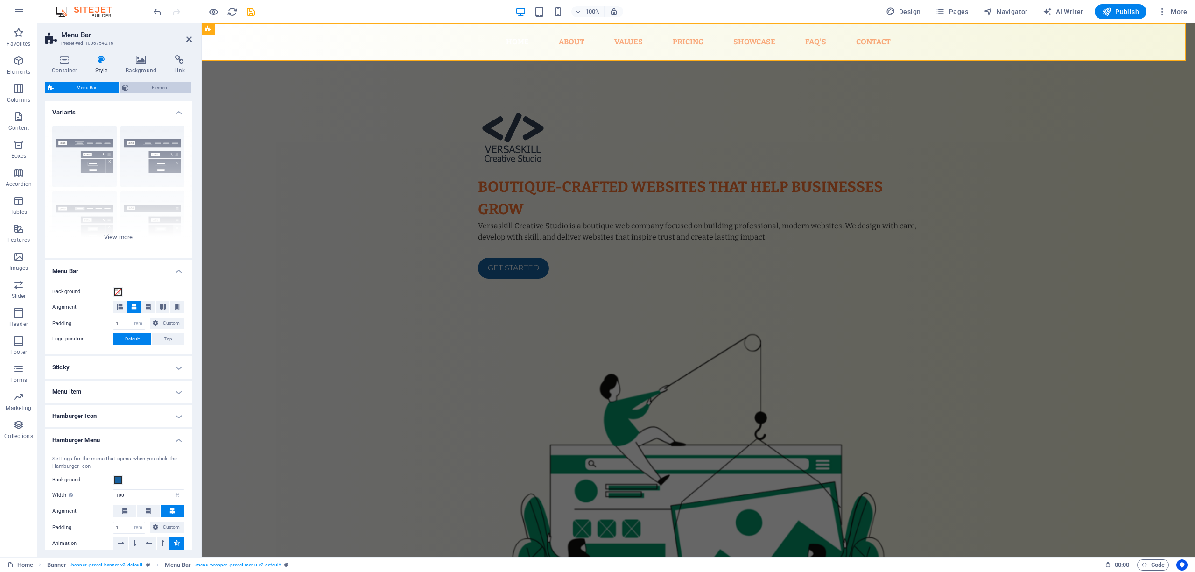
click at [137, 88] on span "Element" at bounding box center [160, 87] width 57 height 11
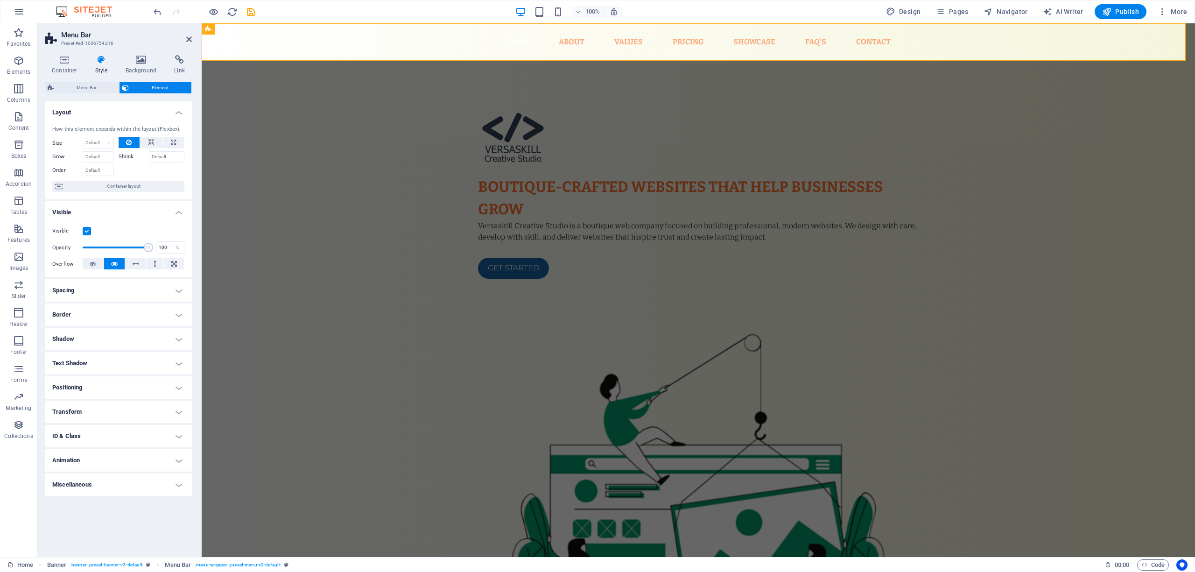
click at [98, 66] on h4 "Style" at bounding box center [103, 65] width 30 height 20
click at [94, 90] on span "Menu Bar" at bounding box center [86, 87] width 60 height 11
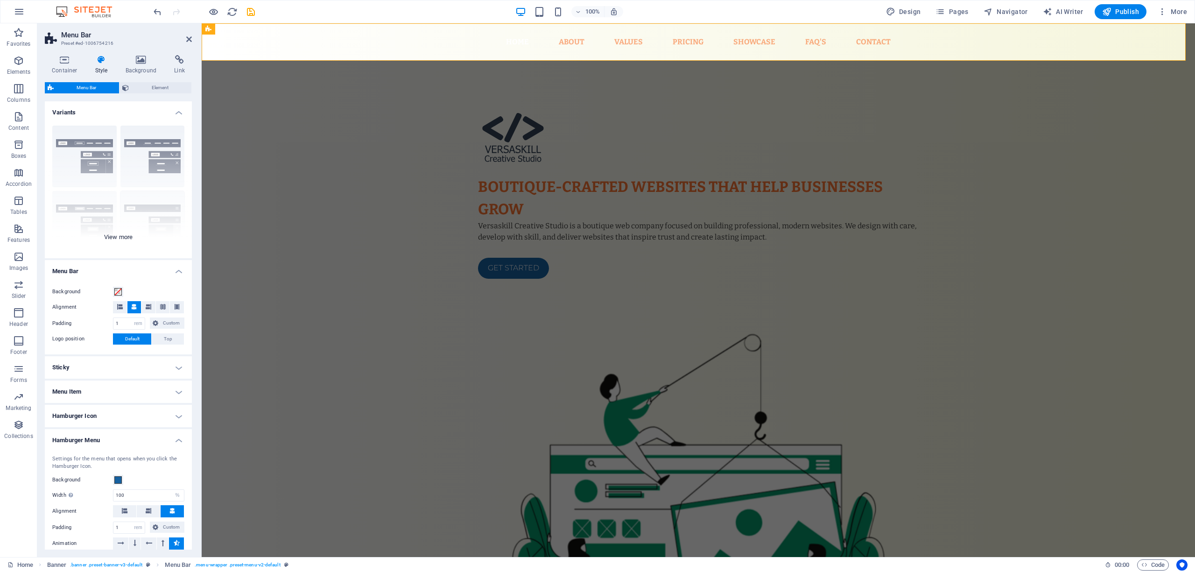
click at [124, 234] on div "Border Centered Default Fixed Loki Trigger Wide XXL" at bounding box center [118, 188] width 147 height 140
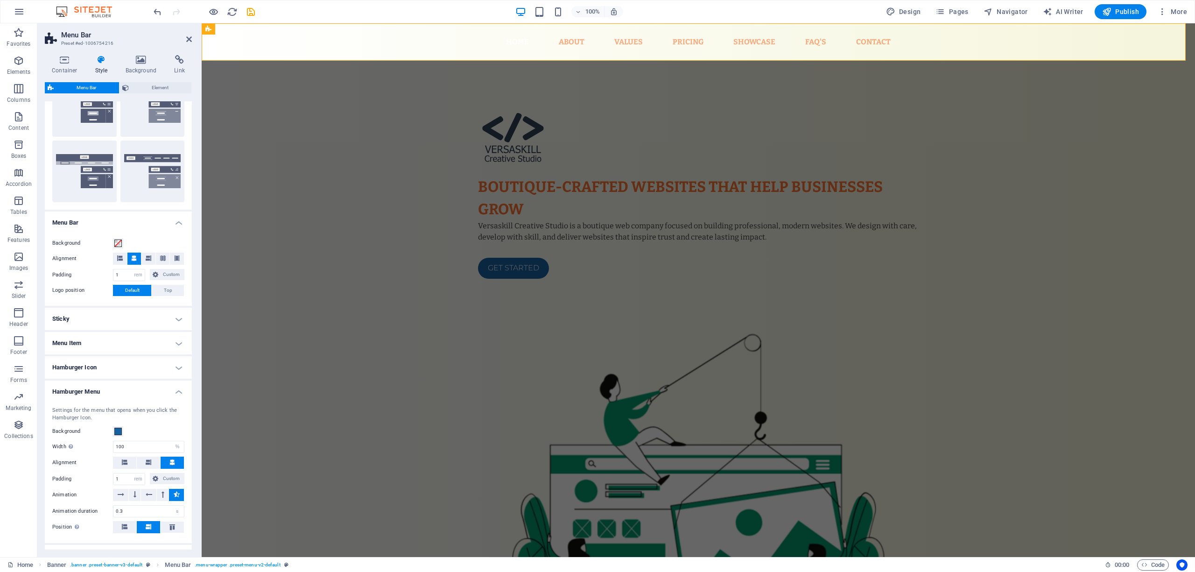
scroll to position [187, 0]
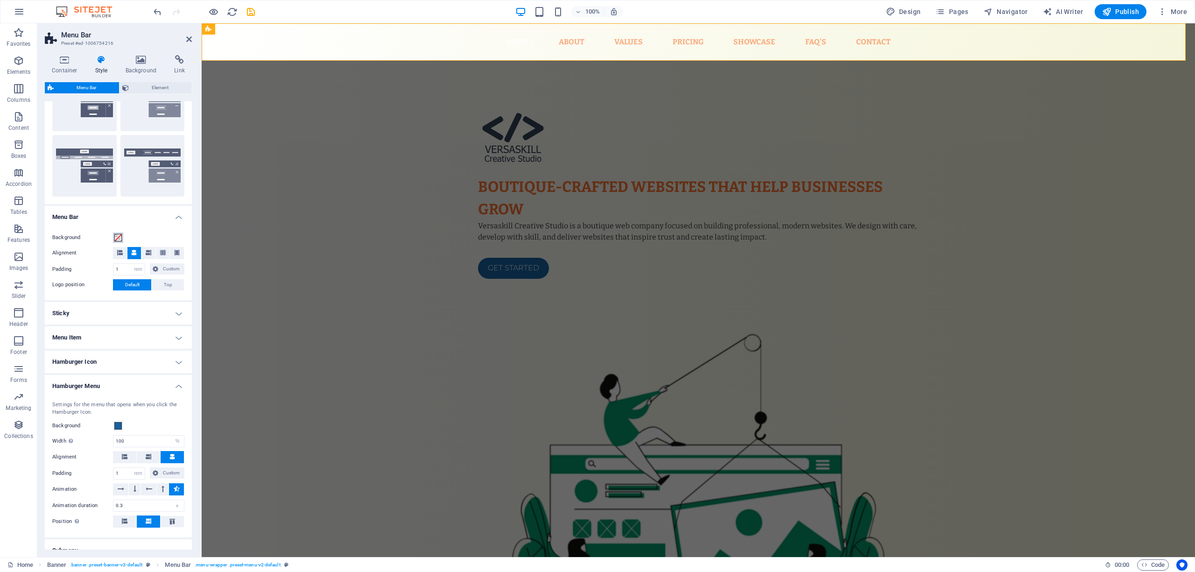
click at [119, 237] on span at bounding box center [117, 237] width 7 height 7
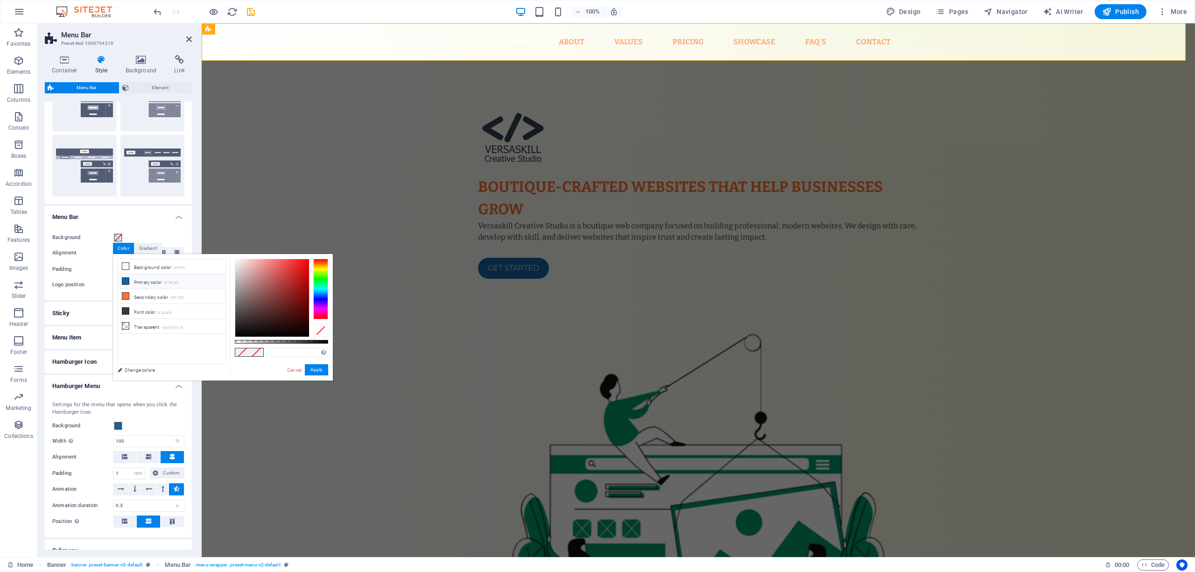
click at [141, 284] on li "Primary color #1761a0" at bounding box center [171, 281] width 107 height 15
type input "#1761a0"
drag, startPoint x: 321, startPoint y: 372, endPoint x: 119, endPoint y: 348, distance: 204.4
click at [321, 372] on button "Apply" at bounding box center [316, 369] width 23 height 11
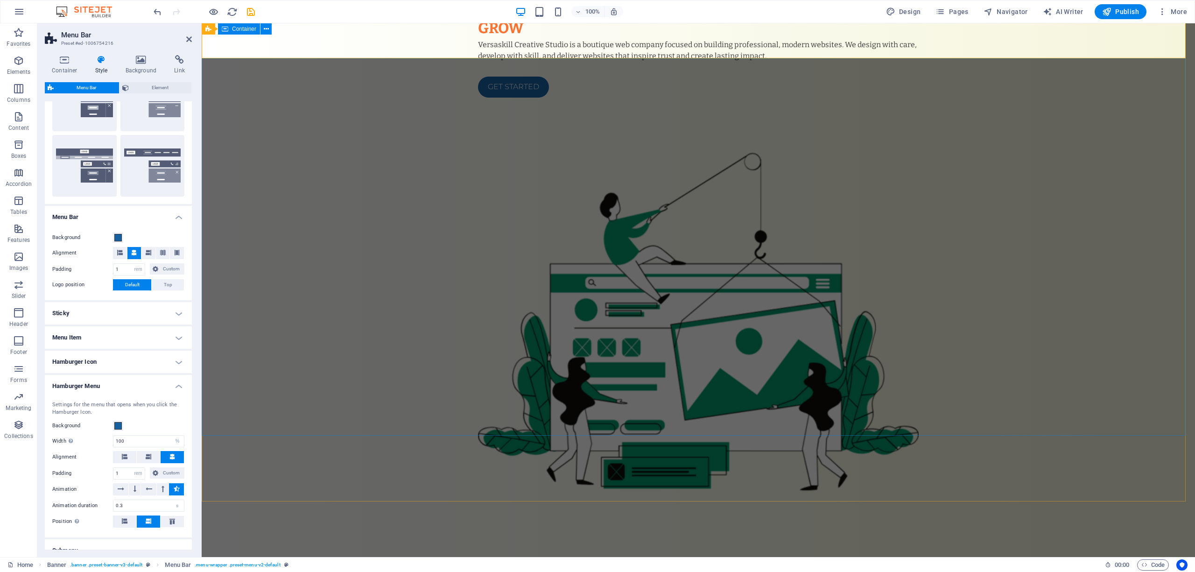
scroll to position [0, 0]
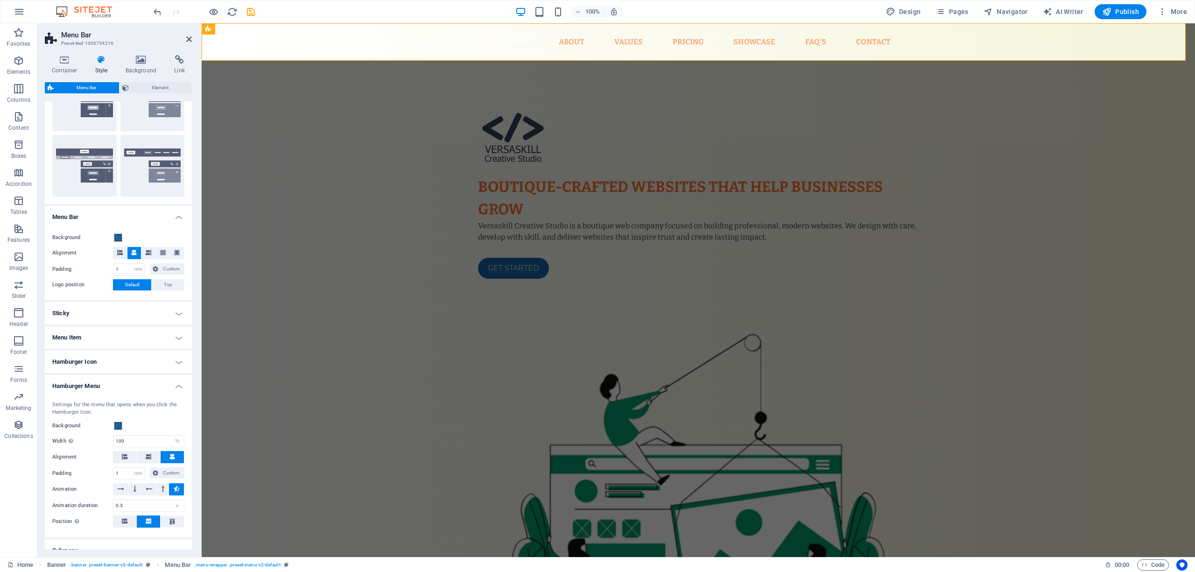
click at [488, 19] on div "100% Design Pages Navigator AI Writer Publish More" at bounding box center [671, 11] width 1039 height 15
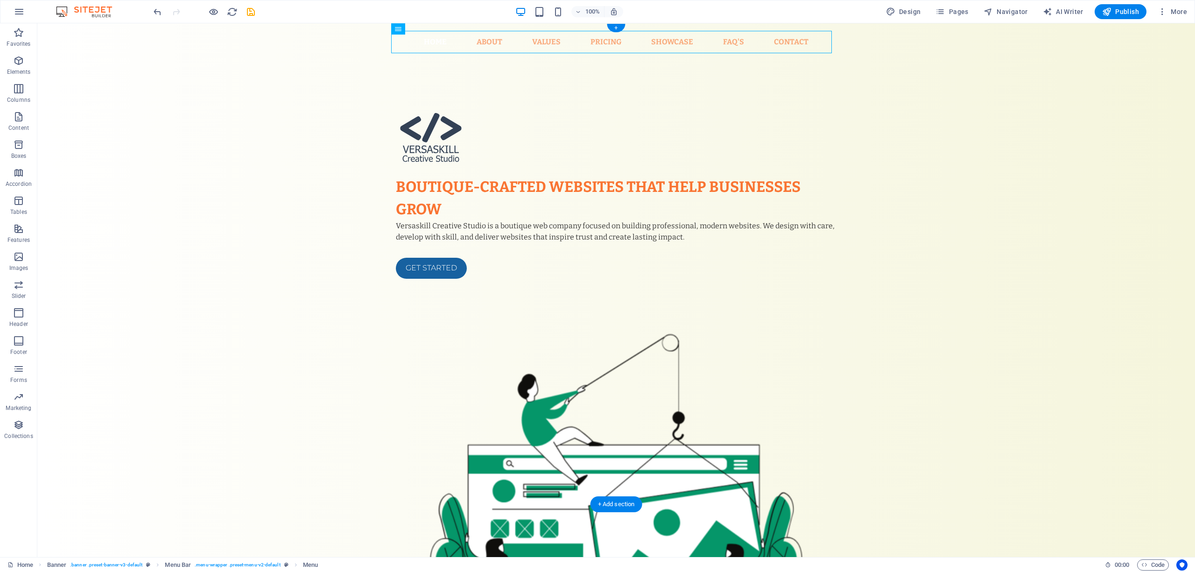
click at [462, 39] on nav "Home About Values Pricing Showcase FAQ's Contact" at bounding box center [616, 42] width 440 height 22
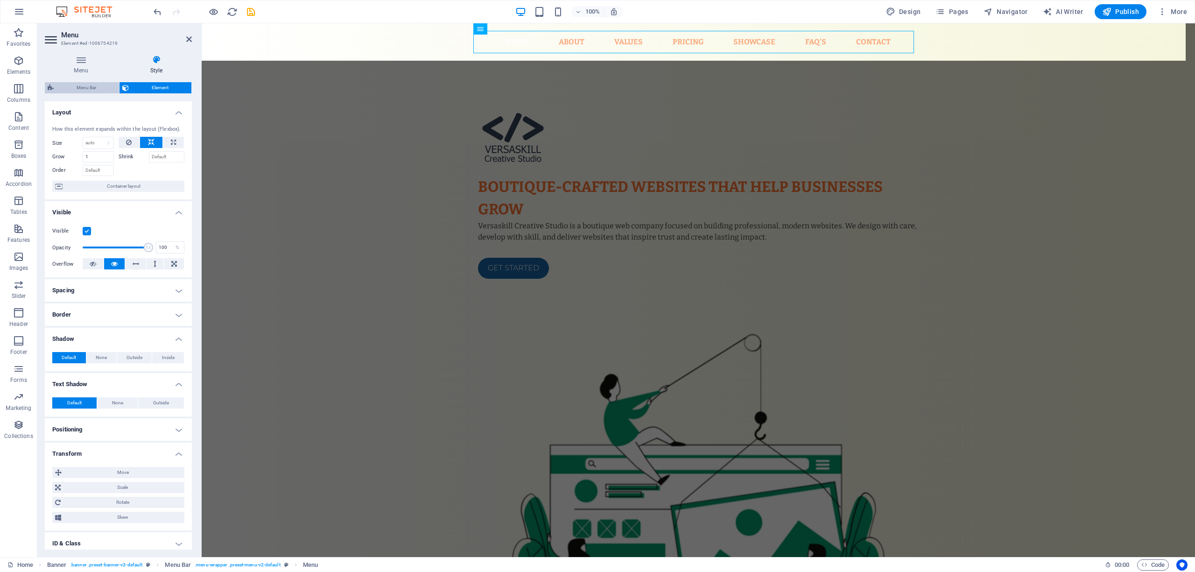
click at [87, 83] on span "Menu Bar" at bounding box center [86, 87] width 60 height 11
select select "rem"
select select "%"
select select "rem"
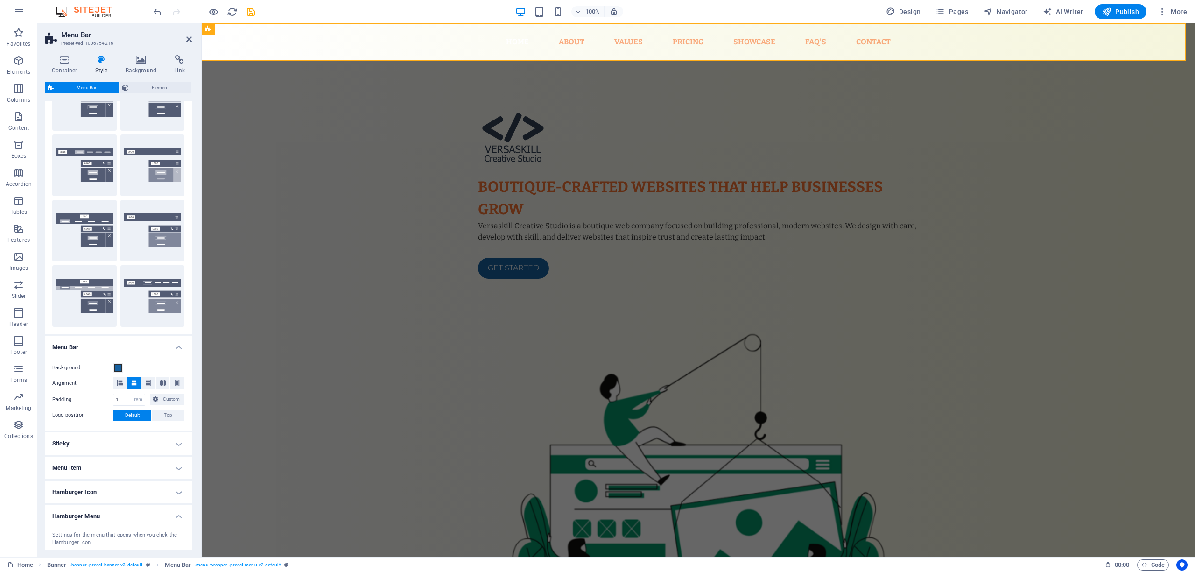
scroll to position [124, 0]
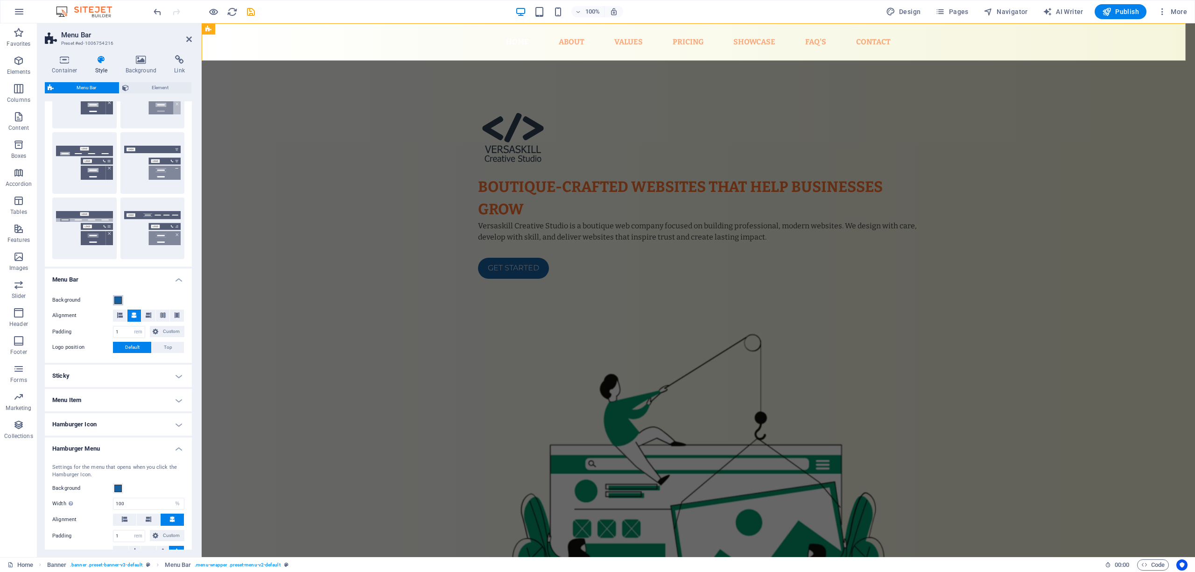
click at [117, 298] on span at bounding box center [117, 299] width 7 height 7
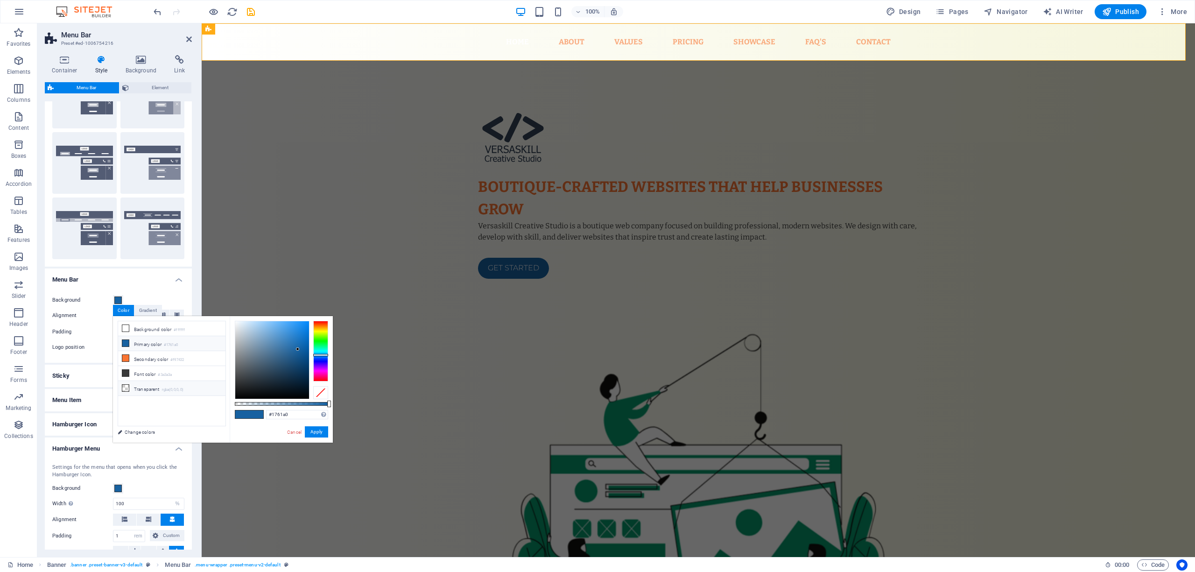
click at [171, 387] on li "Transparent rgba(0,0,0,.0)" at bounding box center [171, 388] width 107 height 15
type input "rgba(0, 0, 0, 0)"
click at [318, 428] on button "Apply" at bounding box center [316, 431] width 23 height 11
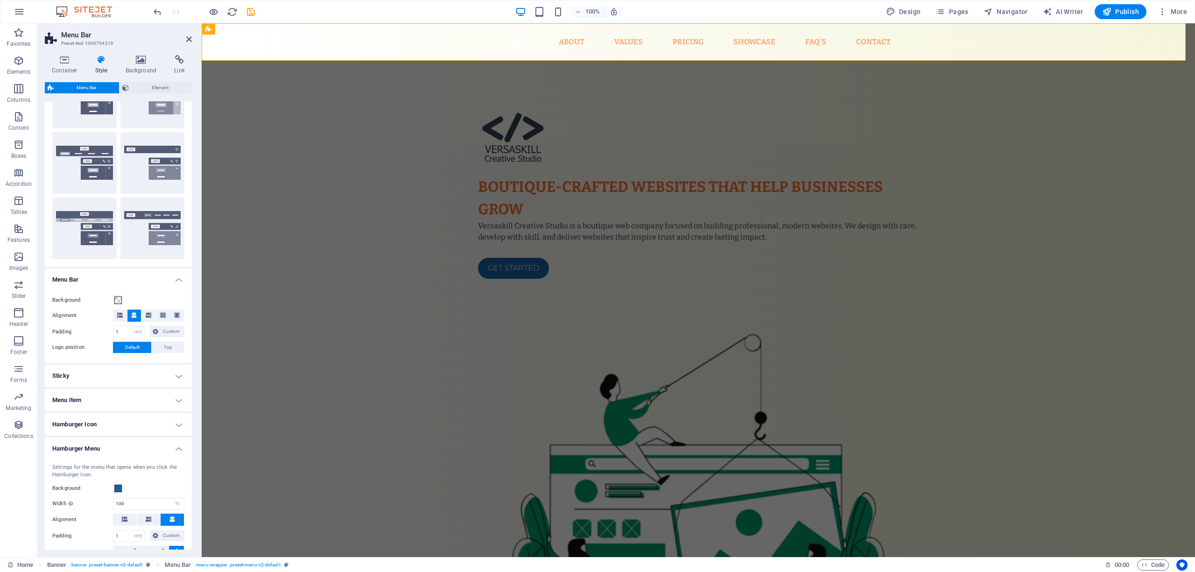
scroll to position [0, 0]
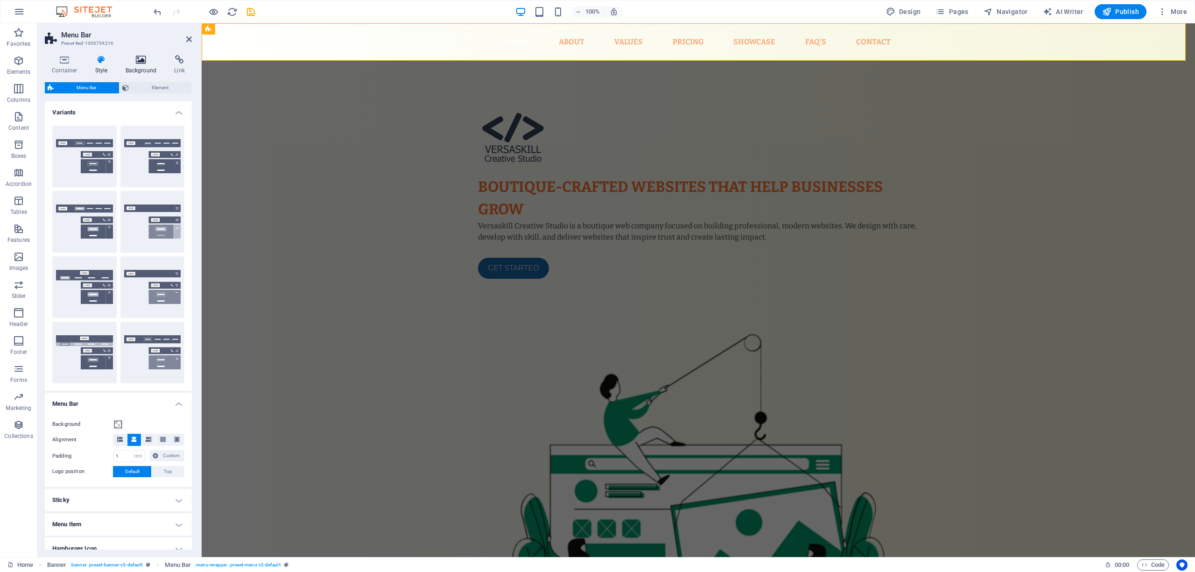
click at [137, 64] on icon at bounding box center [141, 59] width 45 height 9
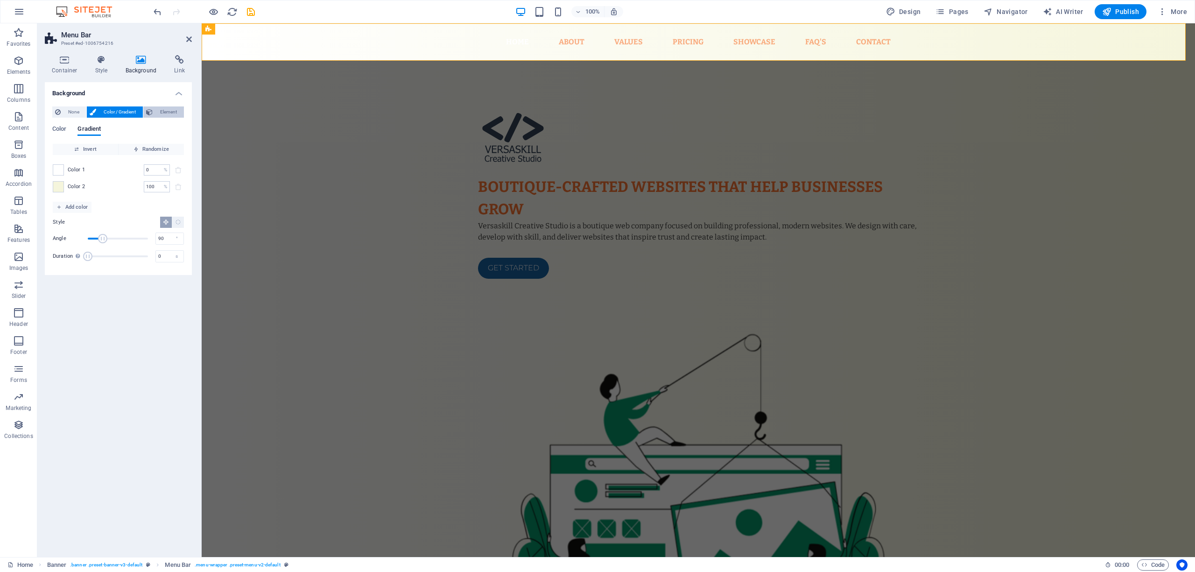
click at [168, 112] on span "Element" at bounding box center [168, 111] width 26 height 11
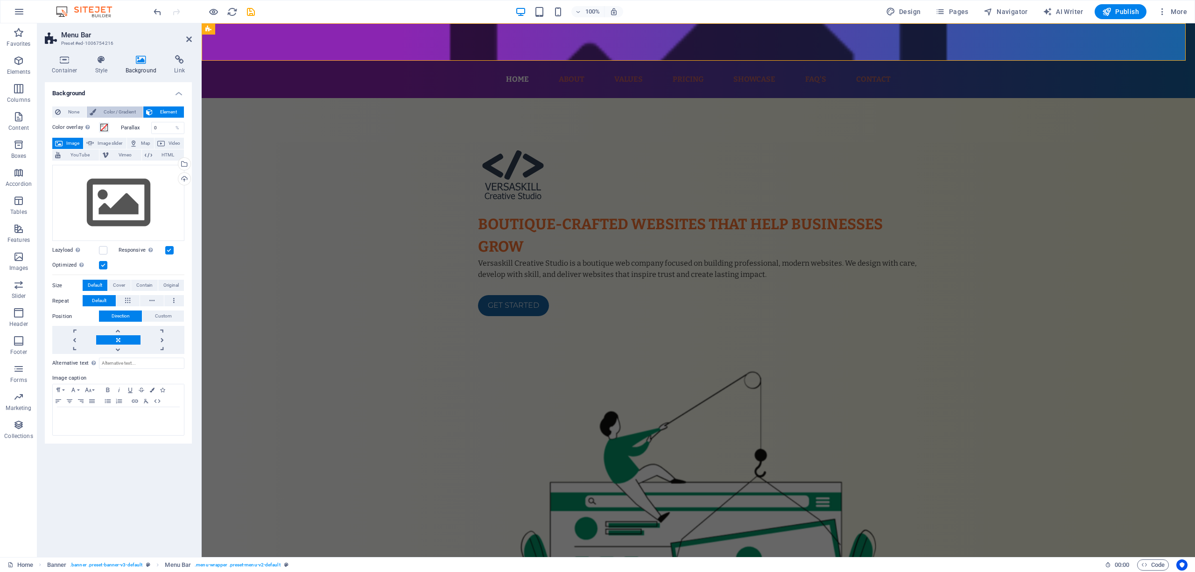
click at [134, 111] on span "Color / Gradient" at bounding box center [119, 111] width 41 height 11
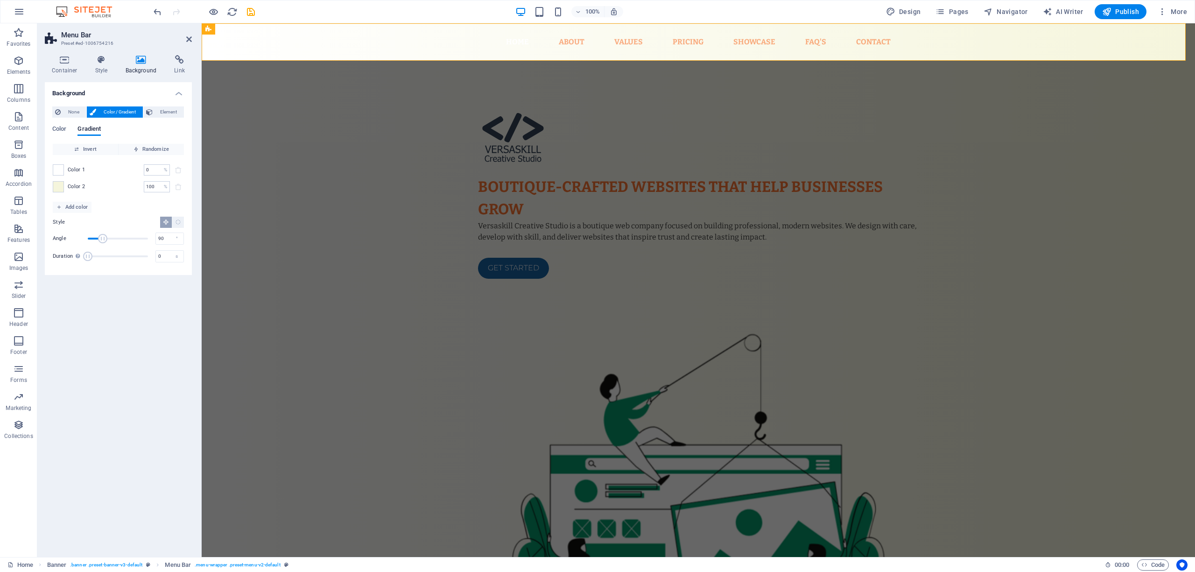
click at [91, 301] on div "Background None Color / Gradient Element Stretch background to full-width Color…" at bounding box center [118, 315] width 147 height 467
click at [68, 66] on h4 "Container" at bounding box center [66, 65] width 43 height 20
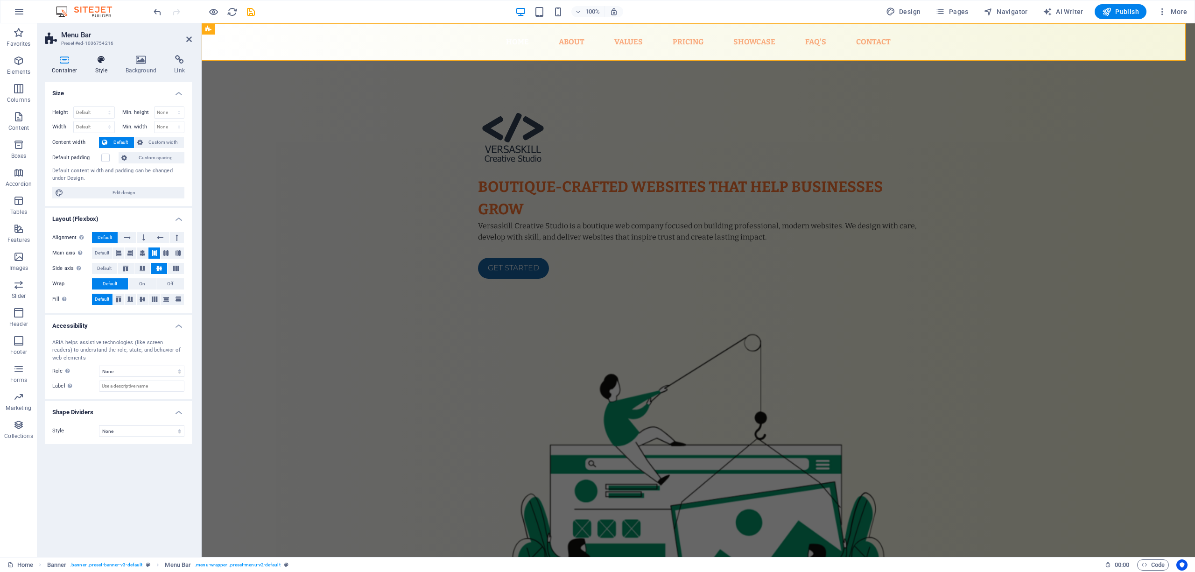
click at [92, 61] on icon at bounding box center [101, 59] width 27 height 9
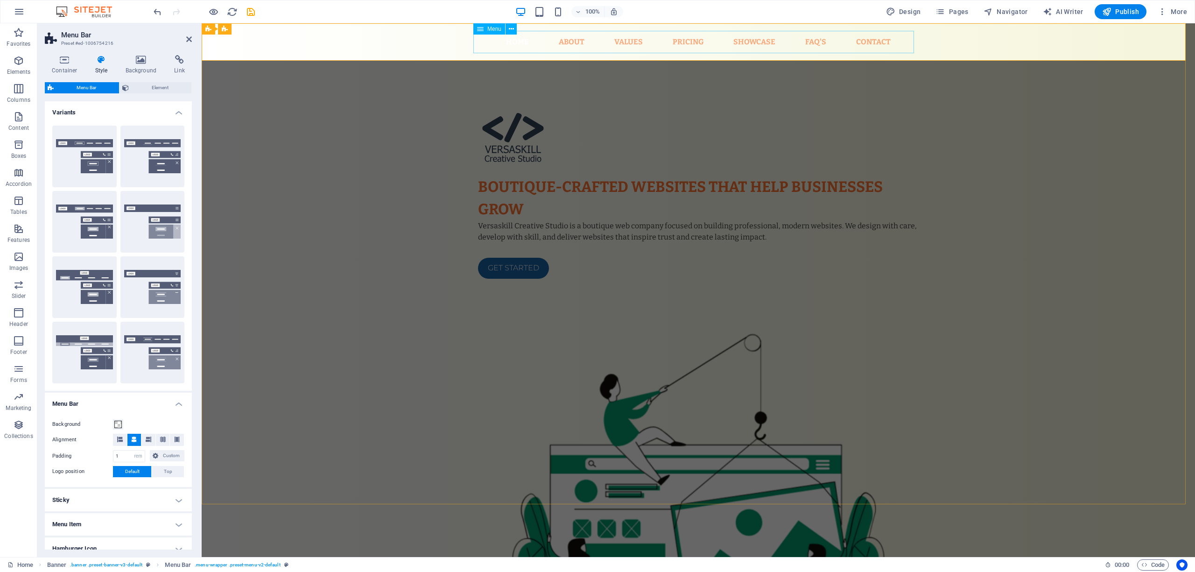
click at [656, 35] on nav "Home About Values Pricing Showcase FAQ's Contact" at bounding box center [698, 42] width 440 height 22
click at [652, 38] on nav "Home About Values Pricing Showcase FAQ's Contact" at bounding box center [698, 42] width 440 height 22
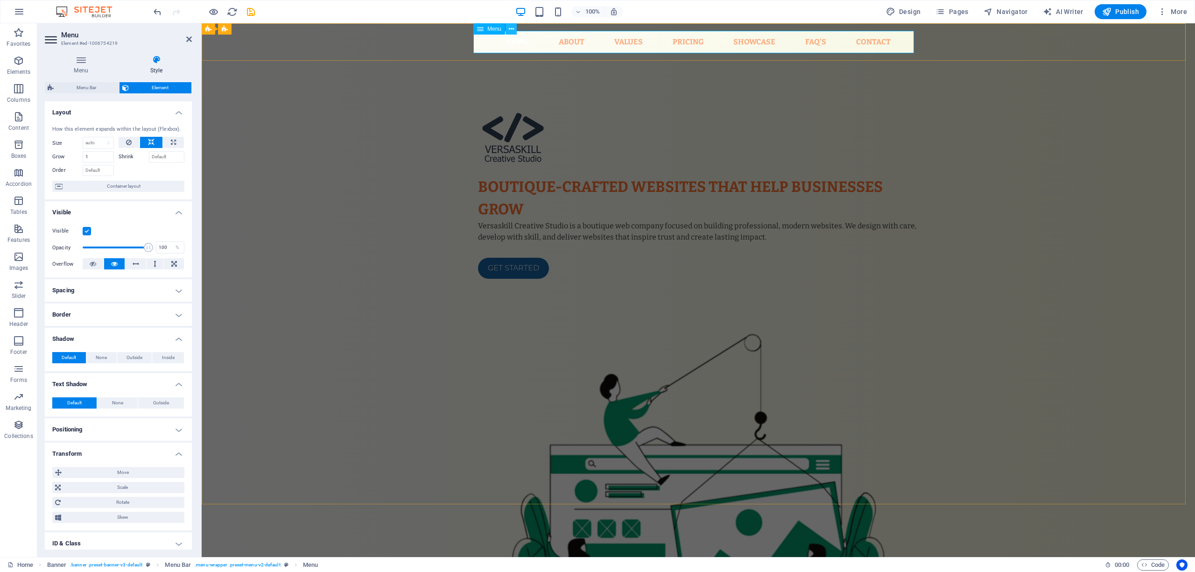
click at [510, 29] on icon at bounding box center [511, 29] width 5 height 10
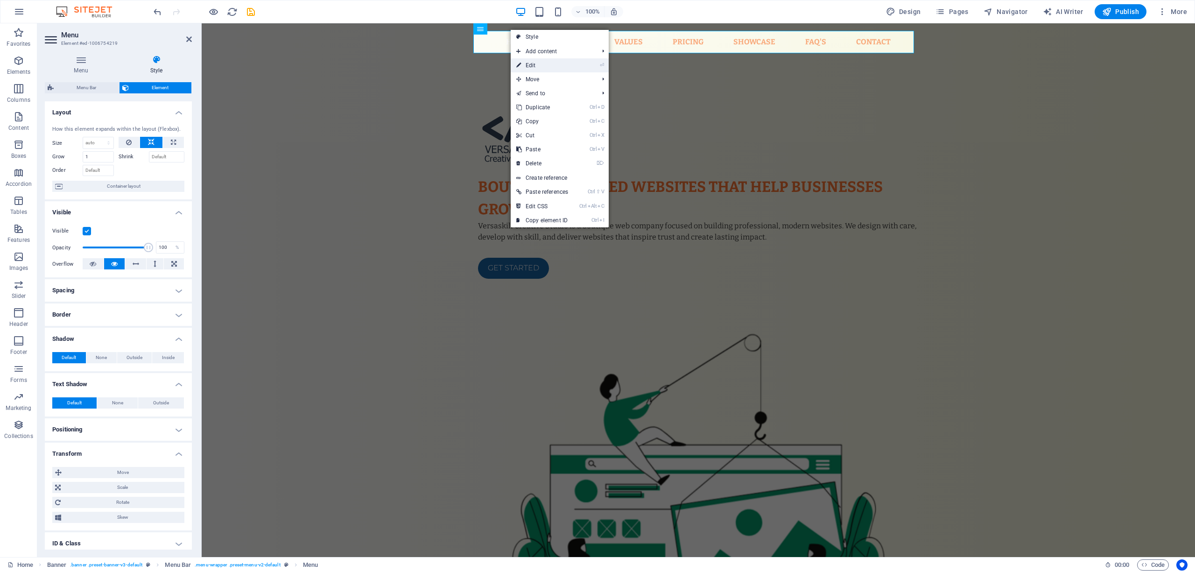
click at [521, 64] on link "⏎ Edit" at bounding box center [541, 65] width 63 height 14
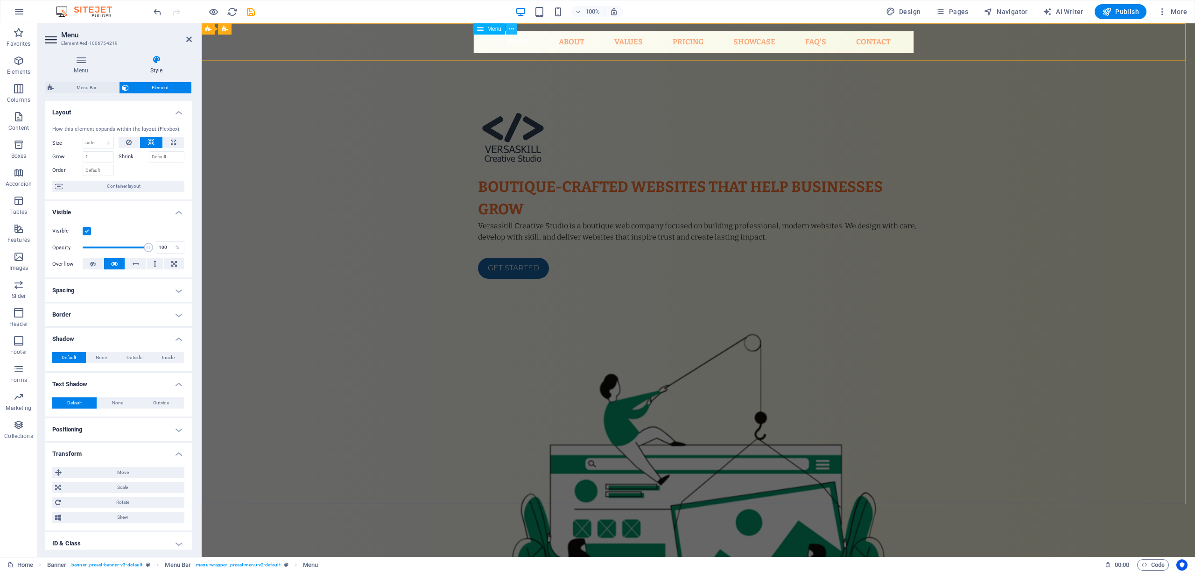
click at [510, 27] on icon at bounding box center [511, 29] width 5 height 10
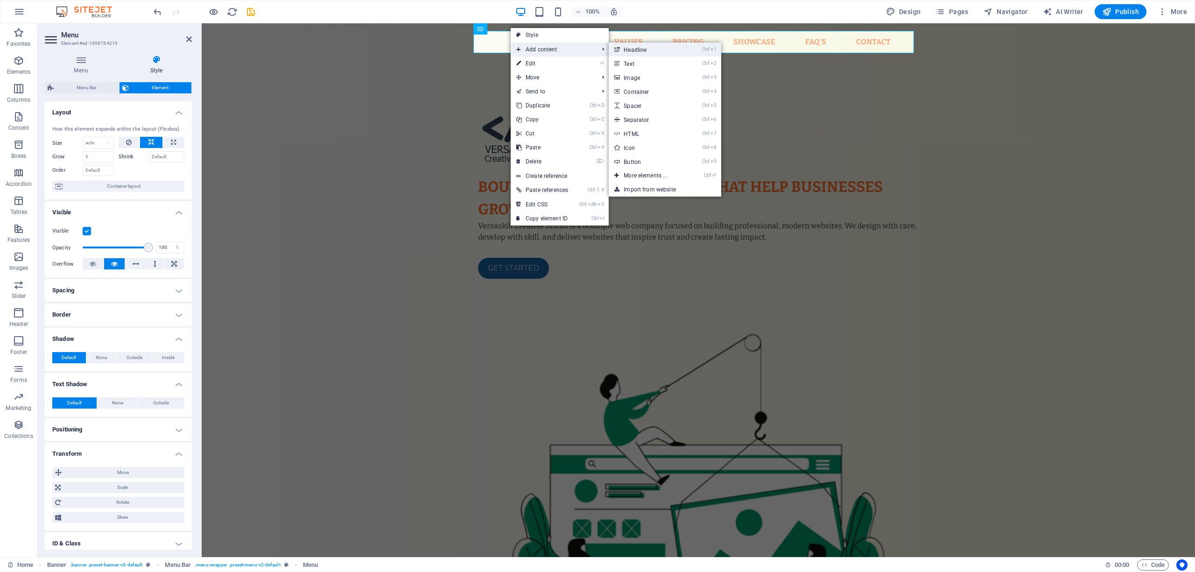
click at [619, 51] on icon at bounding box center [616, 49] width 5 height 14
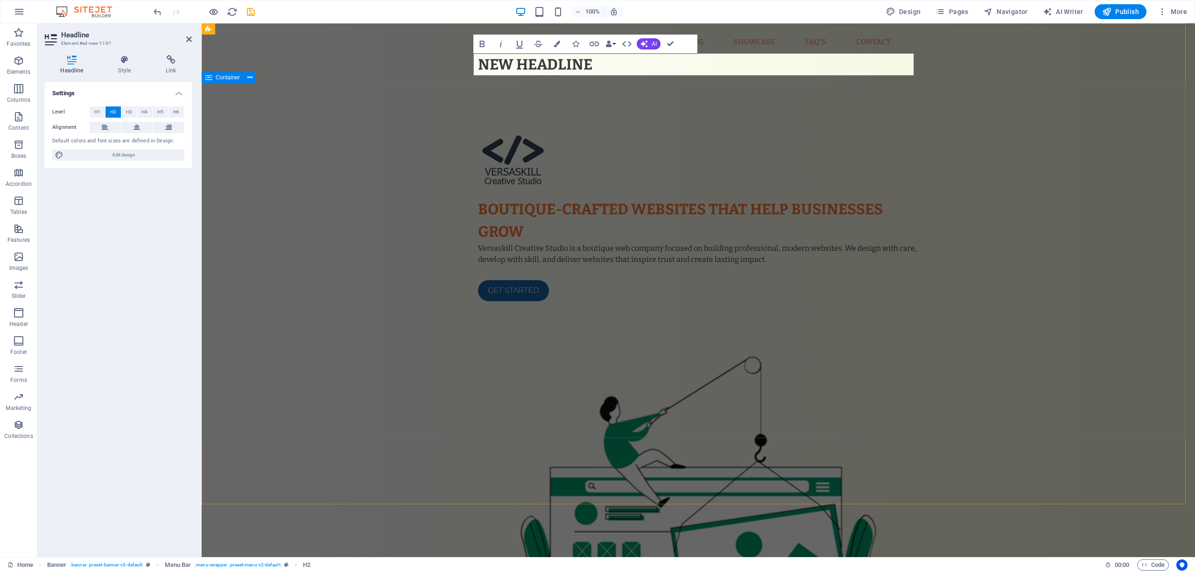
click at [666, 124] on div "Boutique-crafted websites that help businesses grow Versaskill Creative Studio …" at bounding box center [698, 432] width 993 height 699
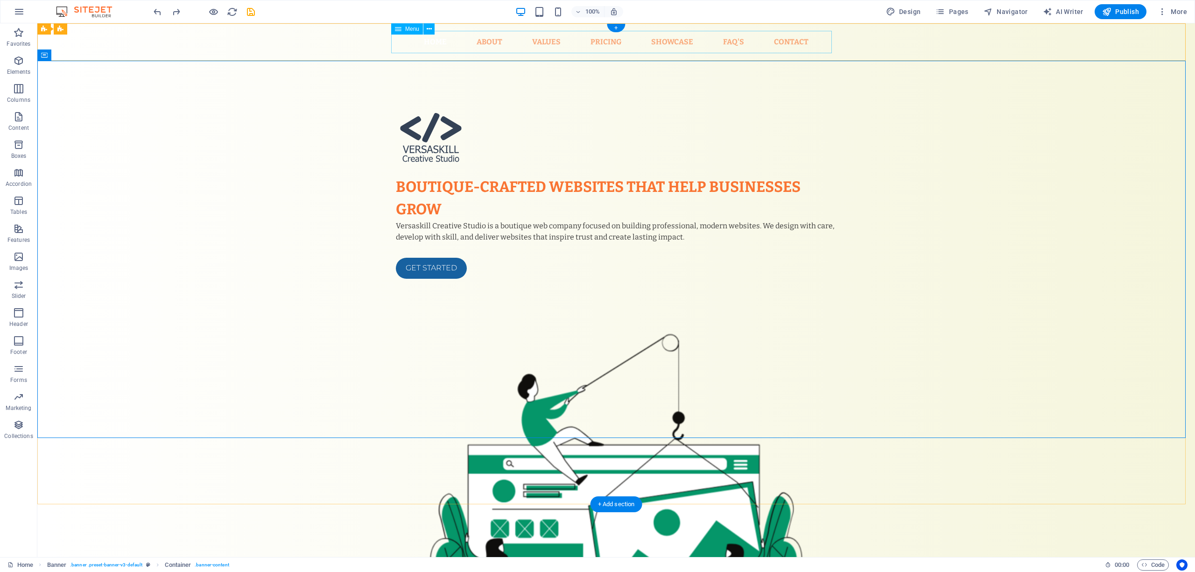
click at [653, 47] on nav "Home About Values Pricing Showcase FAQ's Contact" at bounding box center [616, 42] width 440 height 22
click at [622, 42] on nav "Home About Values Pricing Showcase FAQ's Contact" at bounding box center [616, 42] width 440 height 22
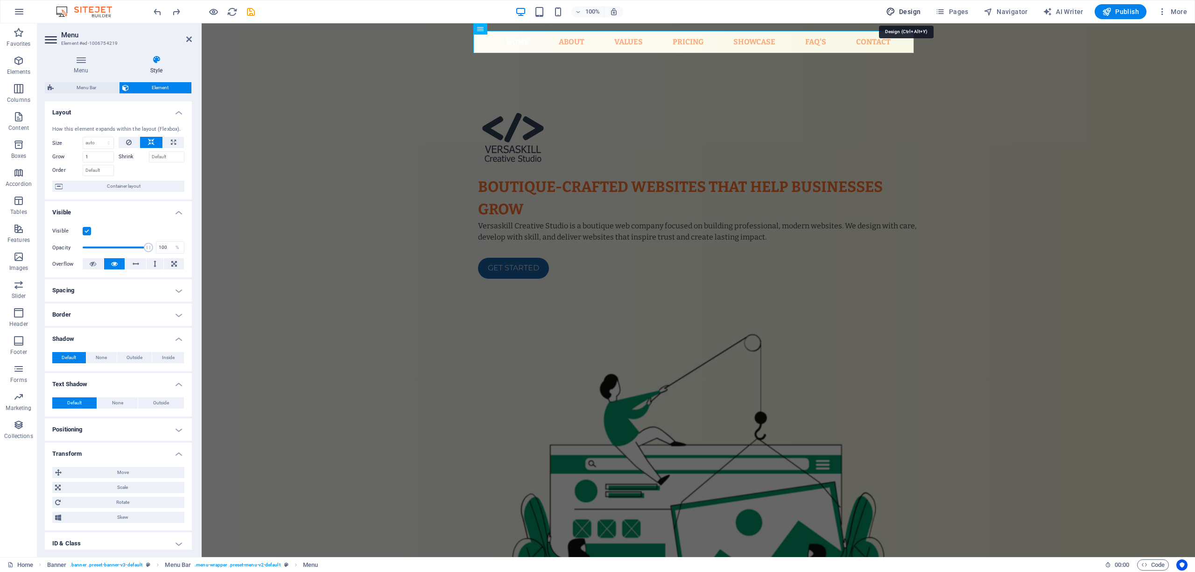
click at [895, 12] on span "Design" at bounding box center [903, 11] width 35 height 9
select select "px"
select select "400"
select select "px"
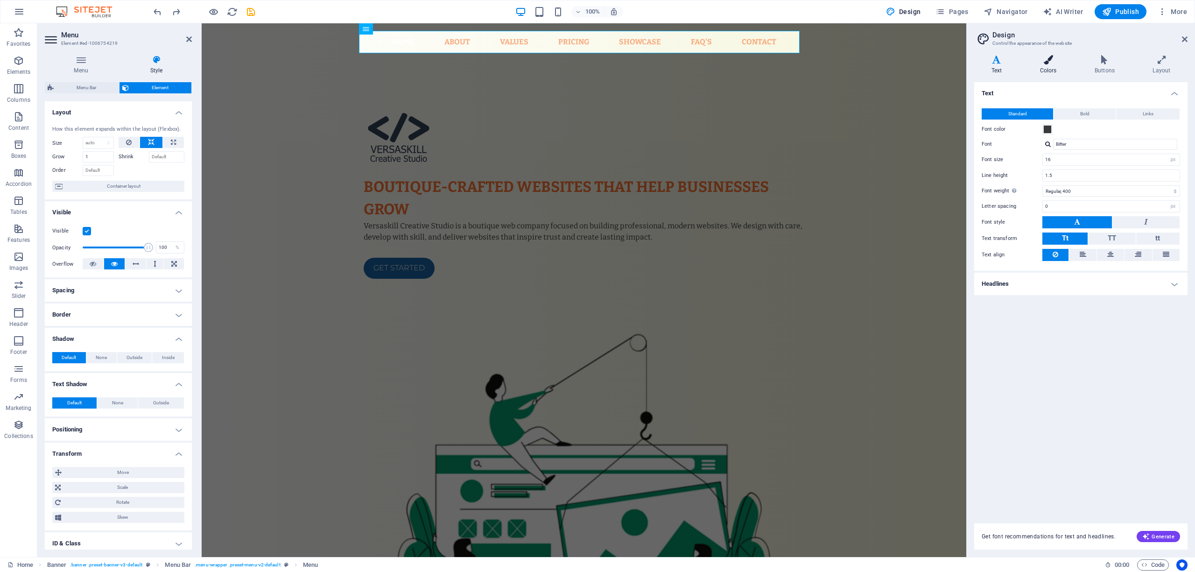
click at [895, 71] on h4 "Colors" at bounding box center [1049, 65] width 55 height 20
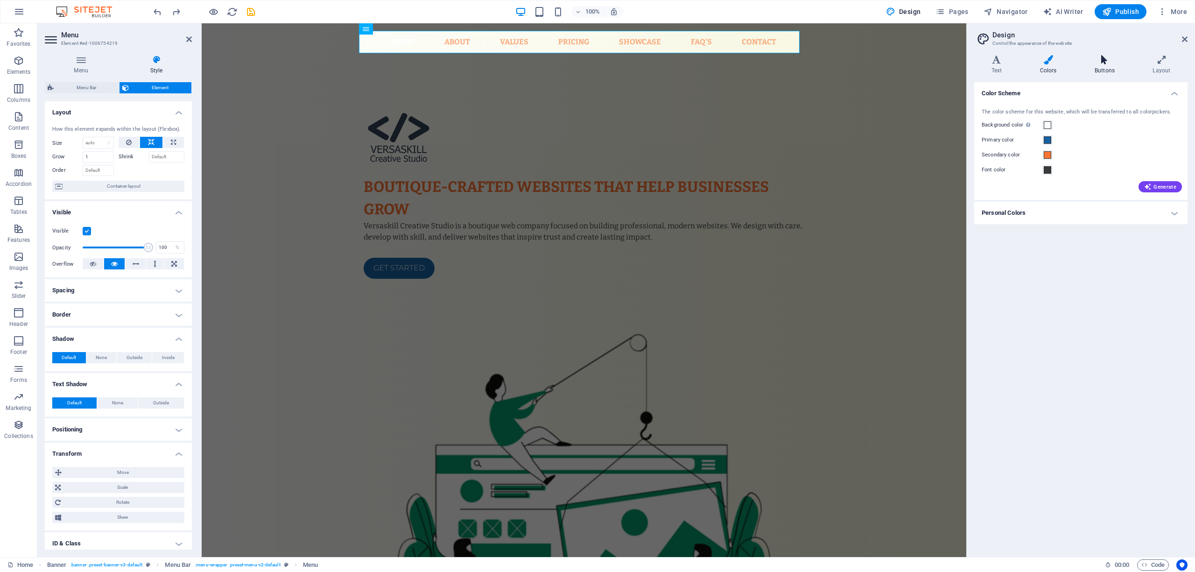
click at [895, 68] on h4 "Buttons" at bounding box center [1106, 65] width 58 height 20
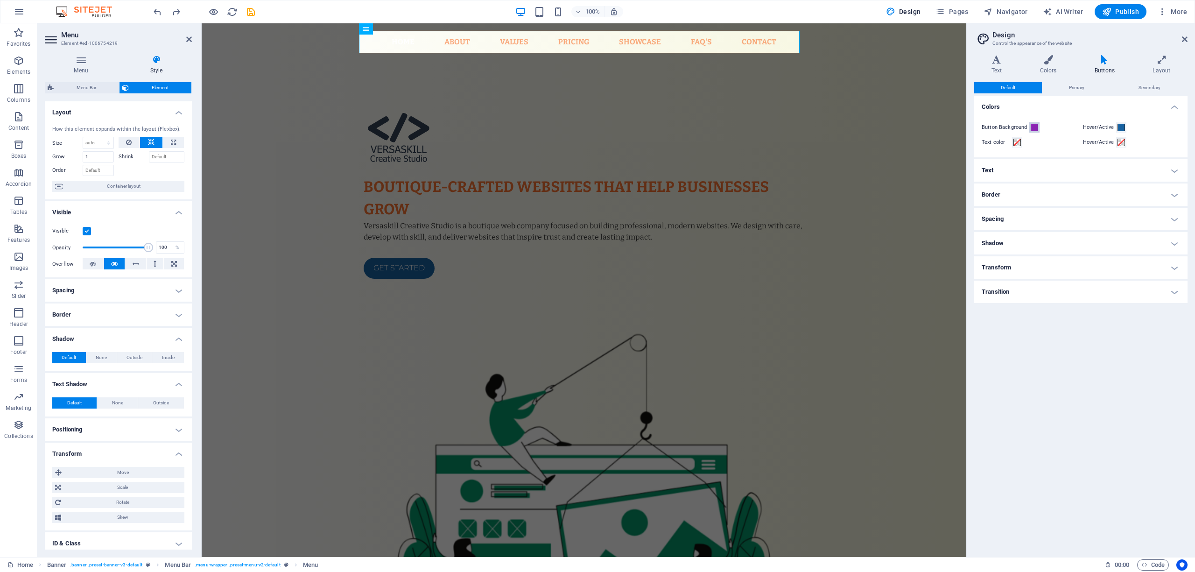
click at [895, 127] on span at bounding box center [1033, 127] width 7 height 7
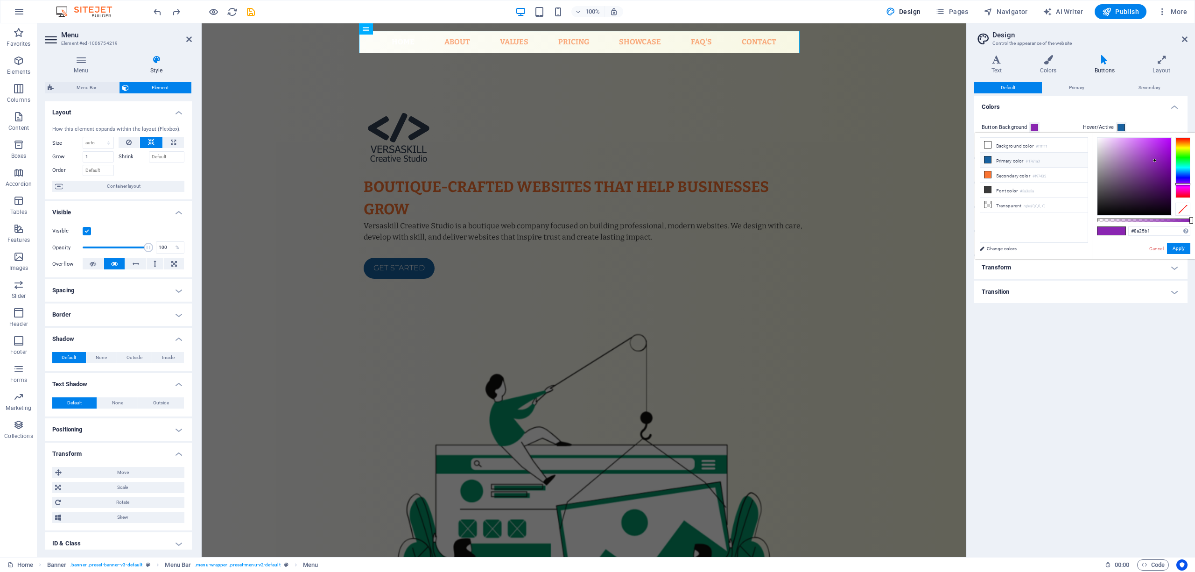
click at [895, 159] on small "#1761a0" at bounding box center [1032, 161] width 14 height 7
type input "#1761a0"
click at [895, 249] on button "Apply" at bounding box center [1178, 248] width 23 height 11
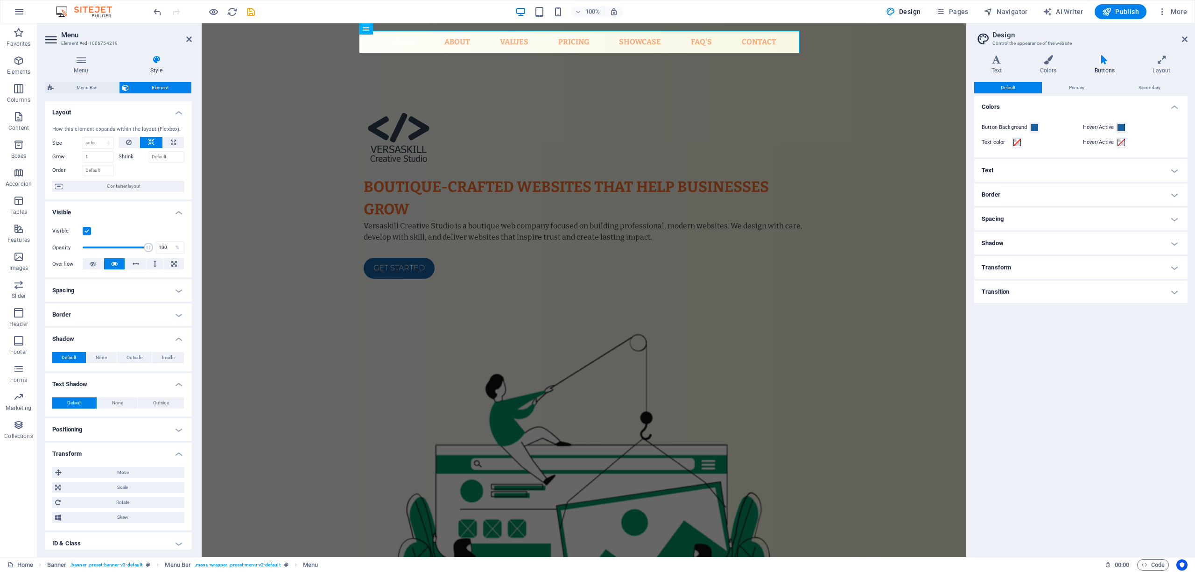
click at [895, 172] on h4 "Text" at bounding box center [1080, 170] width 213 height 22
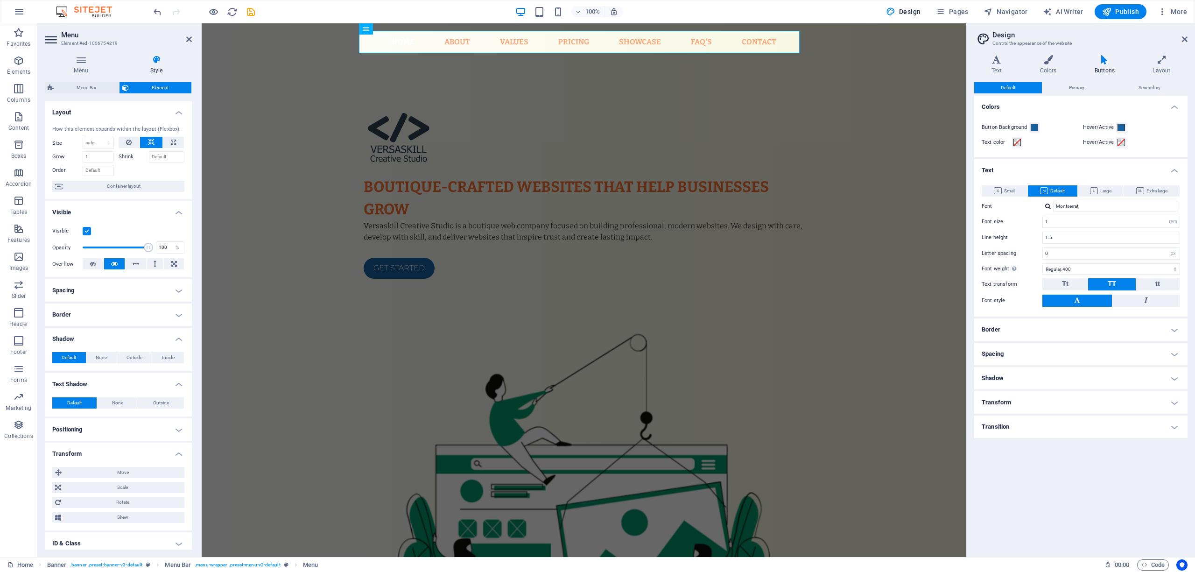
click at [895, 171] on h4 "Text" at bounding box center [1080, 167] width 213 height 17
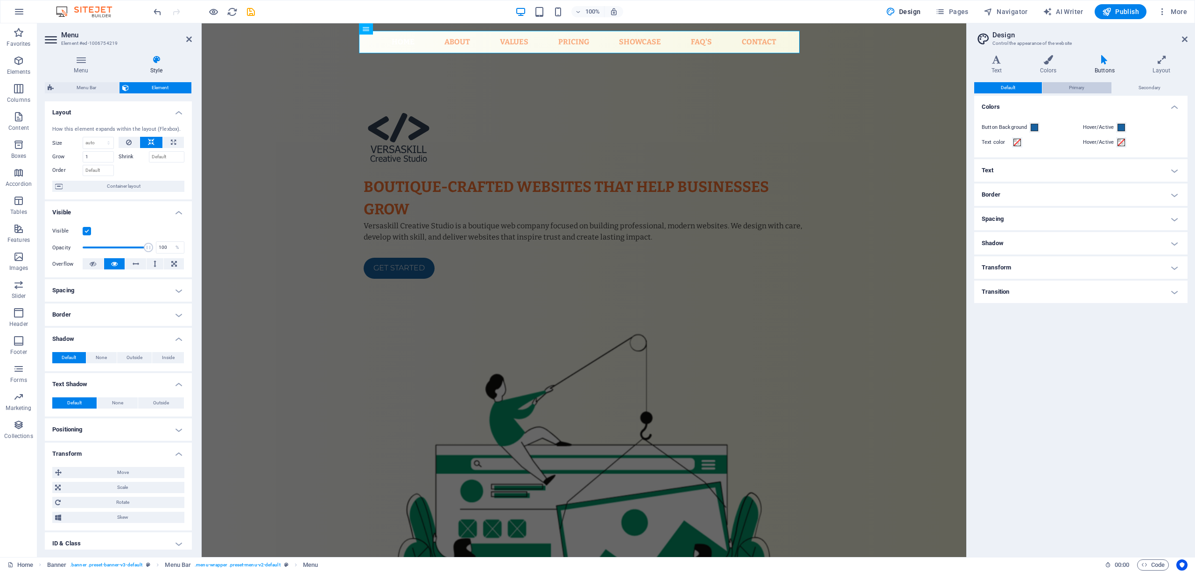
click at [895, 88] on span "Primary" at bounding box center [1076, 87] width 15 height 11
click at [895, 86] on span "Secondary" at bounding box center [1149, 87] width 22 height 11
click at [895, 86] on span "Default" at bounding box center [1007, 87] width 14 height 11
click at [895, 87] on span "Primary" at bounding box center [1076, 87] width 15 height 11
click at [895, 86] on button "Default" at bounding box center [1008, 87] width 68 height 11
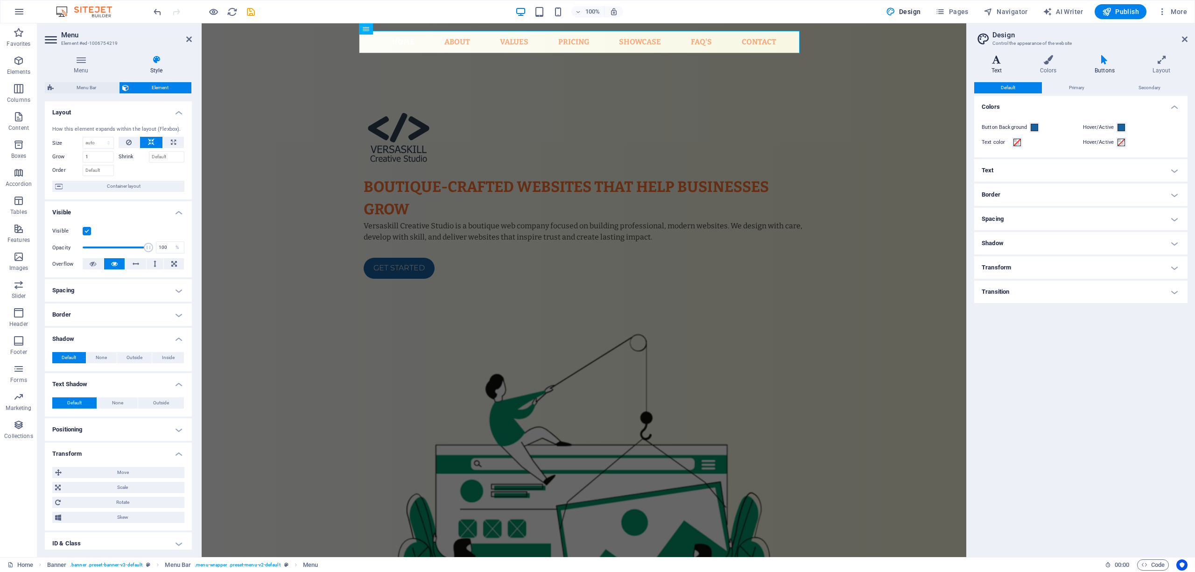
click at [895, 63] on icon at bounding box center [996, 59] width 45 height 9
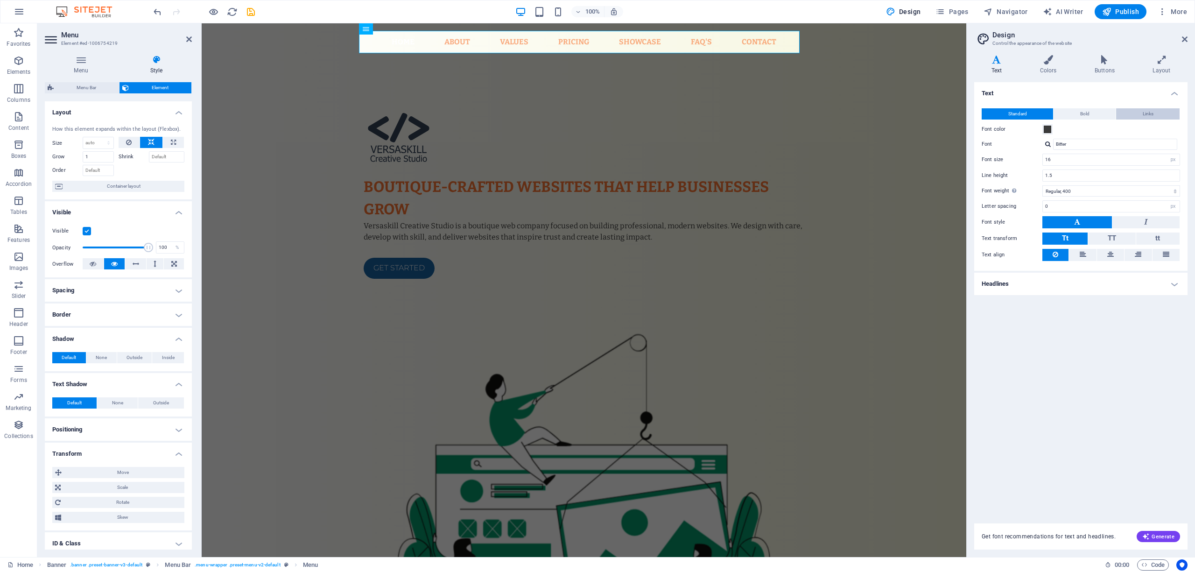
click at [895, 109] on button "Links" at bounding box center [1147, 113] width 63 height 11
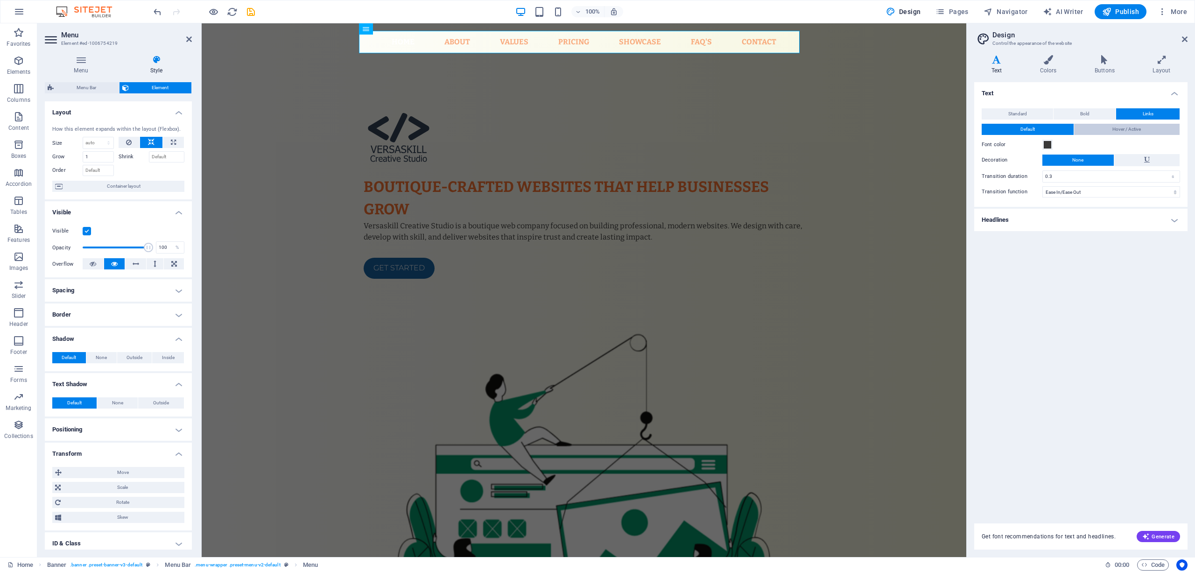
click at [895, 129] on span "Hover / Active" at bounding box center [1126, 129] width 28 height 11
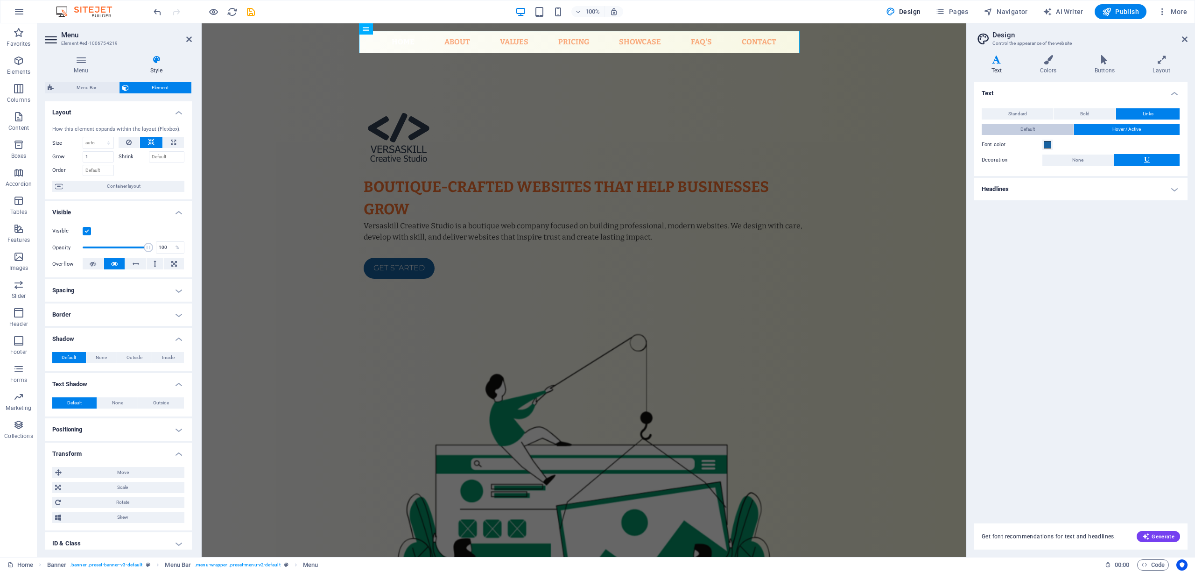
click at [895, 128] on button "Default" at bounding box center [1027, 129] width 92 height 11
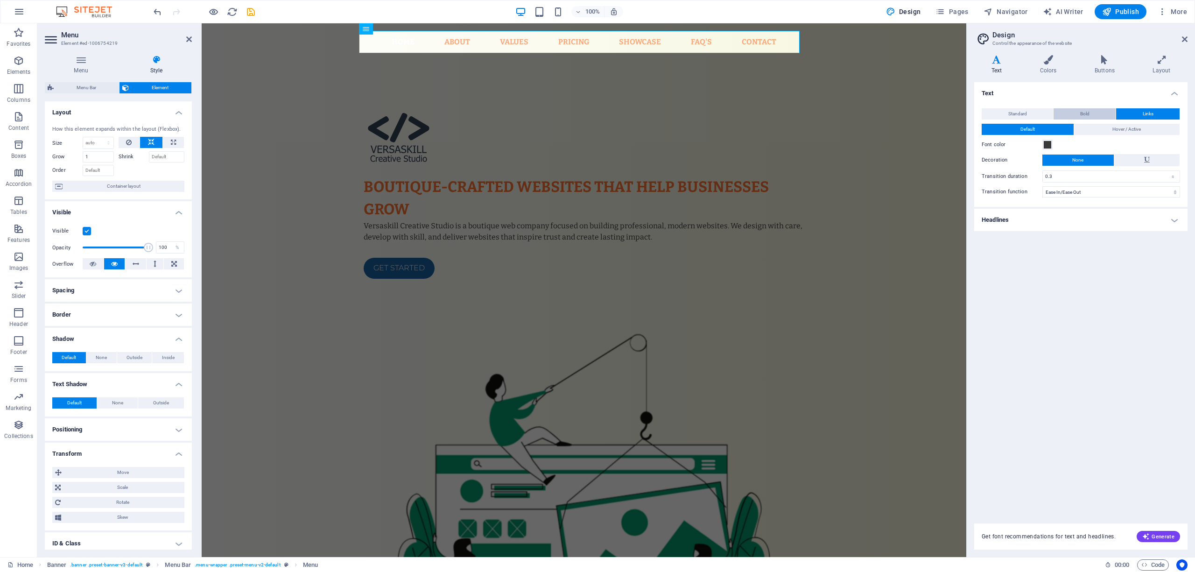
click at [895, 116] on button "Bold" at bounding box center [1084, 113] width 62 height 11
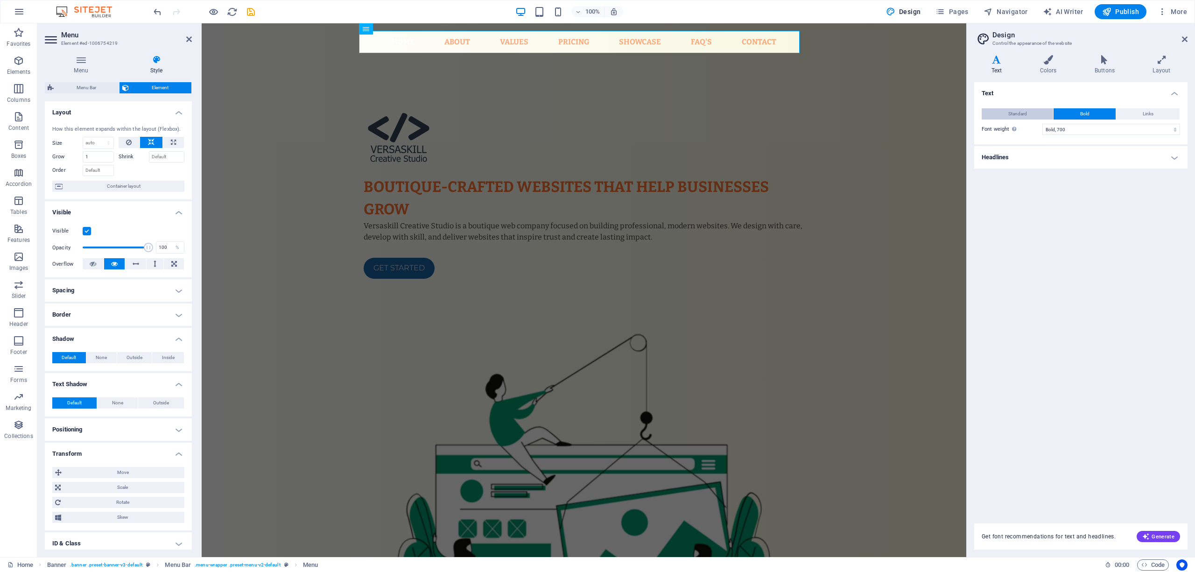
click at [895, 114] on button "Standard" at bounding box center [1016, 113] width 71 height 11
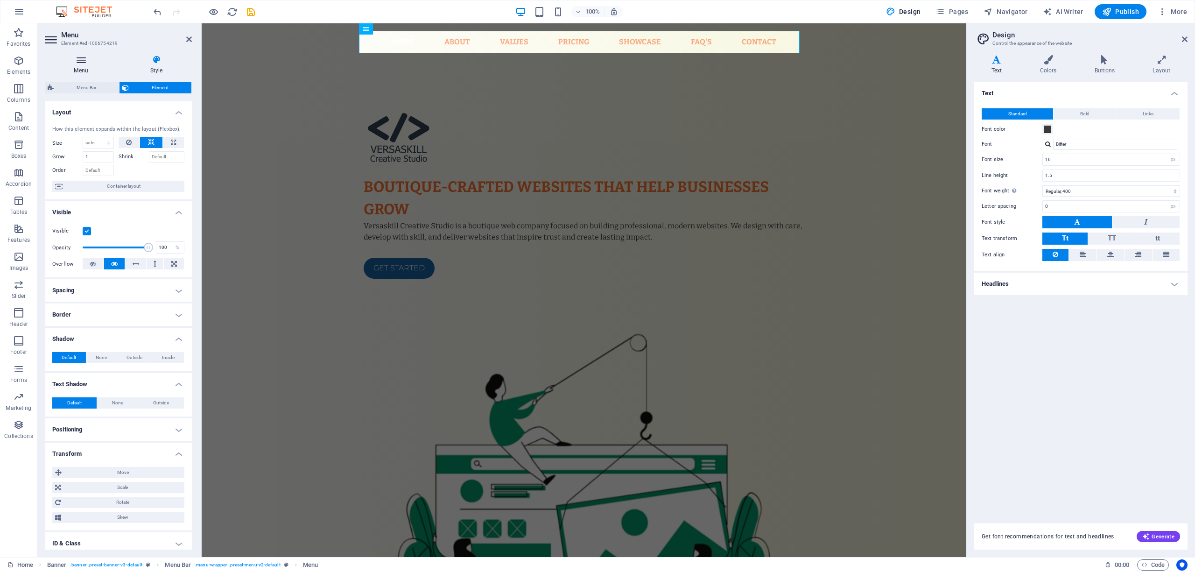
click at [91, 59] on icon at bounding box center [81, 59] width 72 height 9
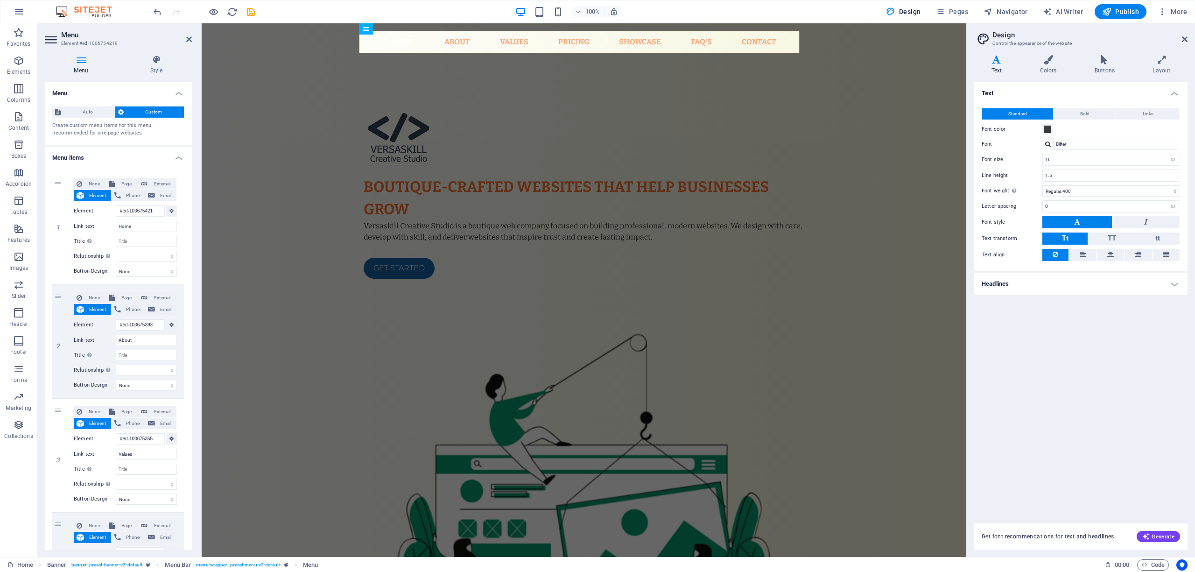
click at [147, 111] on span "Custom" at bounding box center [153, 111] width 55 height 11
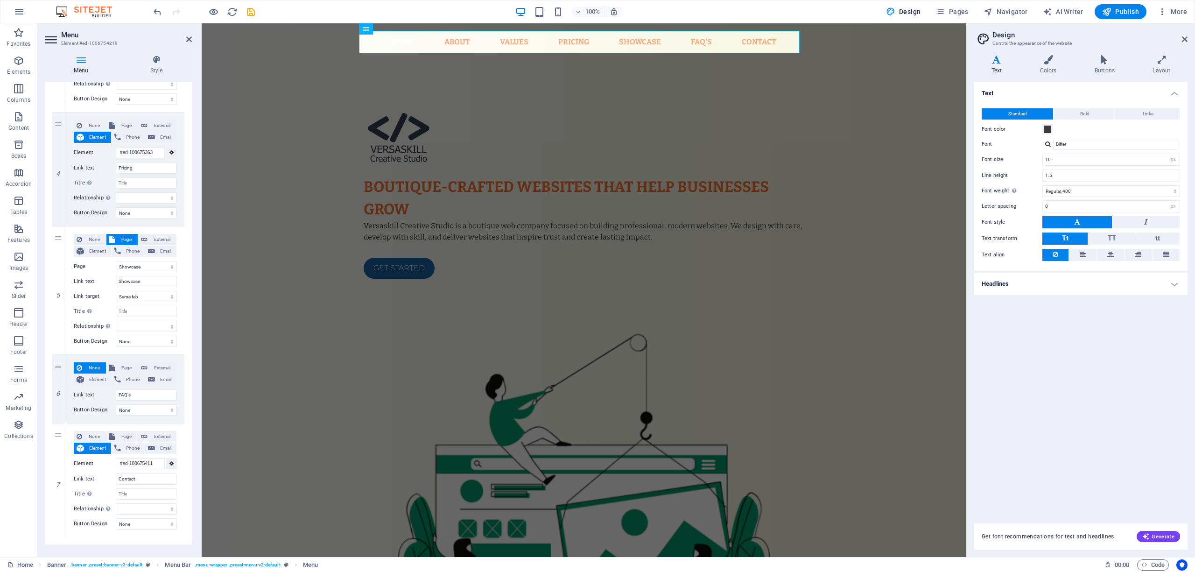
scroll to position [415, 0]
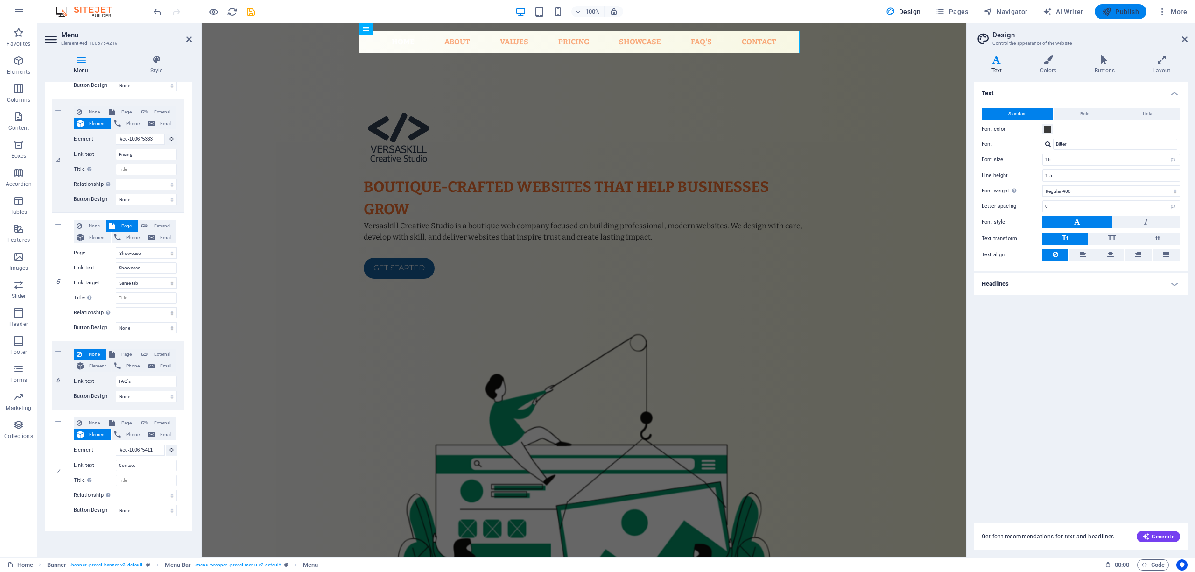
click at [895, 8] on span "Publish" at bounding box center [1120, 11] width 37 height 9
checkbox input "false"
